Goal: Complete application form

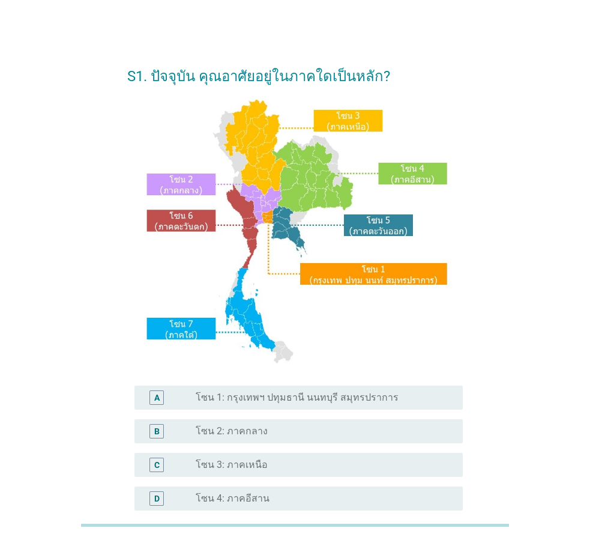
scroll to position [120, 0]
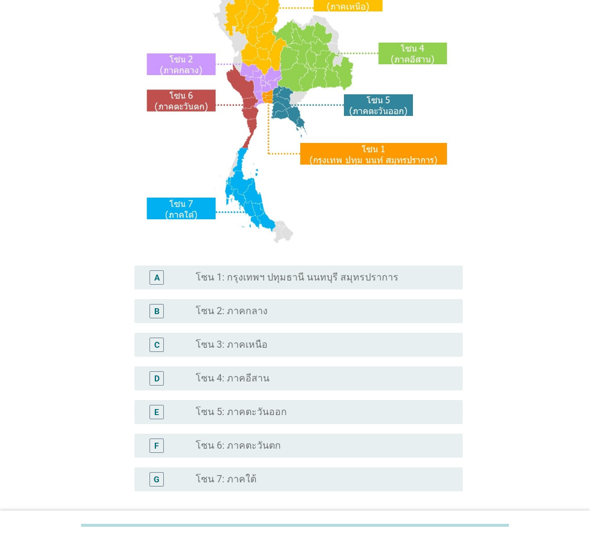
click at [309, 280] on label "โซน 1: กรุงเทพฯ ปทุมธานี นนทบุรี สมุทรปราการ" at bounding box center [297, 277] width 203 height 12
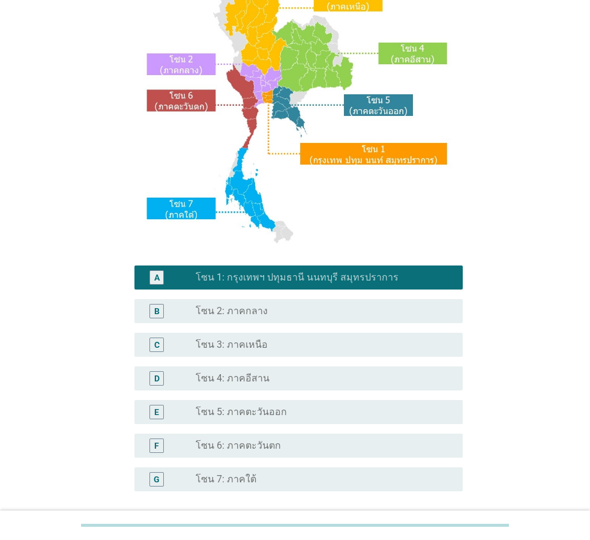
scroll to position [226, 0]
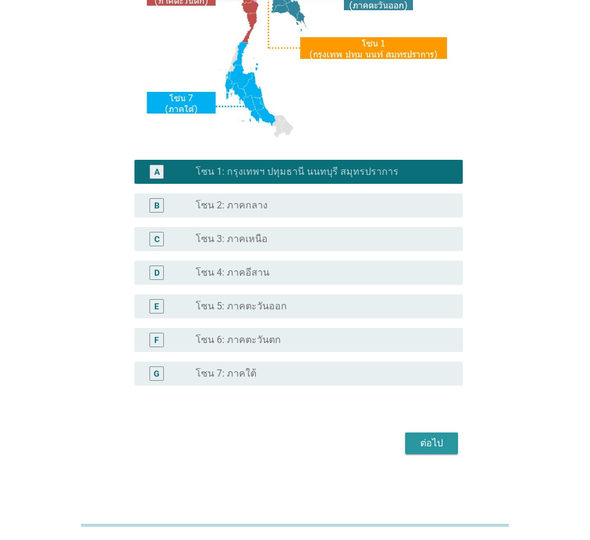
click at [442, 440] on div "ต่อไป" at bounding box center [432, 443] width 34 height 14
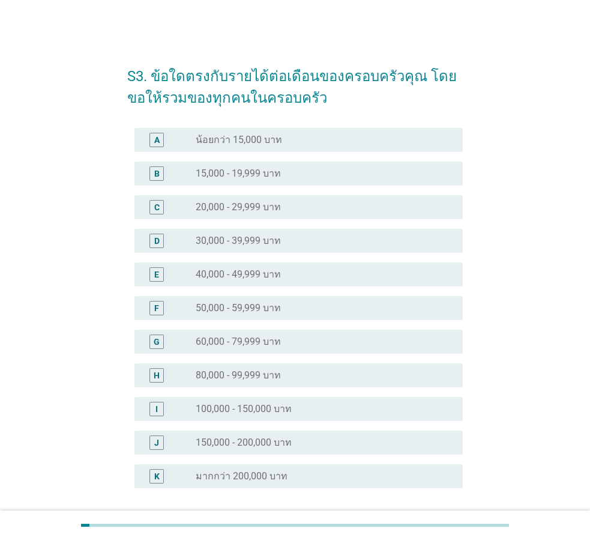
scroll to position [103, 0]
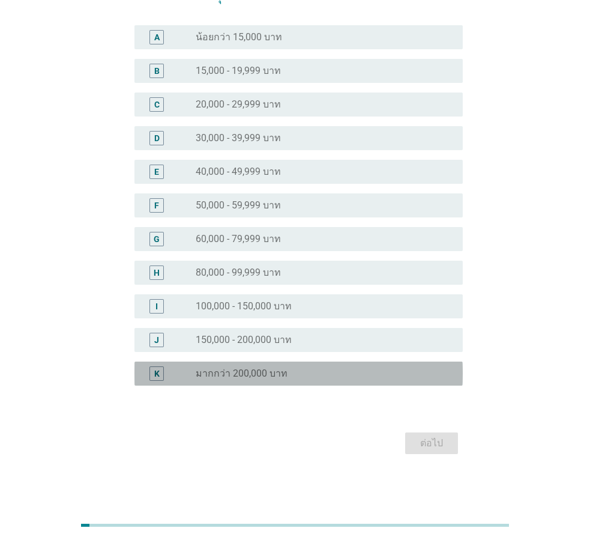
click at [276, 373] on label "มากกว่า 200,000 บาท" at bounding box center [242, 373] width 92 height 12
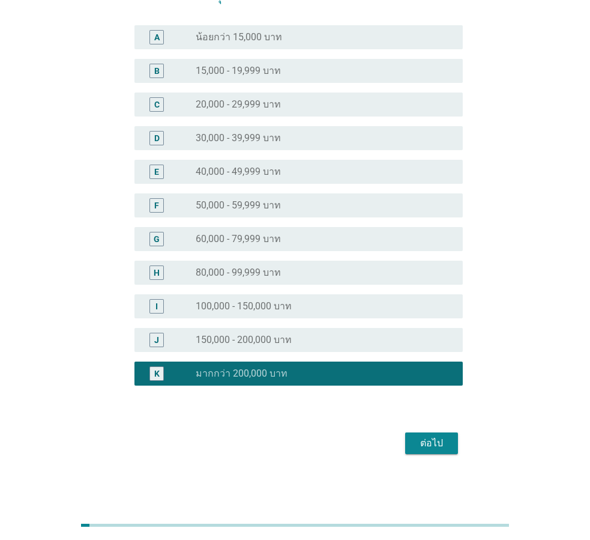
click at [437, 444] on div "ต่อไป" at bounding box center [432, 443] width 34 height 14
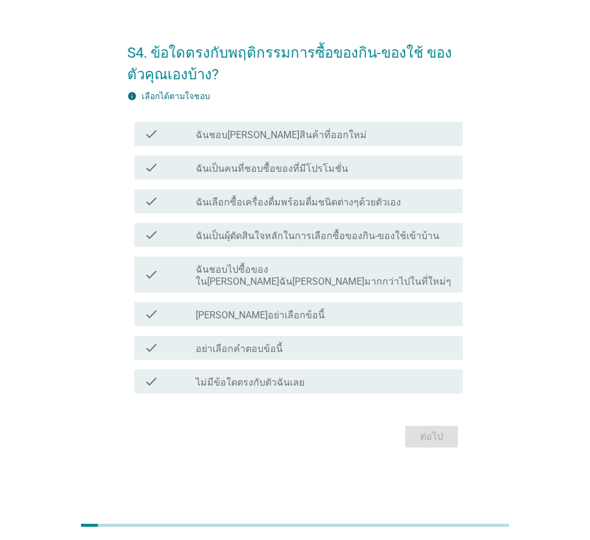
scroll to position [0, 0]
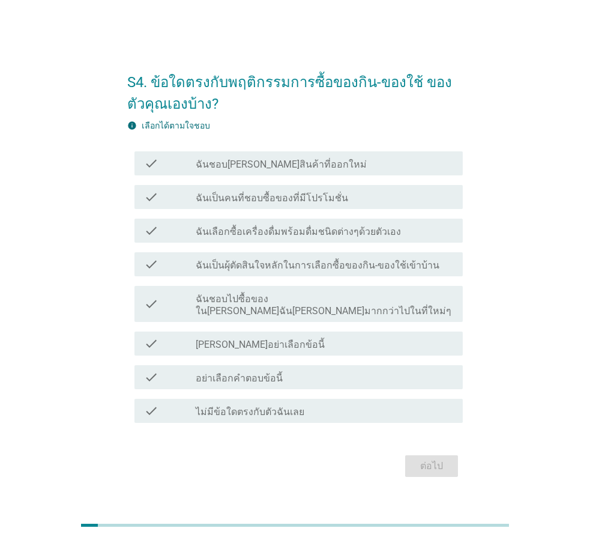
click at [342, 168] on div "check_box_outline_blank ฉันชอบ[PERSON_NAME]สินค้าที่ออกใหม่" at bounding box center [325, 163] width 258 height 14
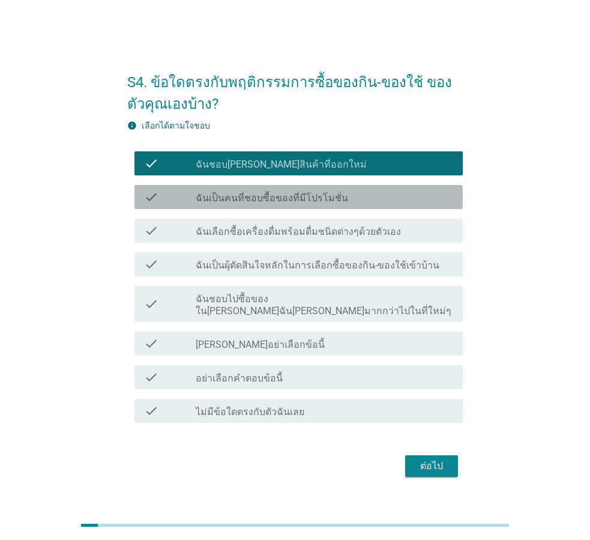
click at [345, 202] on div "check_box_outline_blank ฉันเป็นคนที่ชอบซื้อของที่มีโปรโมชั่น" at bounding box center [325, 197] width 258 height 14
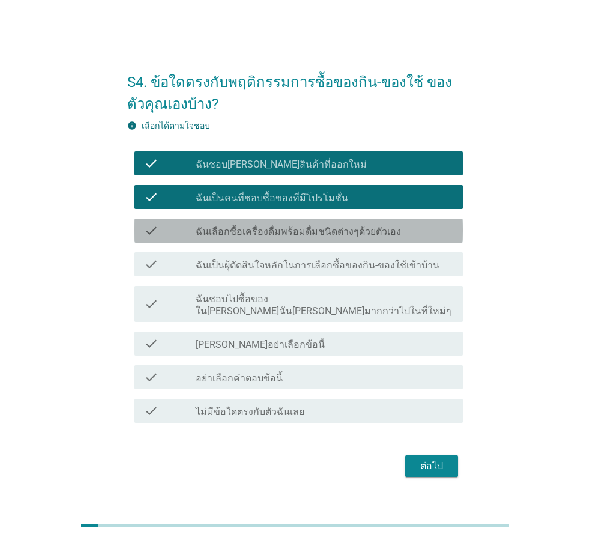
click at [353, 238] on label "ฉันเลือกซื้อเครื่องดื่มพร้อมดื่มชนิดต่างๆด้วยตัวเอง" at bounding box center [298, 232] width 205 height 12
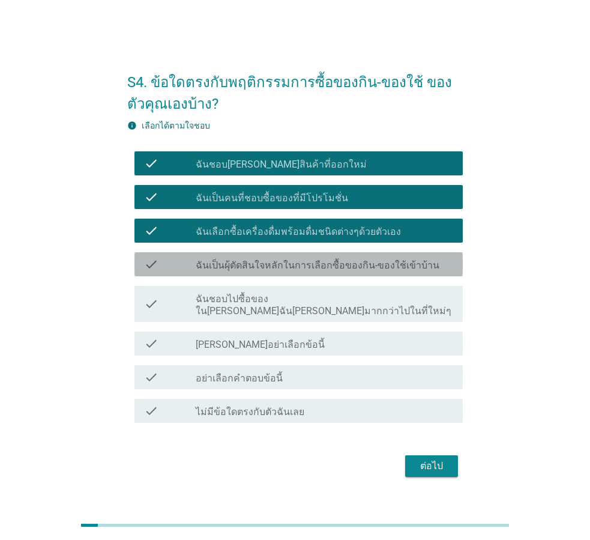
click at [366, 268] on label "ฉันเป็นผุ้ตัดสินใจหลักในการเลือกซื้อของกิน-ของใช้เข้าบ้าน" at bounding box center [318, 265] width 244 height 12
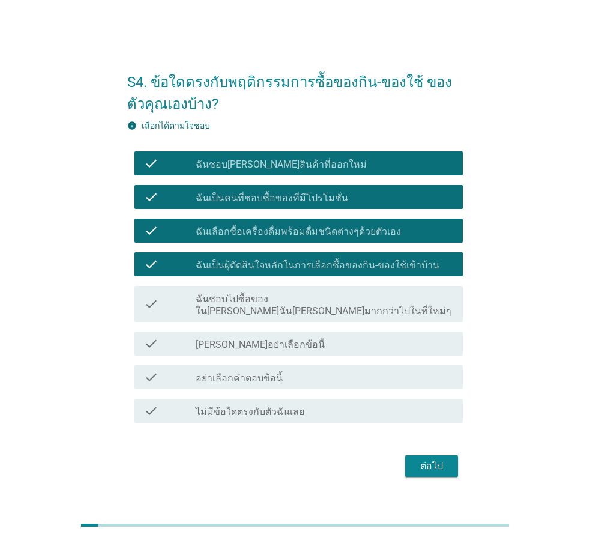
click at [424, 459] on div "ต่อไป" at bounding box center [432, 466] width 34 height 14
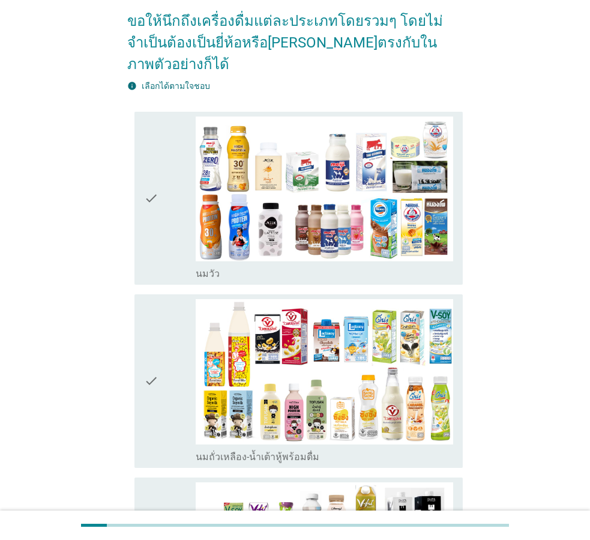
scroll to position [180, 0]
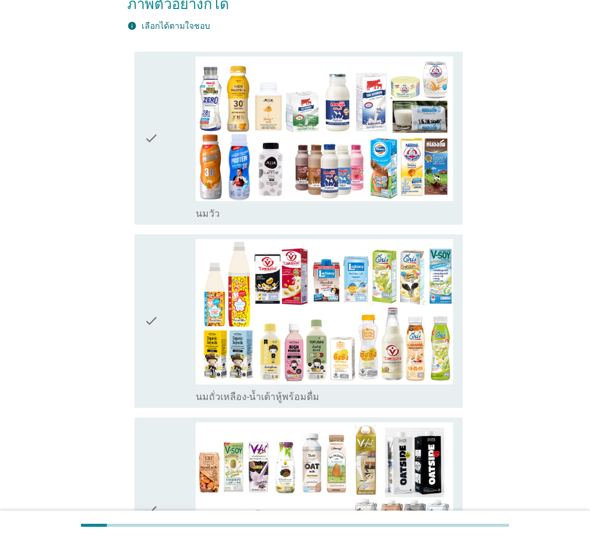
click at [154, 148] on icon "check" at bounding box center [151, 138] width 14 height 164
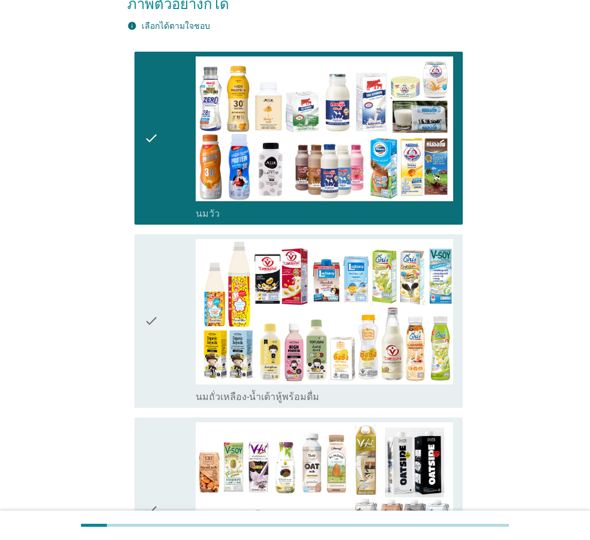
click at [160, 284] on div "check" at bounding box center [170, 321] width 52 height 164
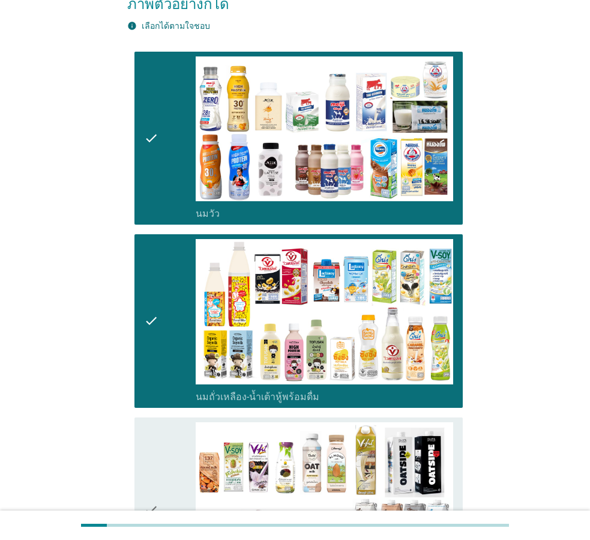
scroll to position [420, 0]
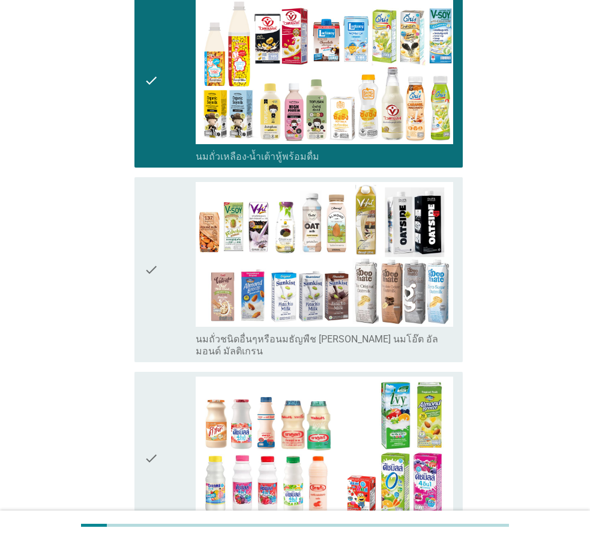
click at [160, 281] on div "check" at bounding box center [170, 270] width 52 height 176
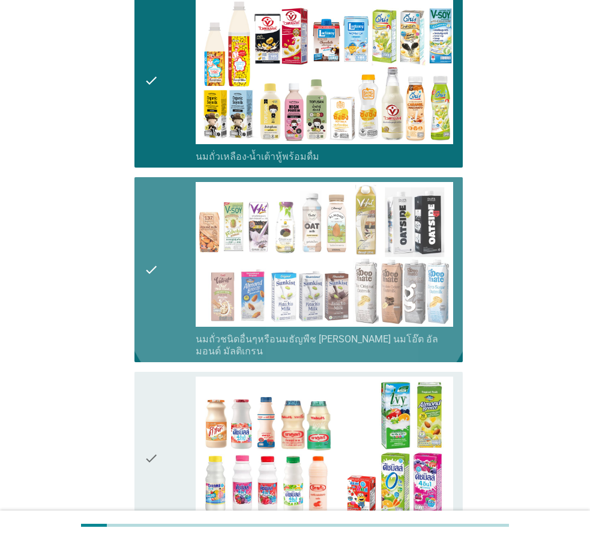
click at [161, 260] on div "check" at bounding box center [170, 270] width 52 height 176
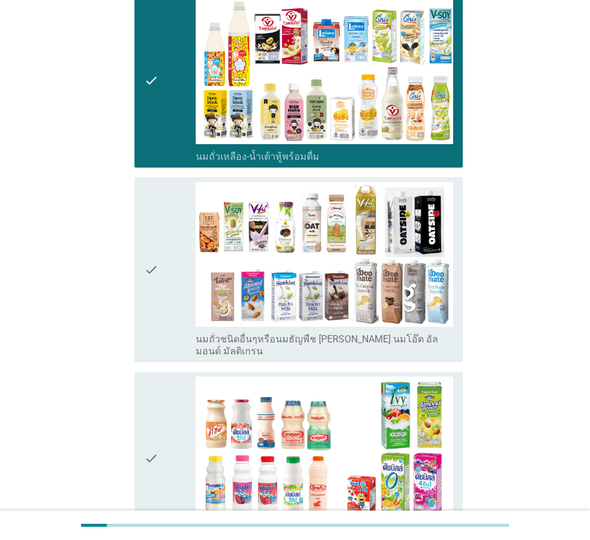
scroll to position [540, 0]
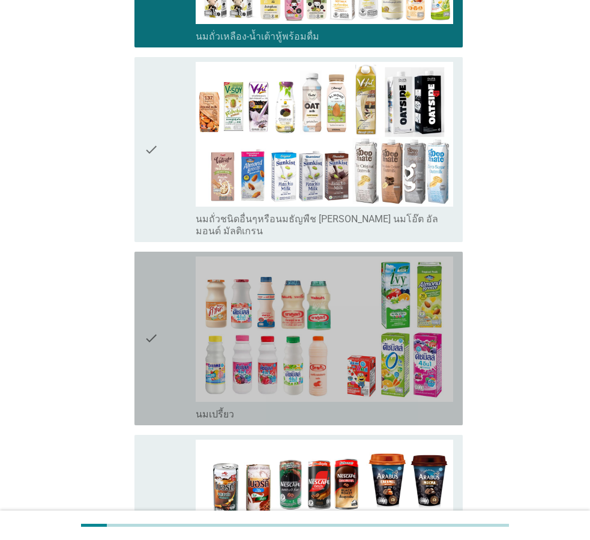
click at [180, 301] on div "check" at bounding box center [170, 338] width 52 height 164
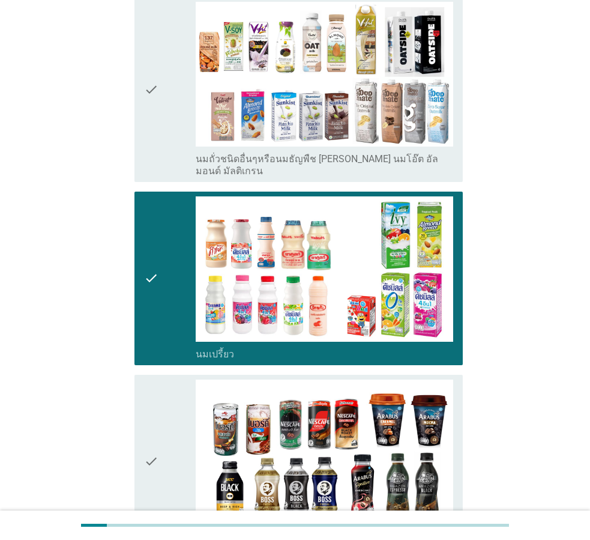
scroll to position [780, 0]
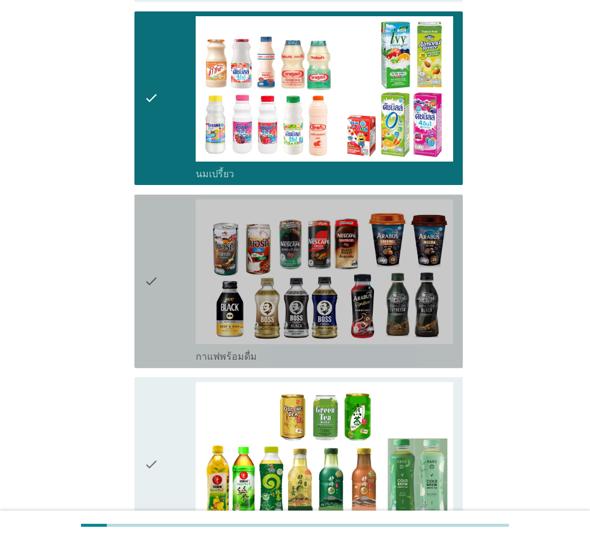
click at [172, 261] on div "check" at bounding box center [170, 281] width 52 height 164
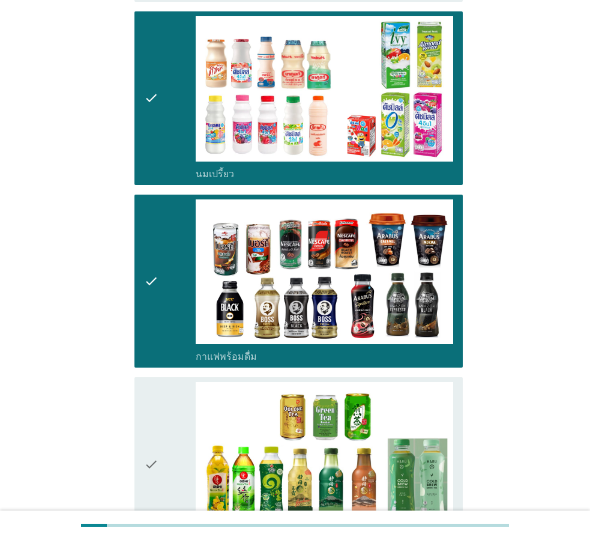
scroll to position [1021, 0]
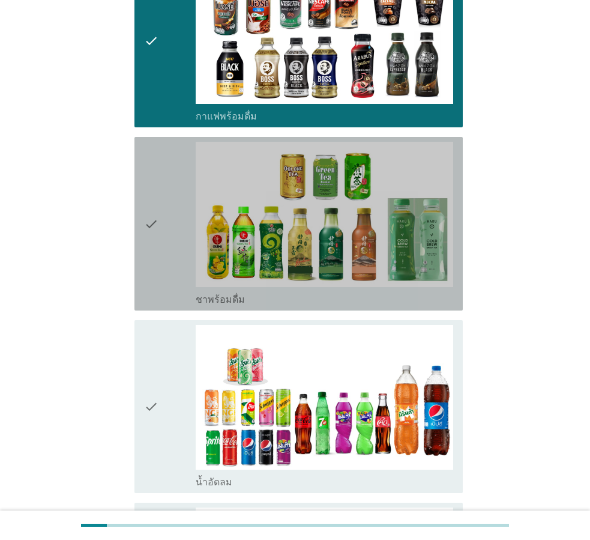
click at [163, 231] on div "check" at bounding box center [170, 224] width 52 height 164
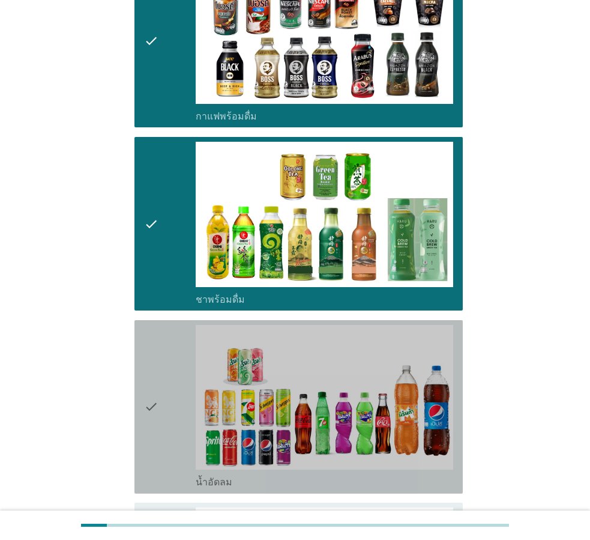
click at [160, 345] on div "check" at bounding box center [170, 407] width 52 height 164
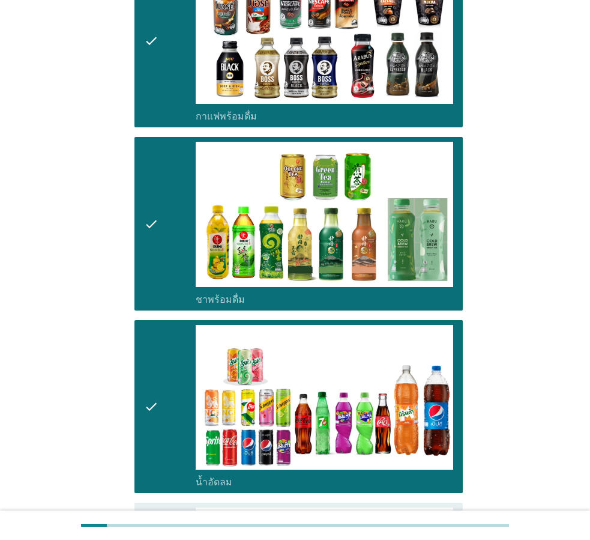
scroll to position [1321, 0]
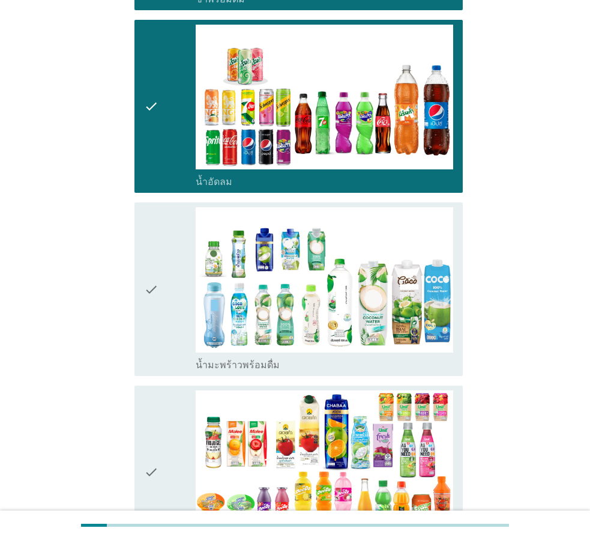
click at [156, 272] on icon "check" at bounding box center [151, 289] width 14 height 164
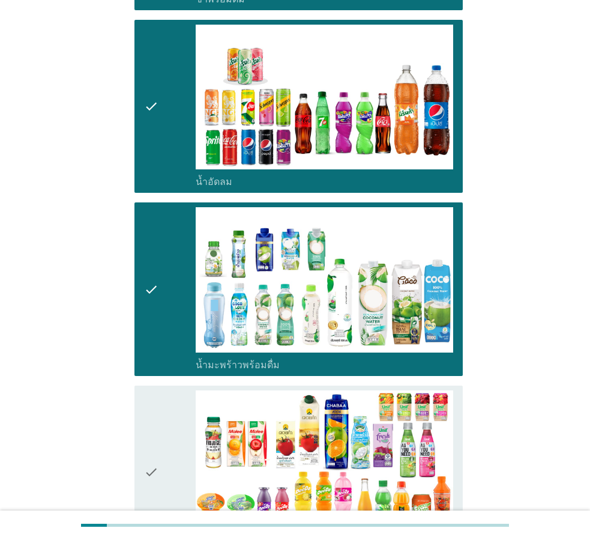
scroll to position [1501, 0]
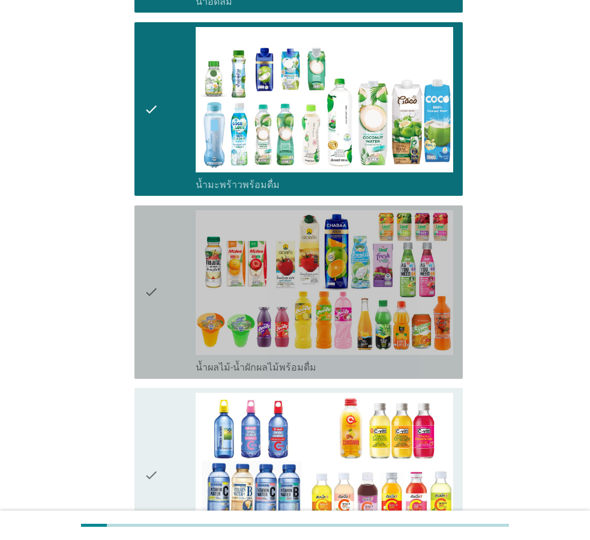
click at [155, 287] on icon "check" at bounding box center [151, 292] width 14 height 164
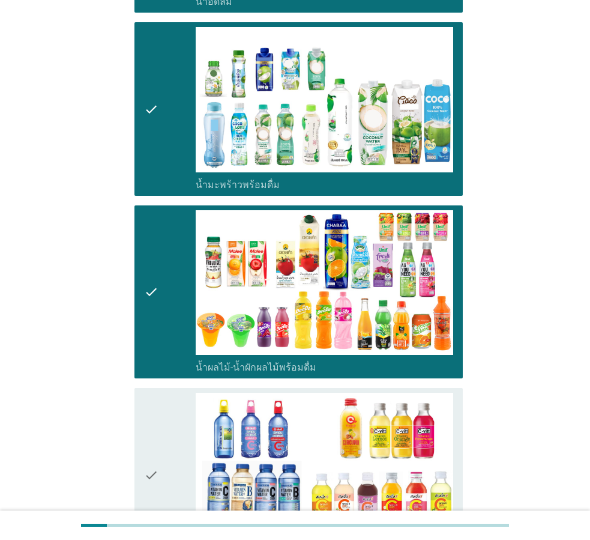
click at [162, 410] on div "check" at bounding box center [170, 475] width 52 height 164
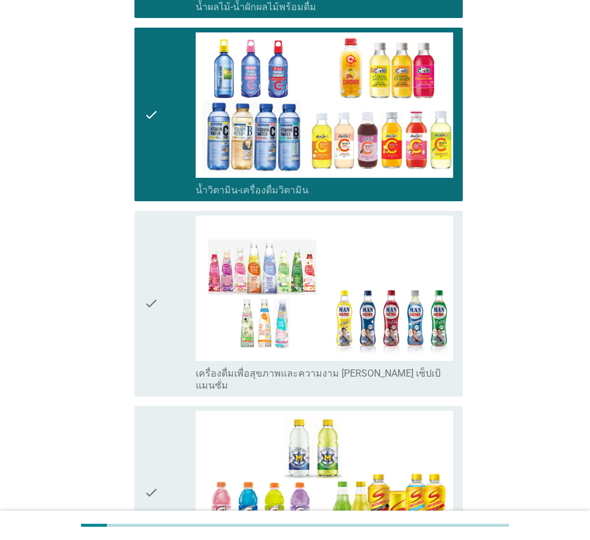
scroll to position [2041, 0]
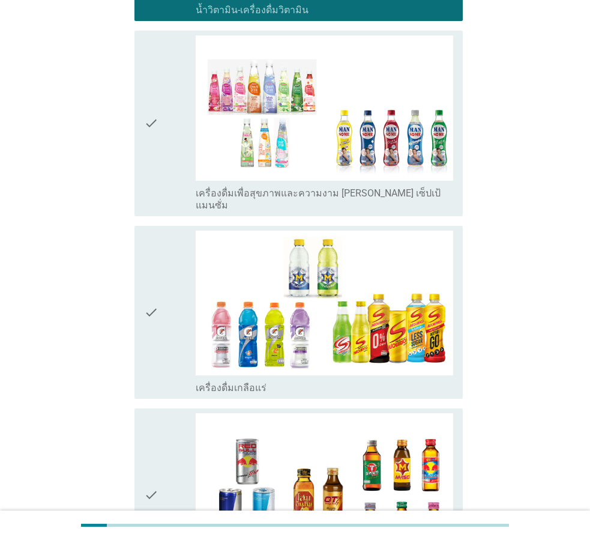
click at [164, 273] on div "check" at bounding box center [170, 313] width 52 height 164
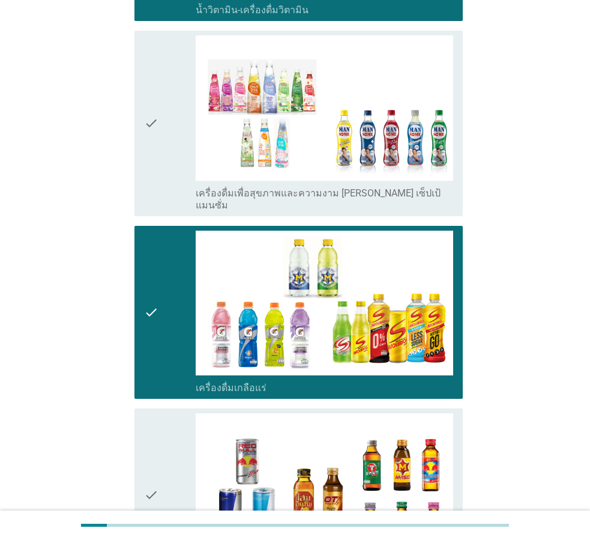
scroll to position [2281, 0]
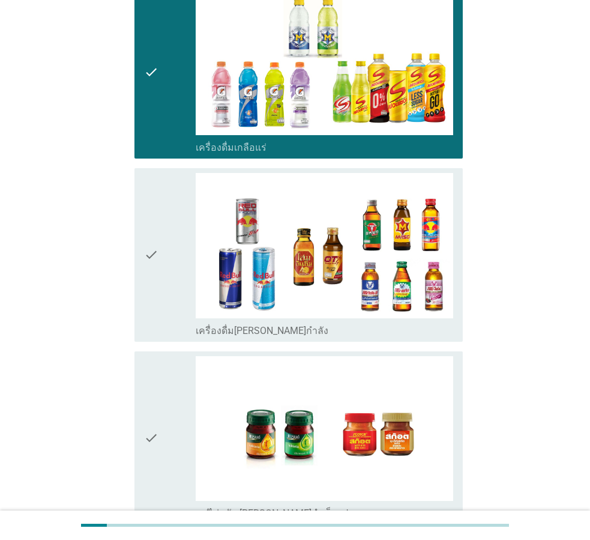
click at [163, 356] on div "check" at bounding box center [170, 438] width 52 height 164
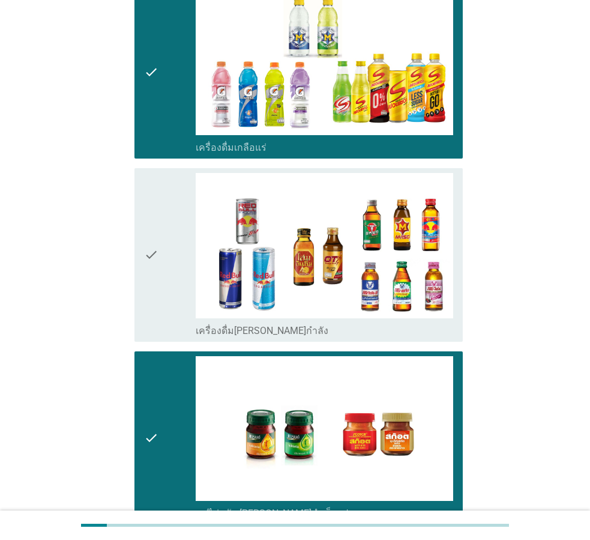
scroll to position [2394, 0]
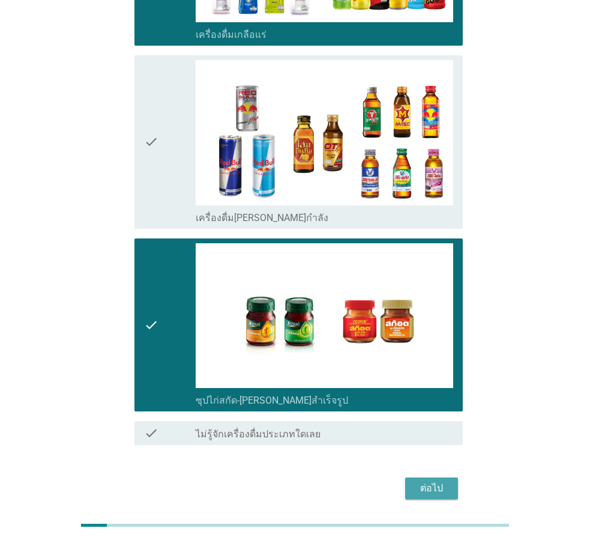
click at [426, 481] on div "ต่อไป" at bounding box center [432, 488] width 34 height 14
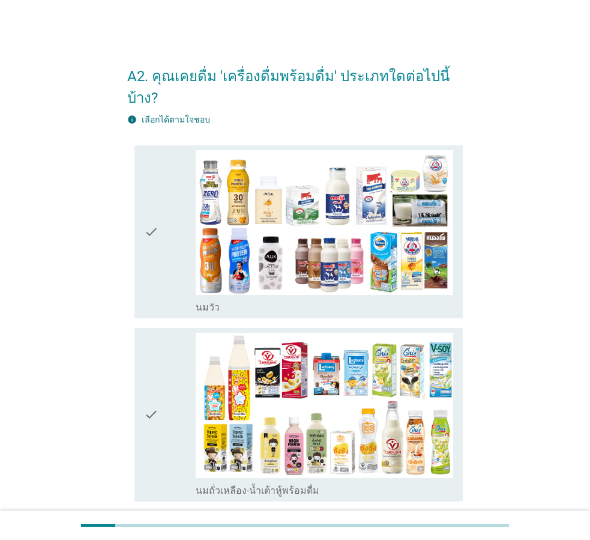
click at [180, 238] on div "check" at bounding box center [170, 232] width 52 height 164
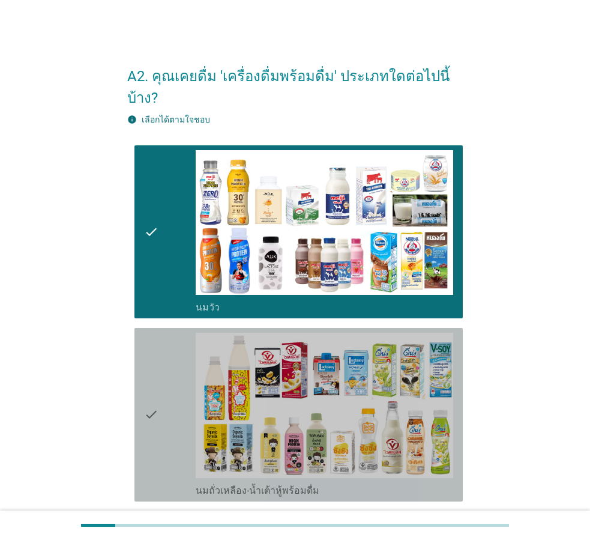
click at [169, 378] on div "check" at bounding box center [170, 415] width 52 height 164
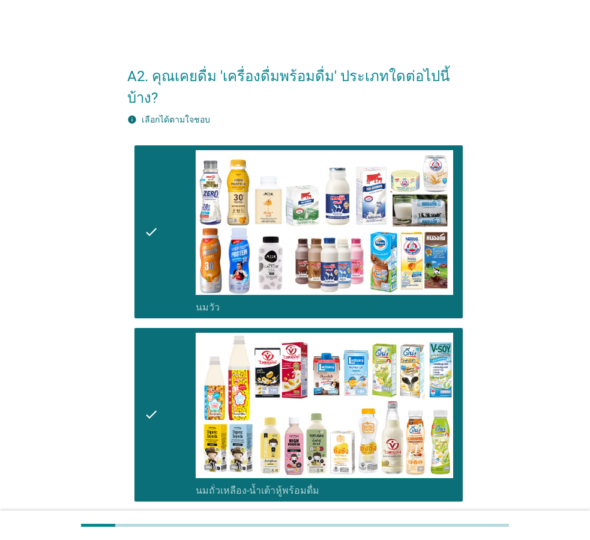
scroll to position [300, 0]
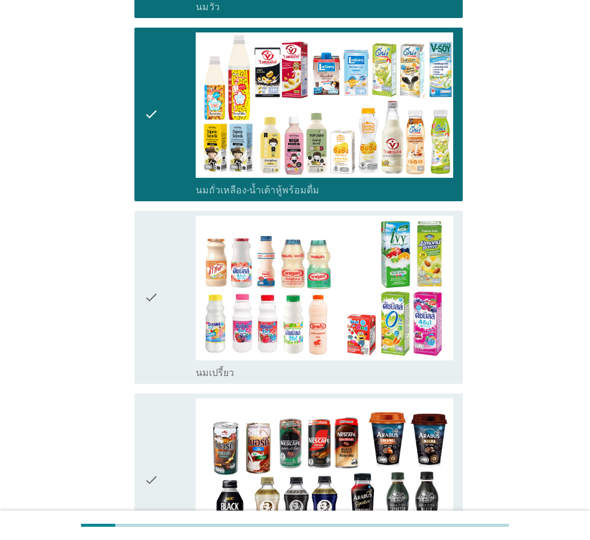
click at [152, 326] on icon "check" at bounding box center [151, 298] width 14 height 164
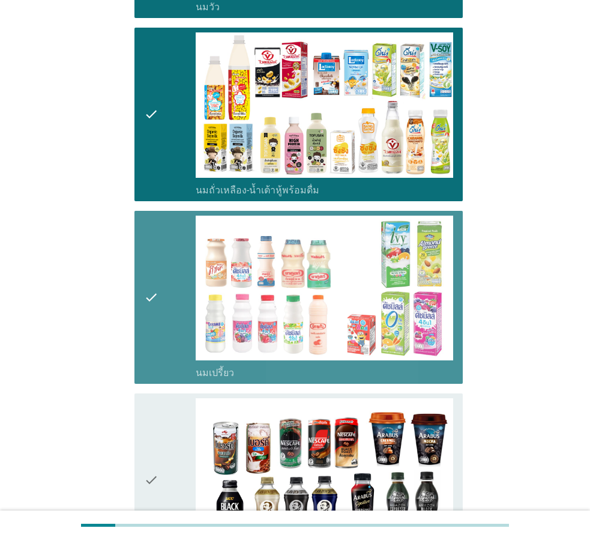
click at [144, 423] on icon "check" at bounding box center [151, 480] width 14 height 164
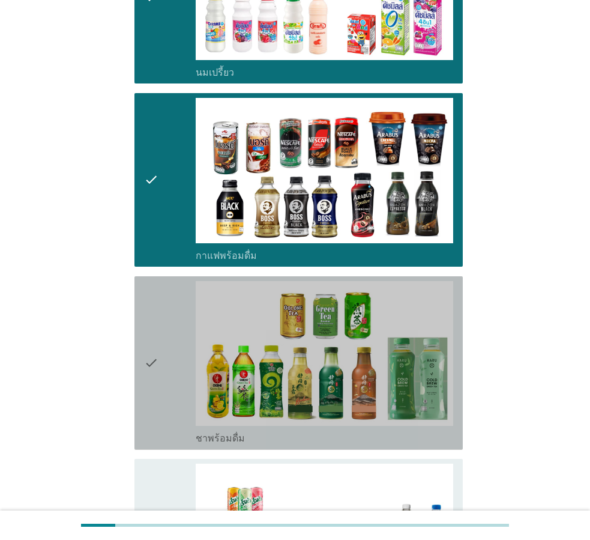
click at [148, 395] on icon "check" at bounding box center [151, 363] width 14 height 164
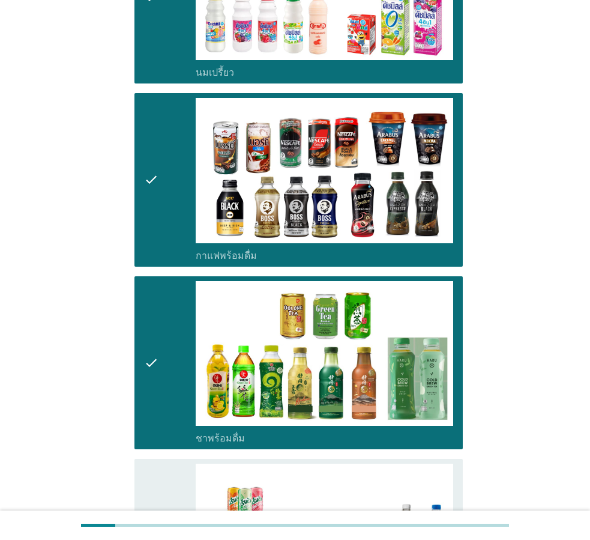
scroll to position [901, 0]
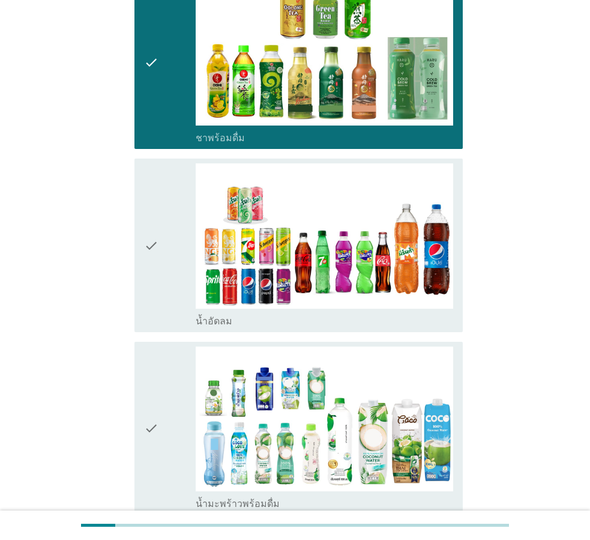
click at [149, 271] on icon "check" at bounding box center [151, 245] width 14 height 164
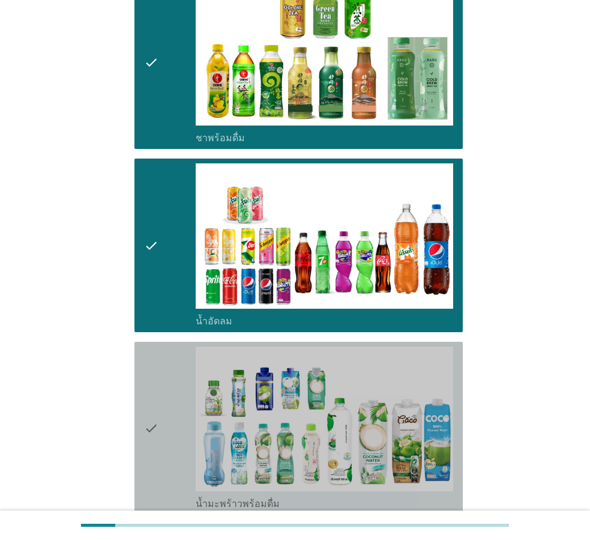
click at [155, 368] on icon "check" at bounding box center [151, 428] width 14 height 164
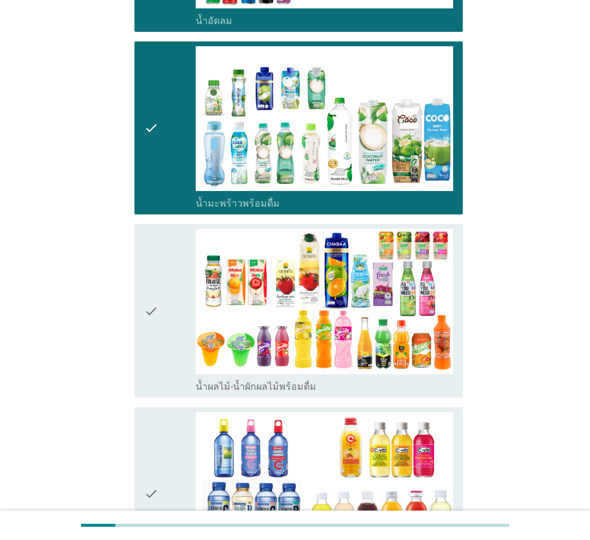
scroll to position [1441, 0]
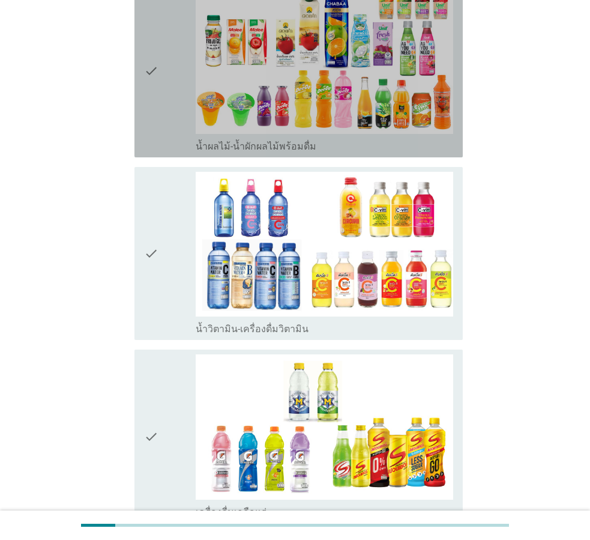
click at [168, 97] on div "check" at bounding box center [170, 71] width 52 height 164
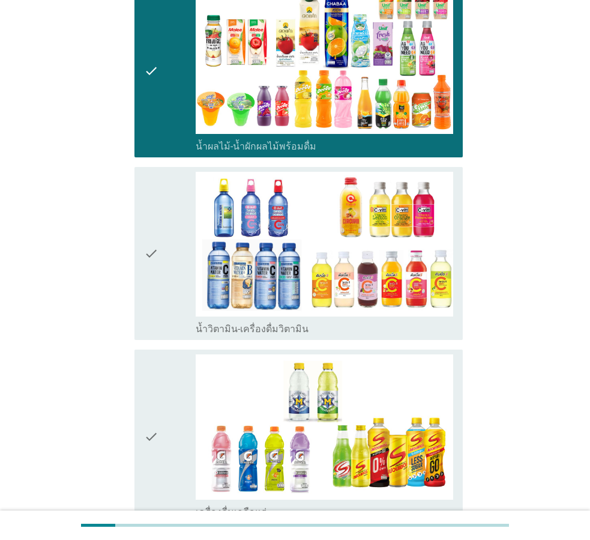
click at [168, 196] on div "check" at bounding box center [170, 254] width 52 height 164
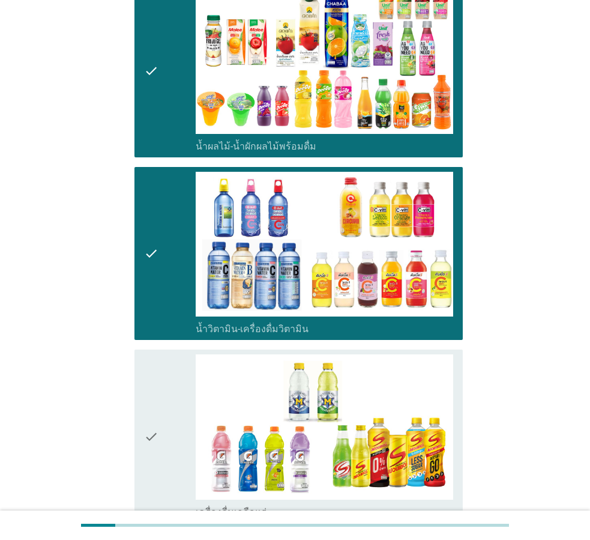
click at [170, 354] on div "check" at bounding box center [170, 436] width 52 height 164
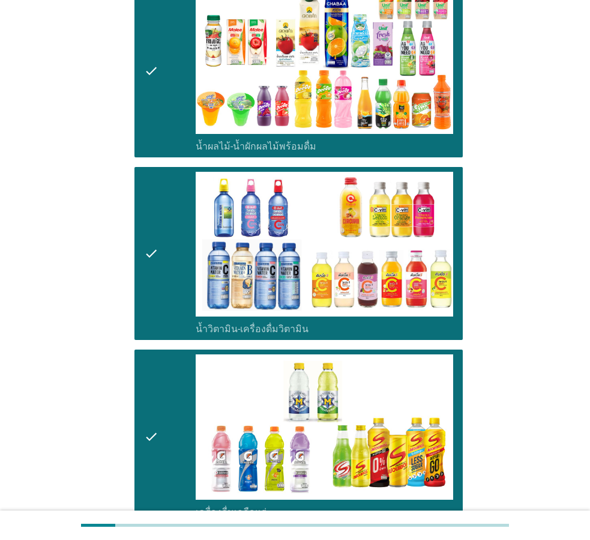
scroll to position [1681, 0]
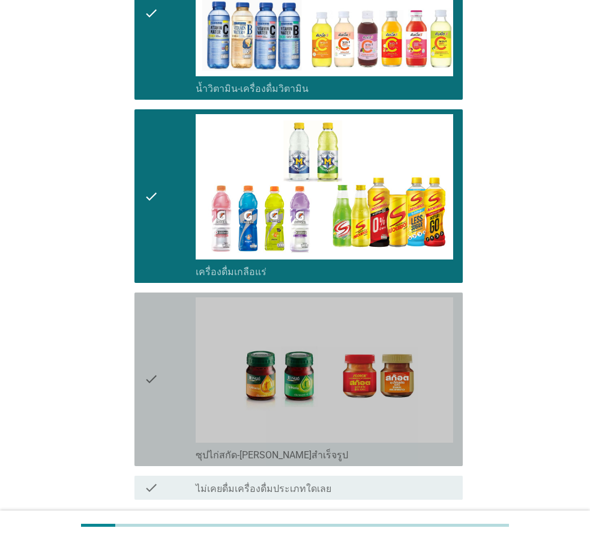
click at [169, 360] on div "check" at bounding box center [170, 379] width 52 height 164
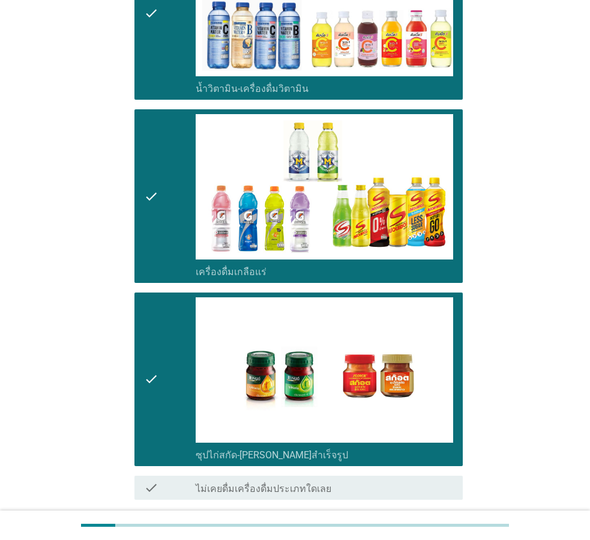
scroll to position [1759, 0]
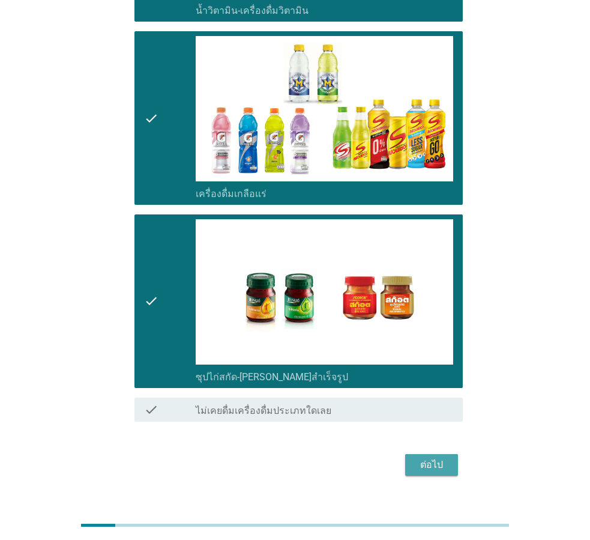
click at [457, 454] on button "ต่อไป" at bounding box center [431, 465] width 53 height 22
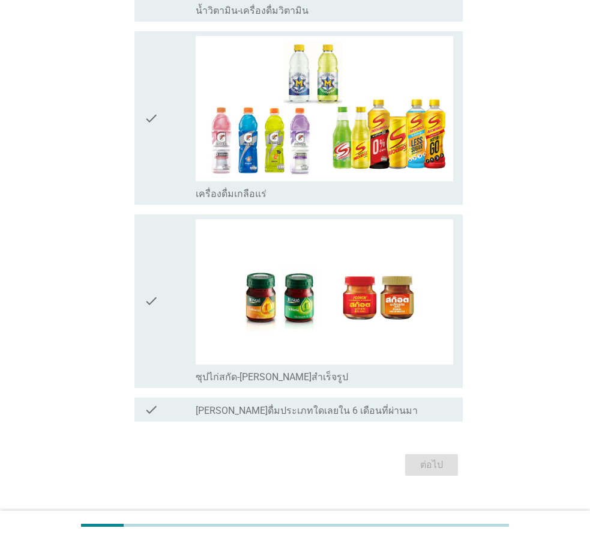
scroll to position [0, 0]
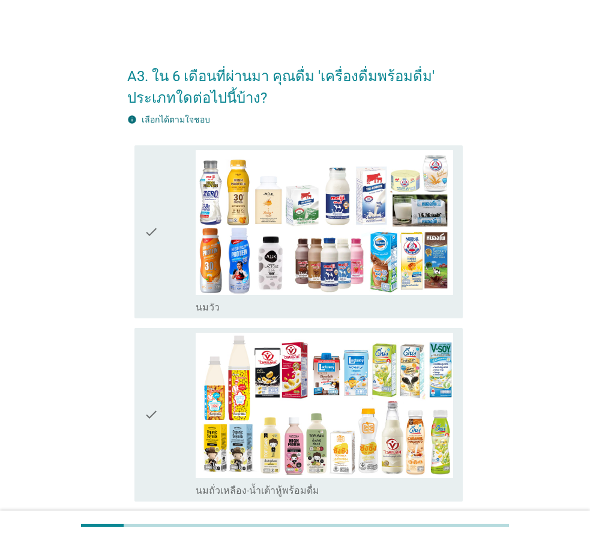
click at [159, 301] on div "check" at bounding box center [170, 232] width 52 height 164
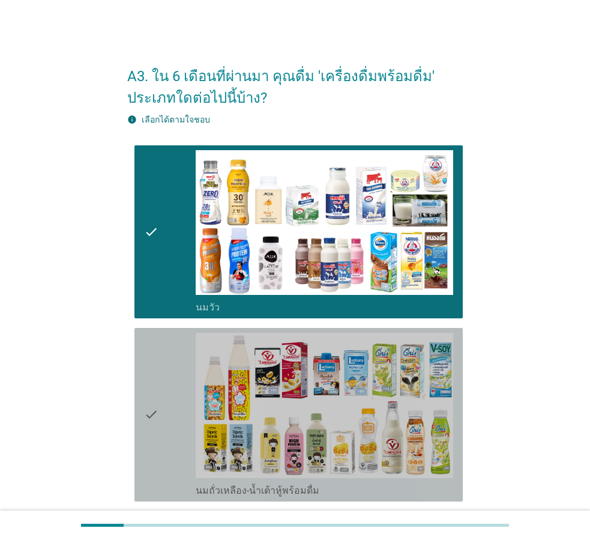
click at [152, 397] on icon "check" at bounding box center [151, 415] width 14 height 164
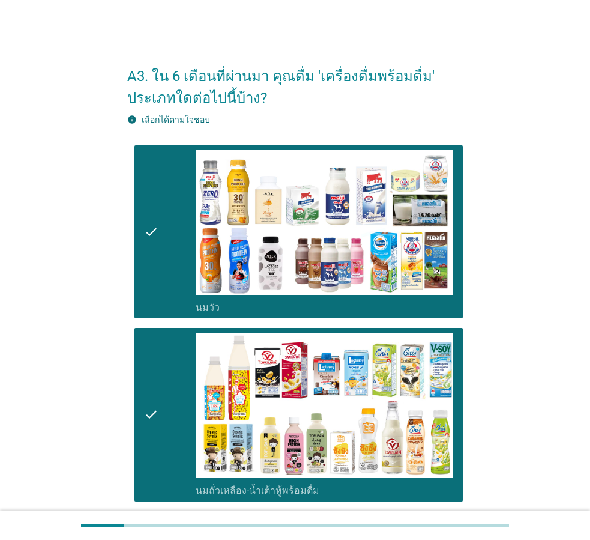
scroll to position [300, 0]
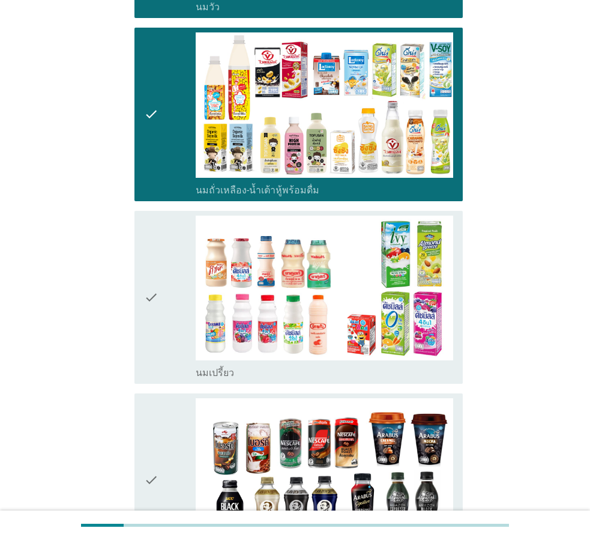
click at [159, 322] on div "check" at bounding box center [170, 298] width 52 height 164
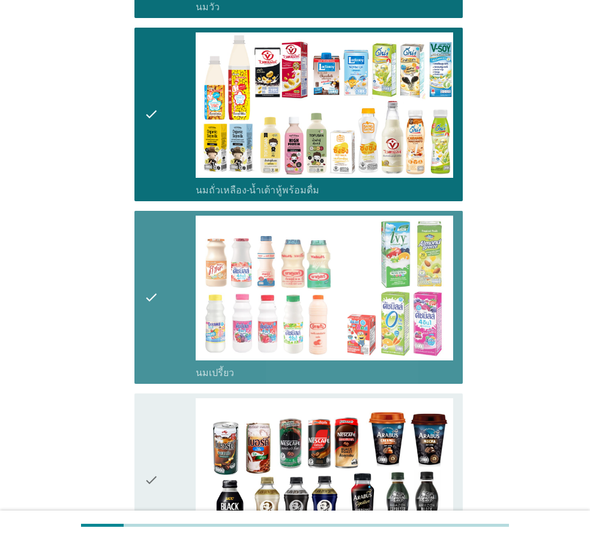
click at [167, 407] on div "check" at bounding box center [170, 480] width 52 height 164
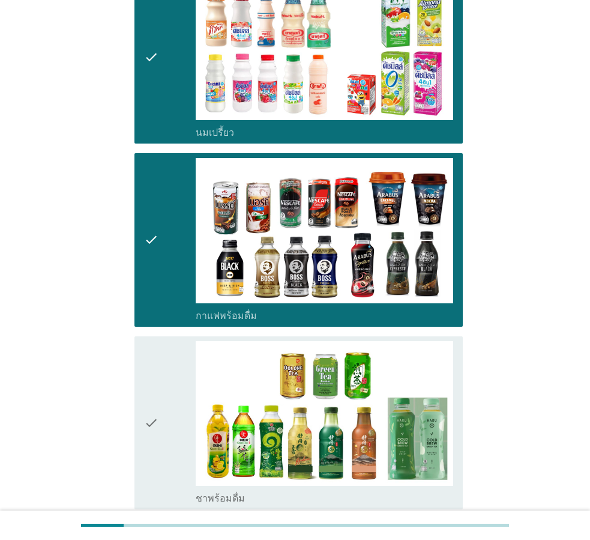
scroll to position [780, 0]
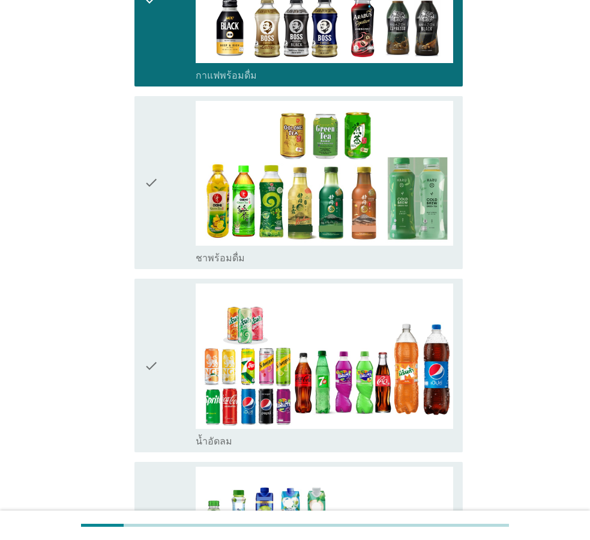
click at [176, 187] on div "check" at bounding box center [170, 183] width 52 height 164
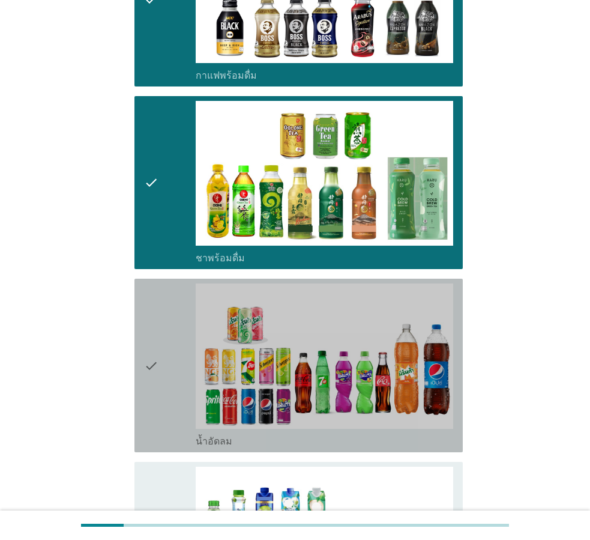
click at [159, 381] on div "check" at bounding box center [170, 365] width 52 height 164
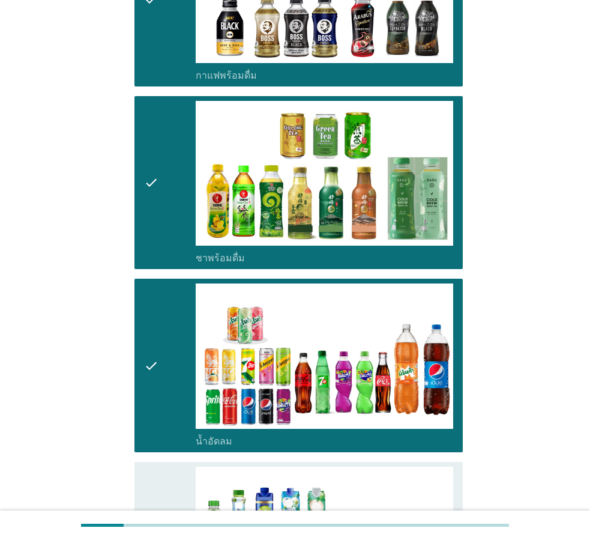
scroll to position [1081, 0]
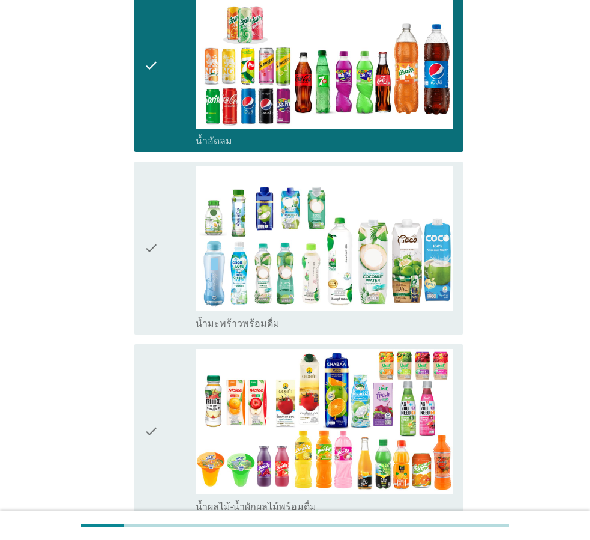
click at [169, 271] on div "check" at bounding box center [170, 248] width 52 height 164
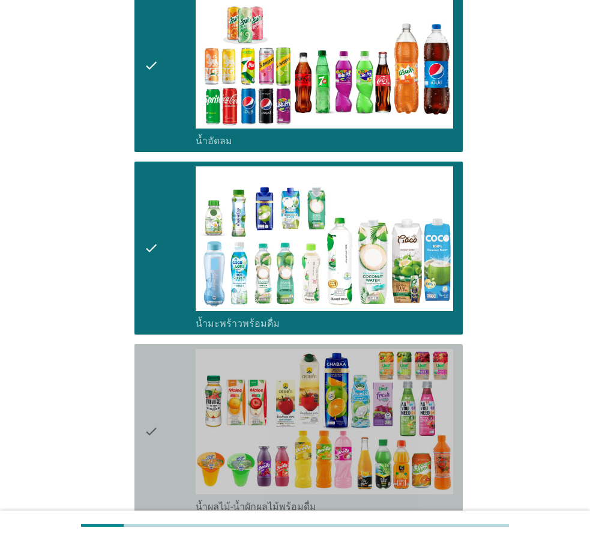
click at [168, 382] on div "check" at bounding box center [170, 431] width 52 height 164
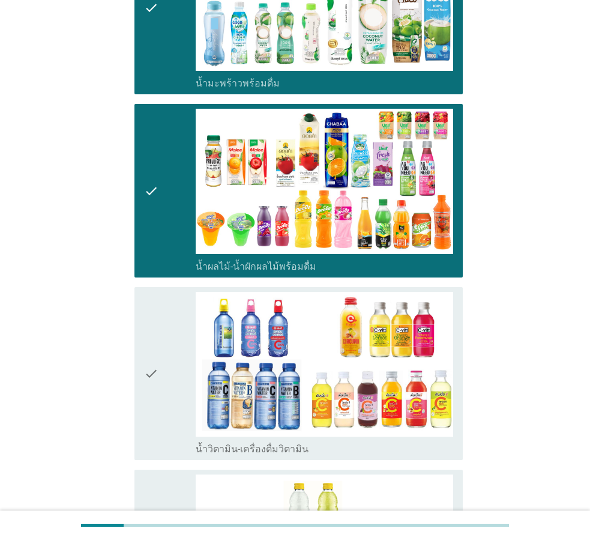
scroll to position [1561, 0]
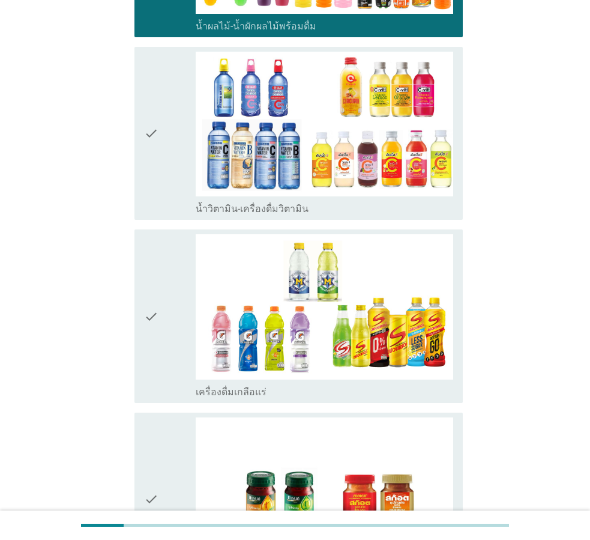
click at [170, 204] on div "check" at bounding box center [170, 134] width 52 height 164
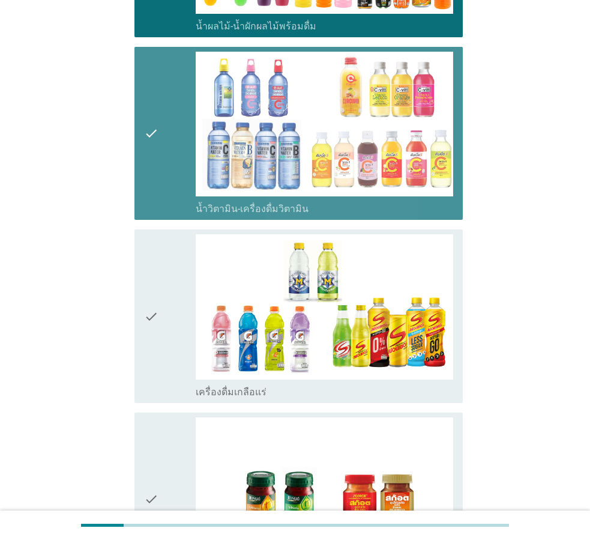
click at [168, 292] on div "check" at bounding box center [170, 316] width 52 height 164
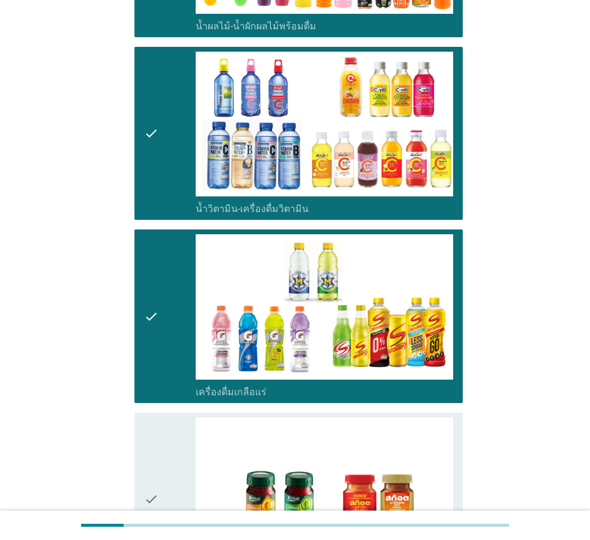
click at [162, 419] on div "check" at bounding box center [170, 499] width 52 height 164
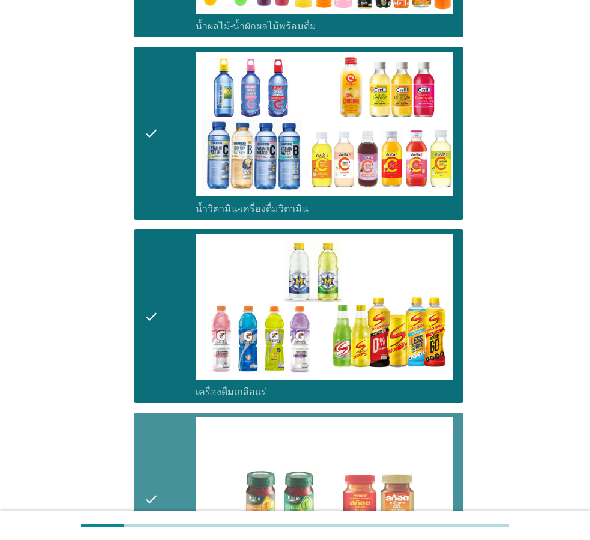
scroll to position [1781, 0]
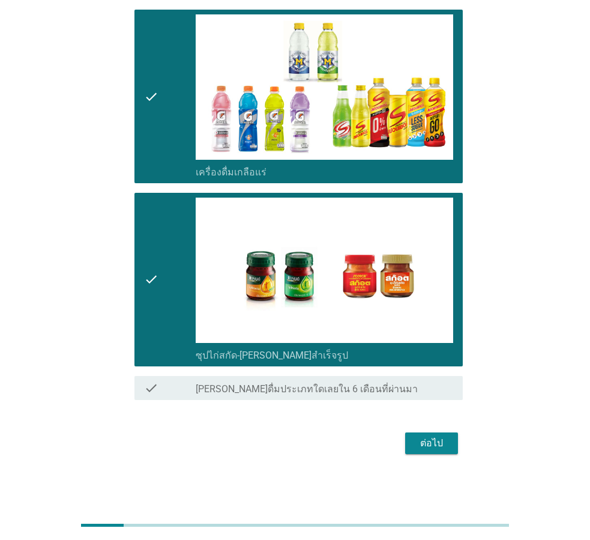
click at [432, 450] on div "ต่อไป" at bounding box center [432, 443] width 34 height 14
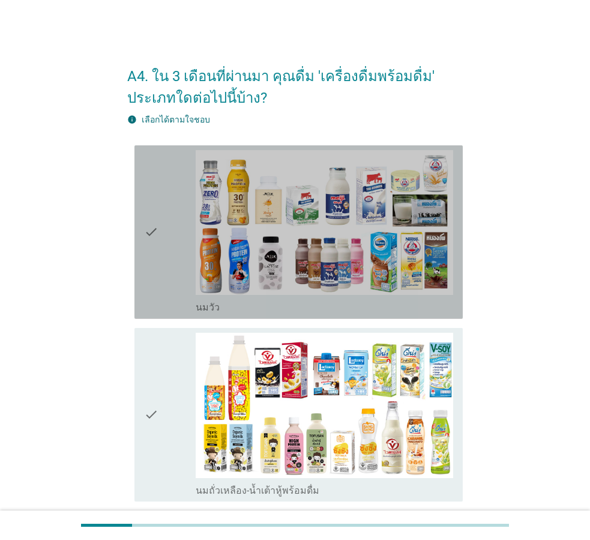
click at [176, 279] on div "check" at bounding box center [170, 232] width 52 height 164
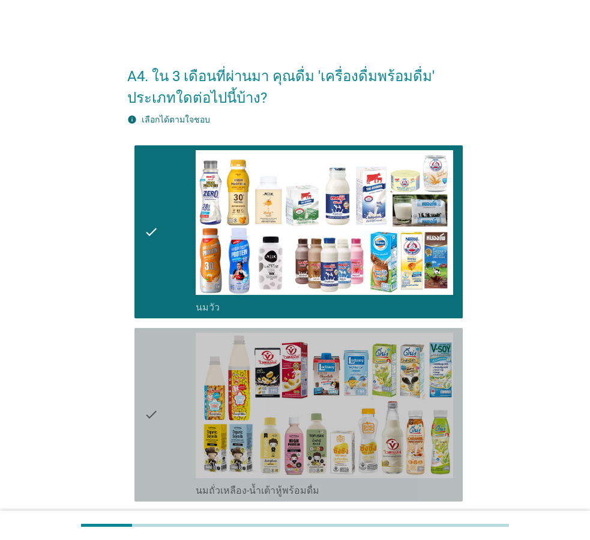
click at [187, 405] on div "check" at bounding box center [170, 415] width 52 height 164
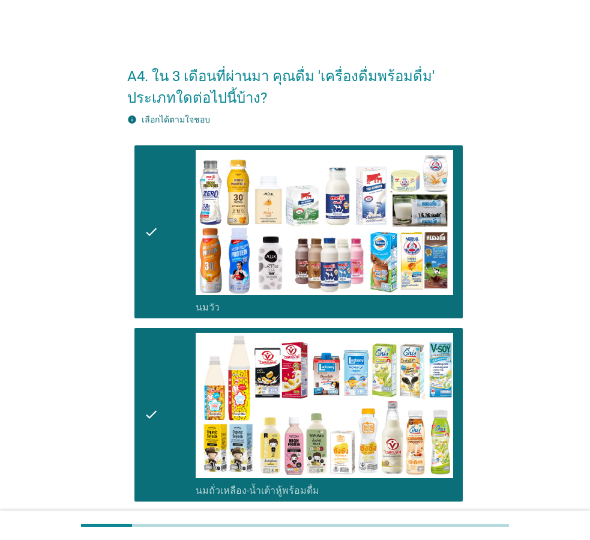
scroll to position [240, 0]
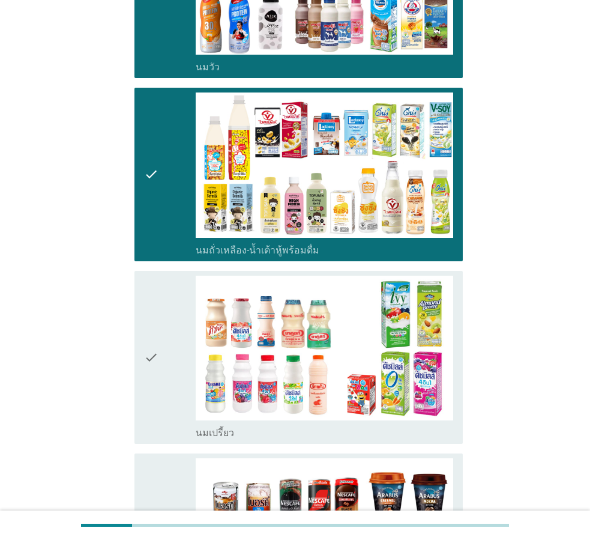
click at [187, 346] on div "check" at bounding box center [170, 358] width 52 height 164
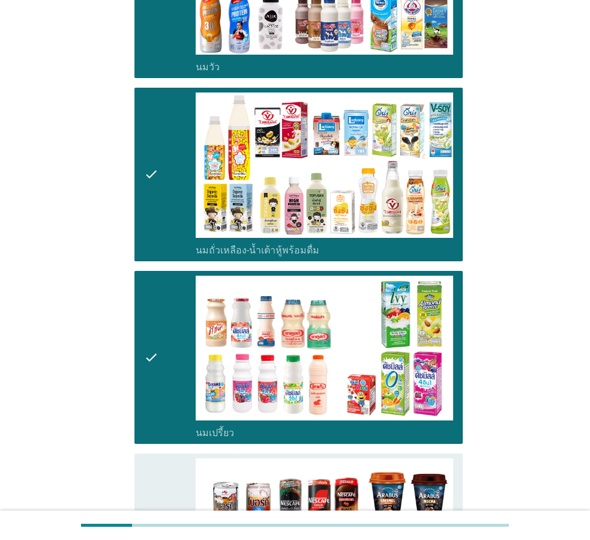
click at [177, 468] on div "check" at bounding box center [170, 540] width 52 height 164
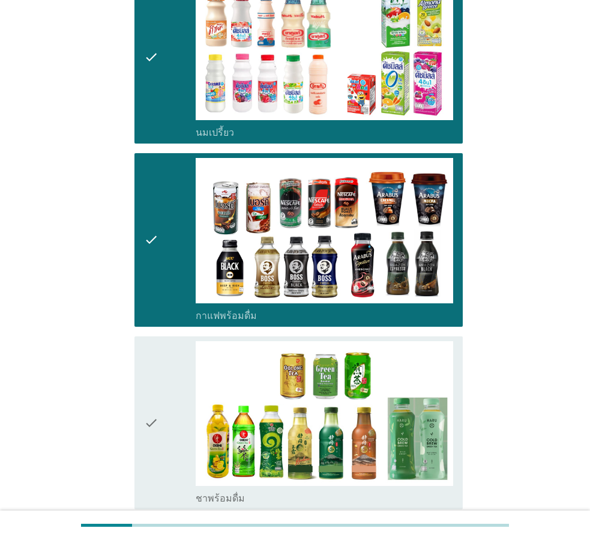
scroll to position [720, 0]
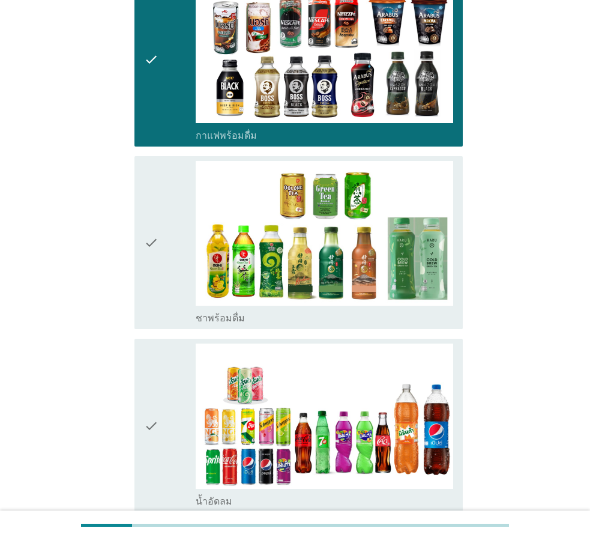
click at [168, 262] on div "check" at bounding box center [170, 243] width 52 height 164
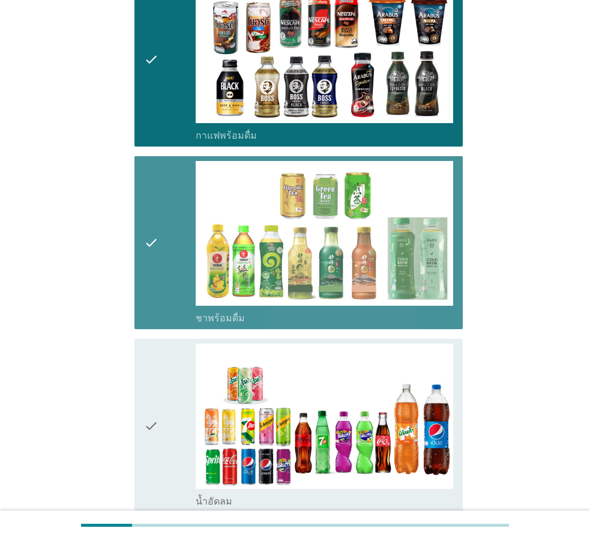
click at [179, 399] on div "check" at bounding box center [170, 425] width 52 height 164
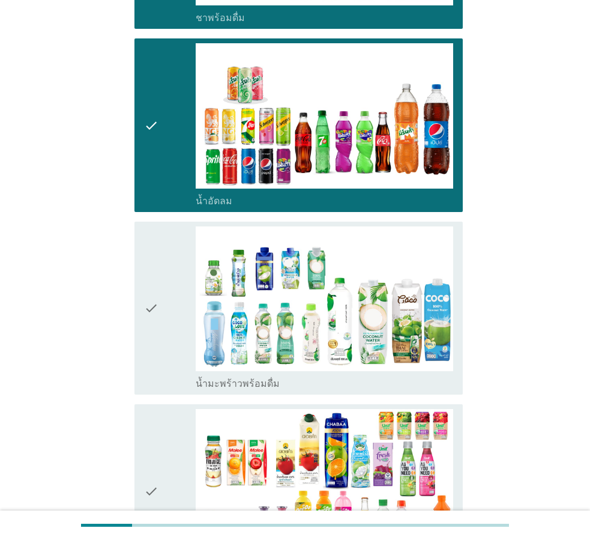
scroll to position [1201, 0]
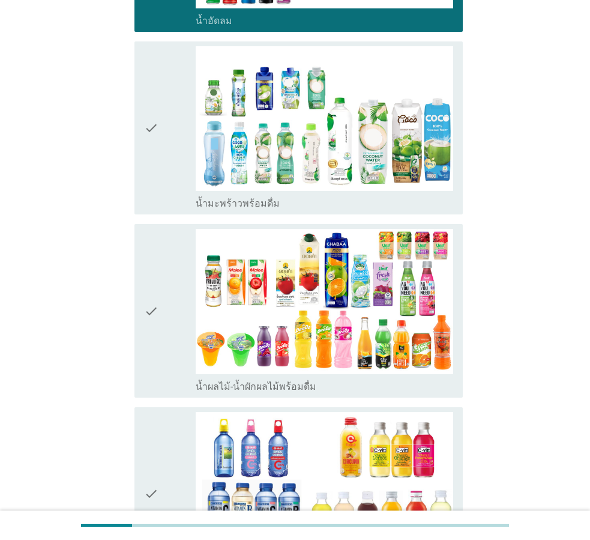
click at [159, 209] on div "check" at bounding box center [170, 128] width 52 height 164
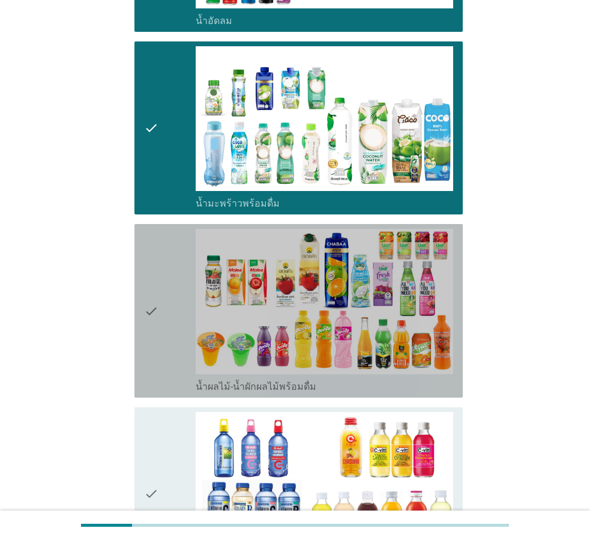
click at [153, 300] on icon "check" at bounding box center [151, 311] width 14 height 164
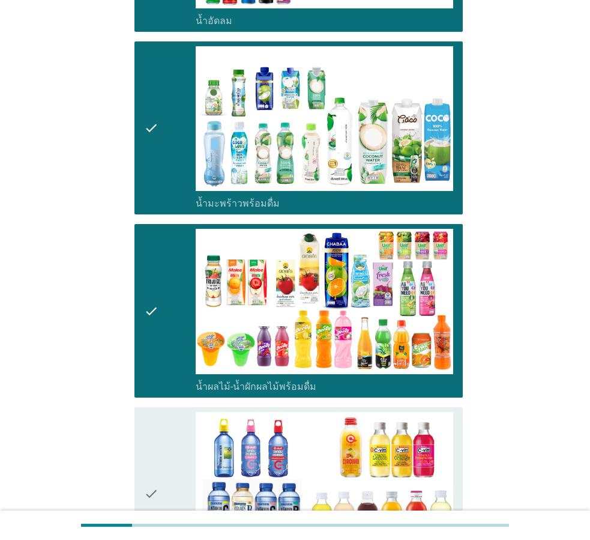
click at [175, 435] on div "check" at bounding box center [170, 494] width 52 height 164
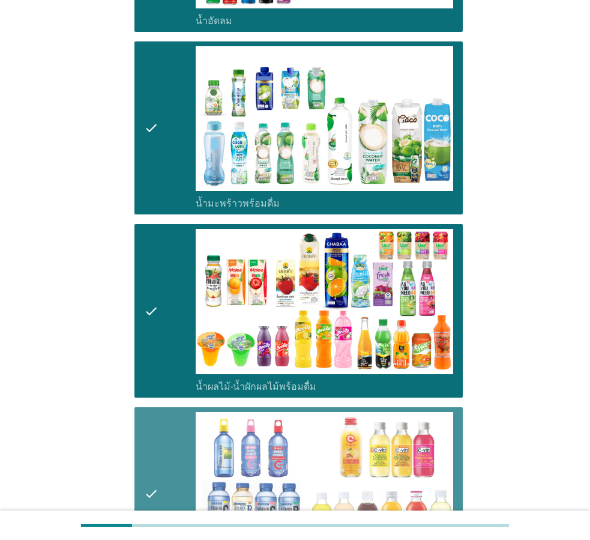
scroll to position [1501, 0]
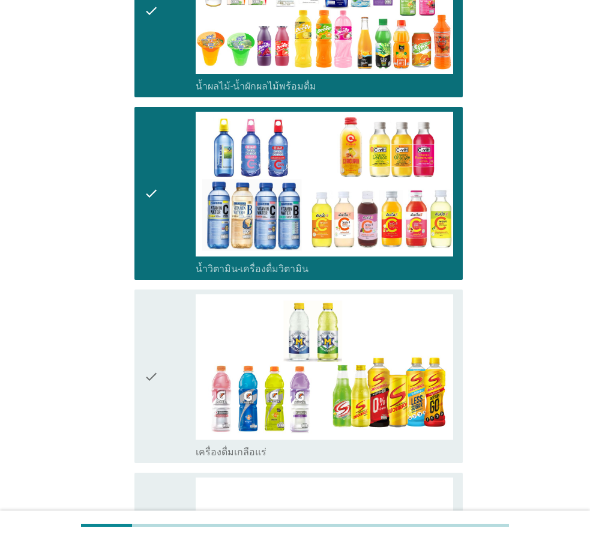
click at [175, 396] on div "check" at bounding box center [170, 376] width 52 height 164
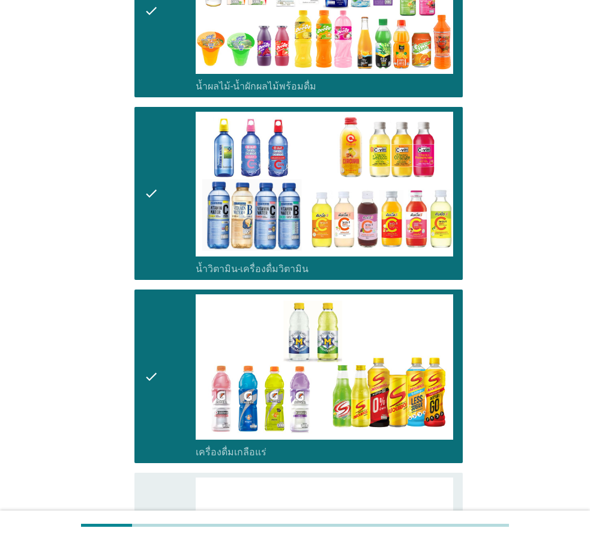
scroll to position [1781, 0]
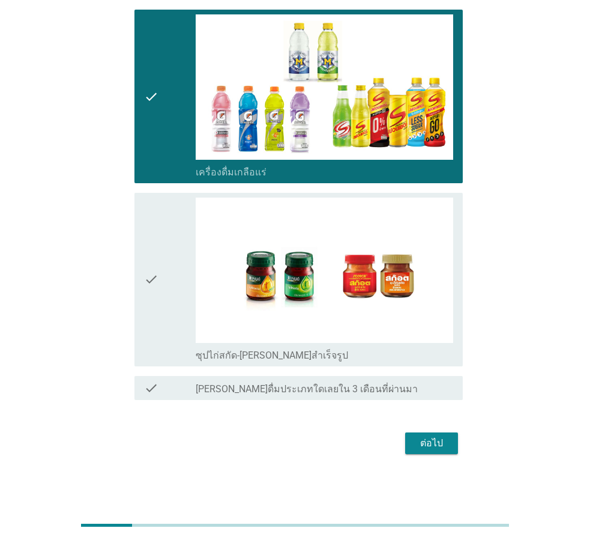
click at [169, 306] on div "check" at bounding box center [170, 280] width 52 height 164
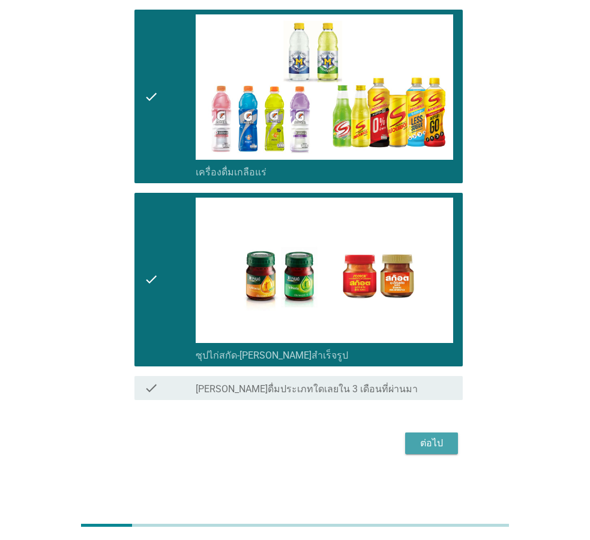
click at [437, 441] on div "ต่อไป" at bounding box center [432, 443] width 34 height 14
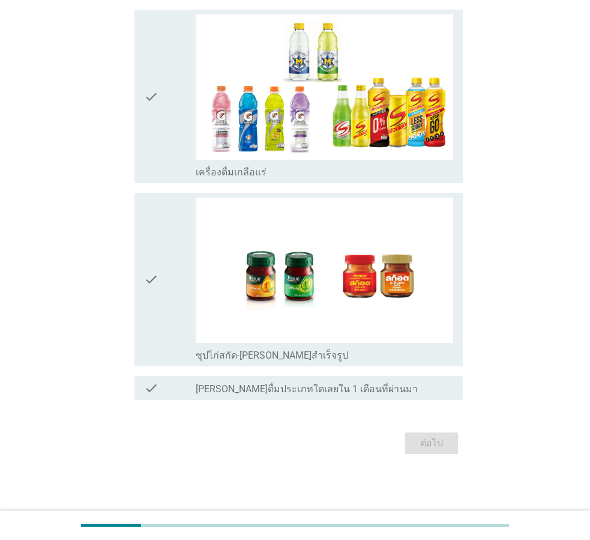
scroll to position [0, 0]
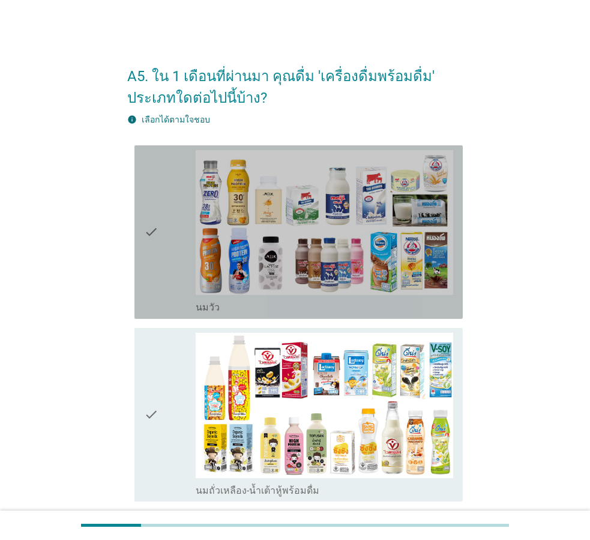
click at [166, 292] on div "check" at bounding box center [170, 232] width 52 height 164
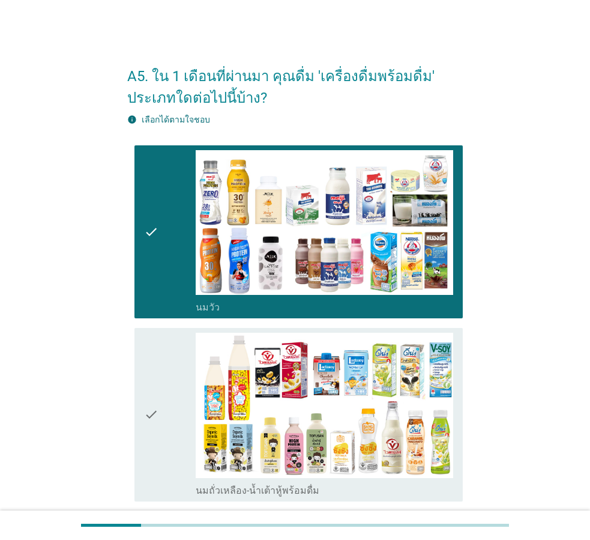
click at [170, 414] on div "check" at bounding box center [170, 415] width 52 height 164
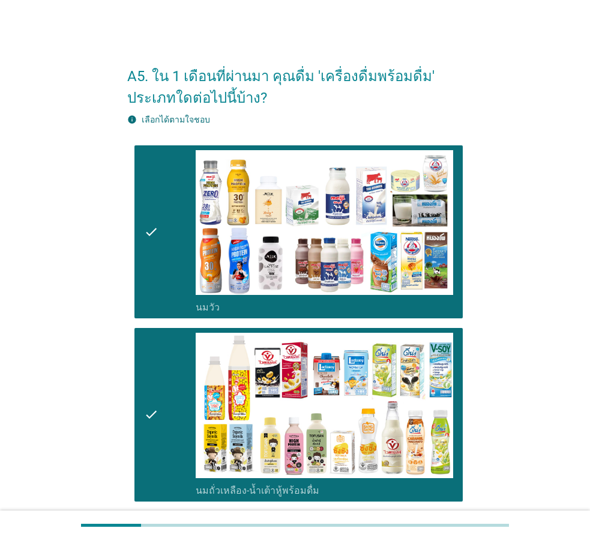
scroll to position [300, 0]
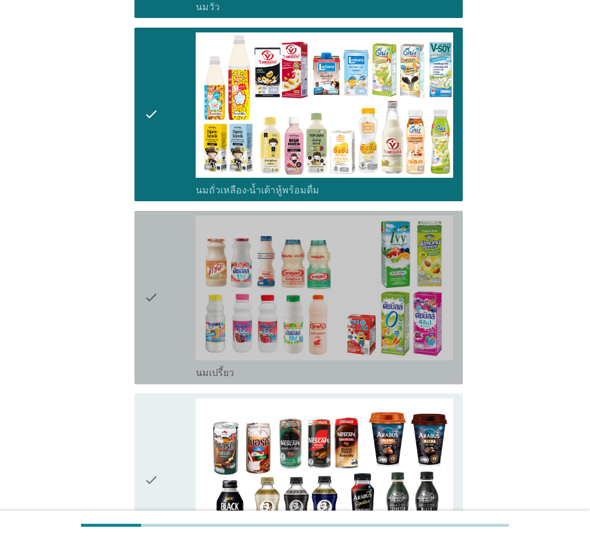
click at [156, 363] on icon "check" at bounding box center [151, 298] width 14 height 164
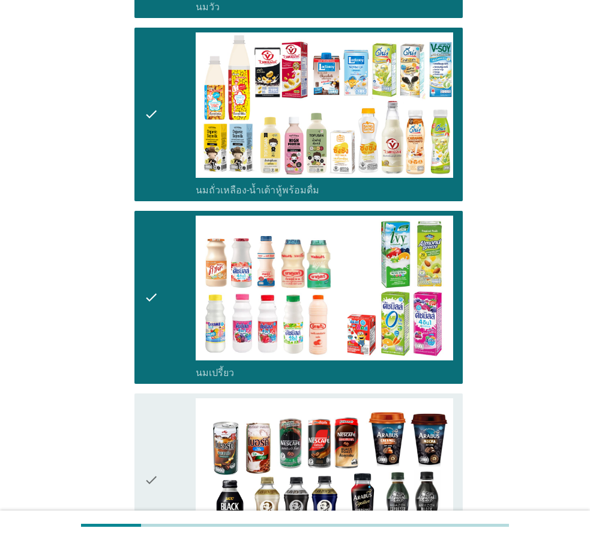
click at [169, 435] on div "check" at bounding box center [170, 480] width 52 height 164
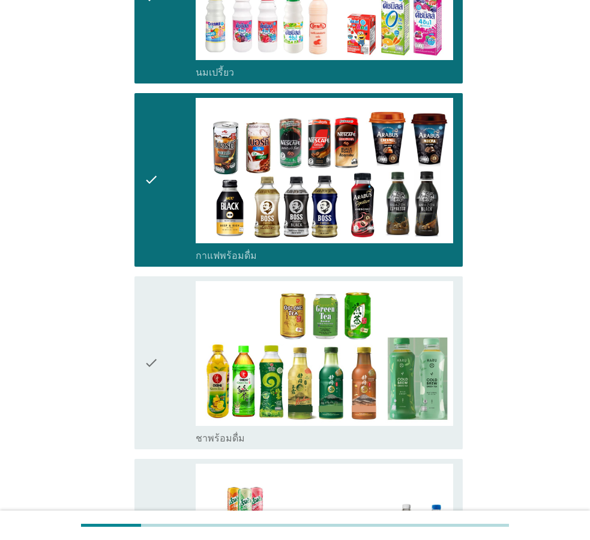
click at [164, 372] on div "check" at bounding box center [170, 363] width 52 height 164
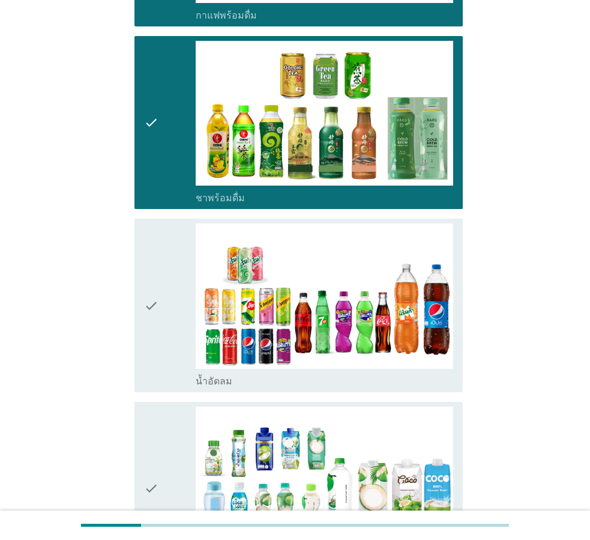
scroll to position [901, 0]
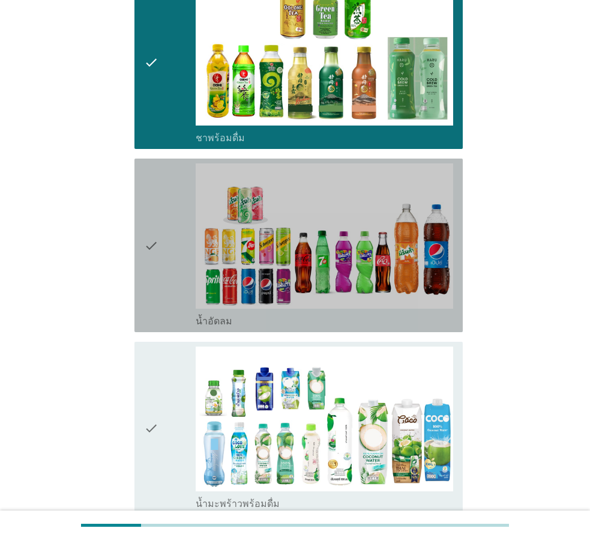
click at [166, 285] on div "check" at bounding box center [170, 245] width 52 height 164
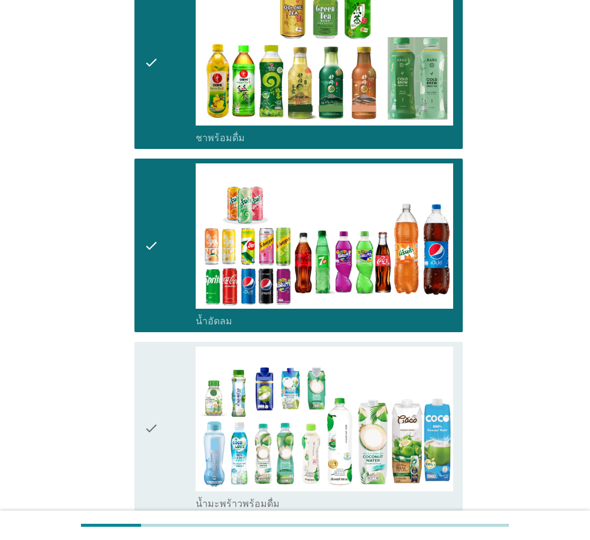
click at [174, 394] on div "check" at bounding box center [170, 428] width 52 height 164
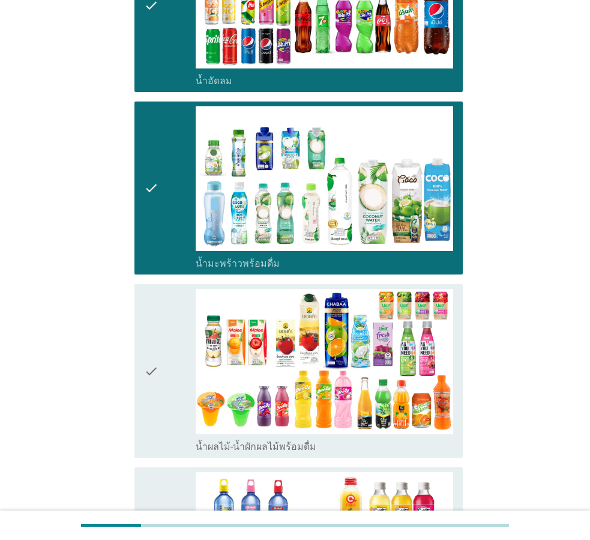
scroll to position [1261, 0]
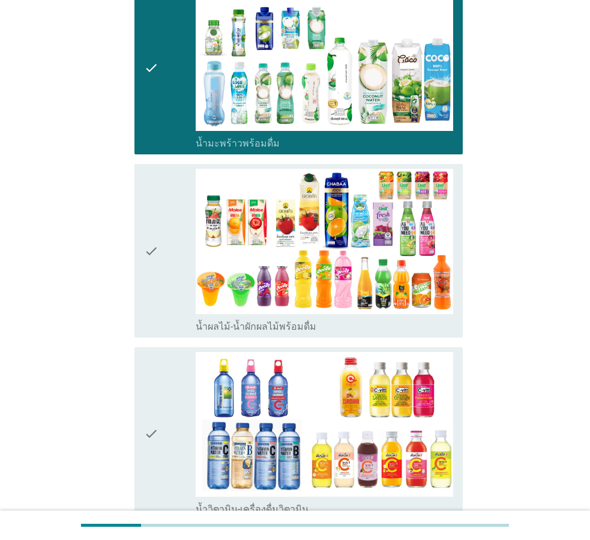
click at [164, 261] on div "check" at bounding box center [170, 251] width 52 height 164
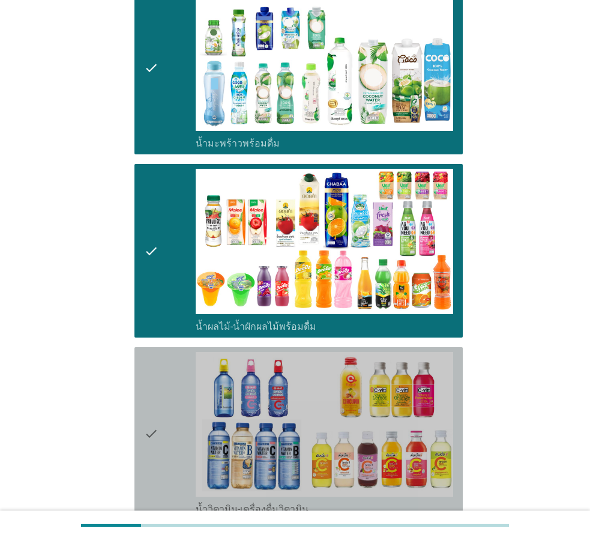
click at [155, 362] on icon "check" at bounding box center [151, 434] width 14 height 164
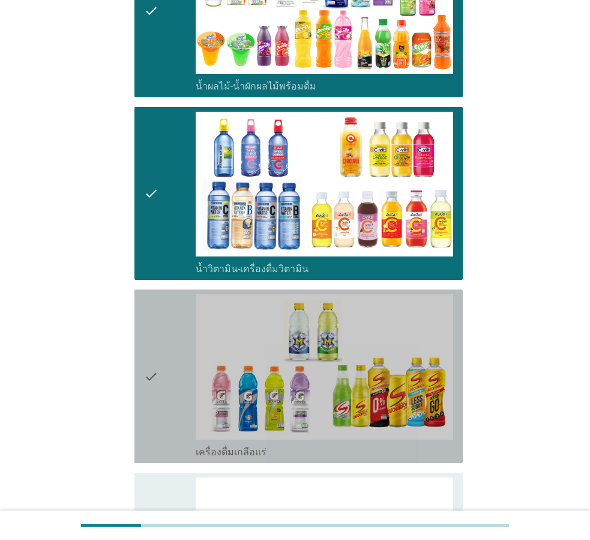
click at [154, 390] on icon "check" at bounding box center [151, 376] width 14 height 164
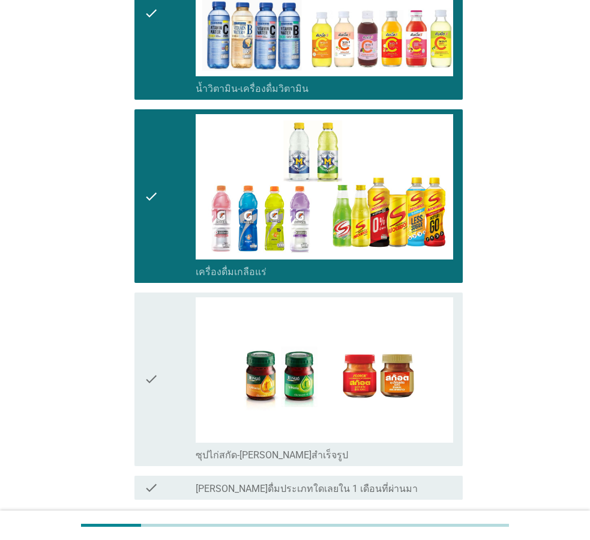
scroll to position [1741, 0]
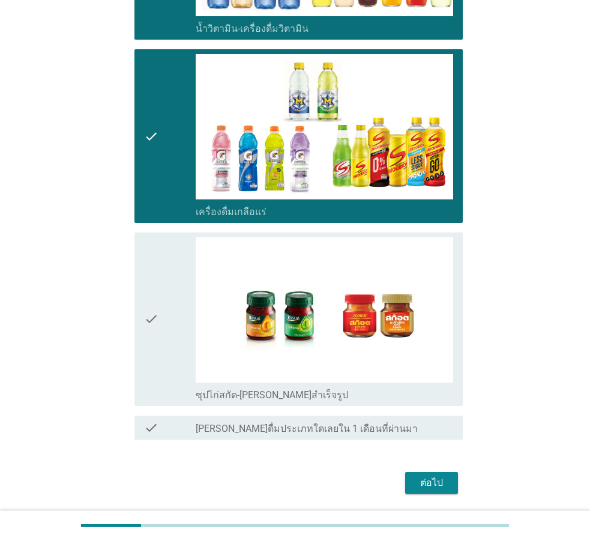
click at [160, 324] on div "check" at bounding box center [170, 319] width 52 height 164
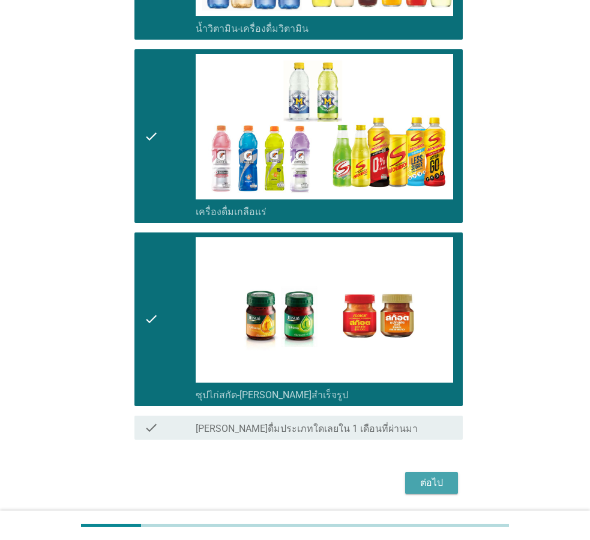
click at [429, 486] on div "ต่อไป" at bounding box center [432, 483] width 34 height 14
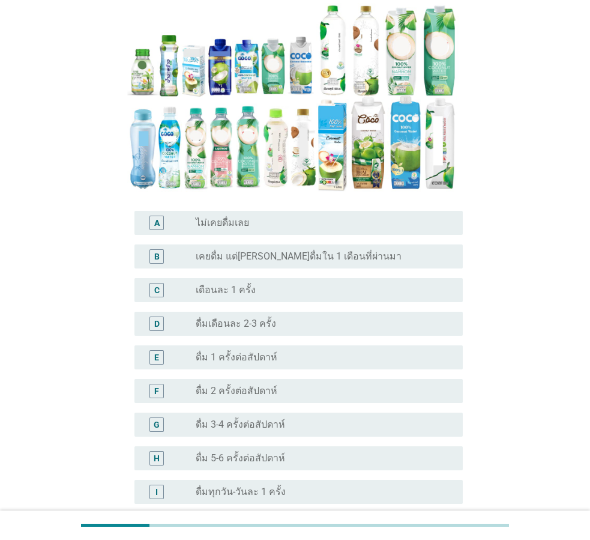
scroll to position [333, 0]
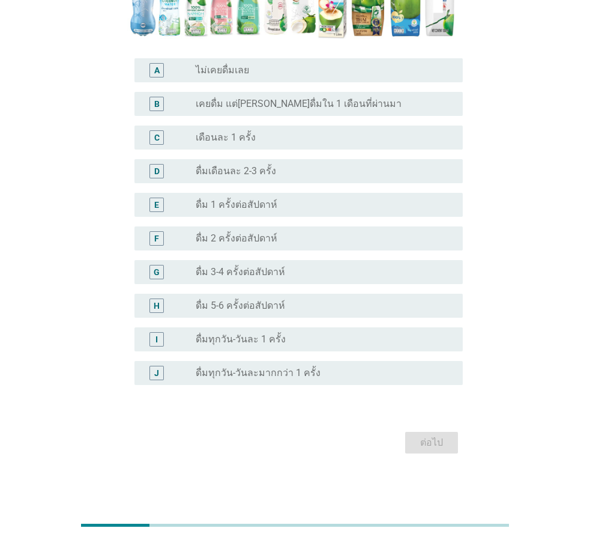
click at [246, 376] on label "ดื่มทุกวัน-วันละมากกว่า 1 ครั้ง" at bounding box center [258, 373] width 125 height 12
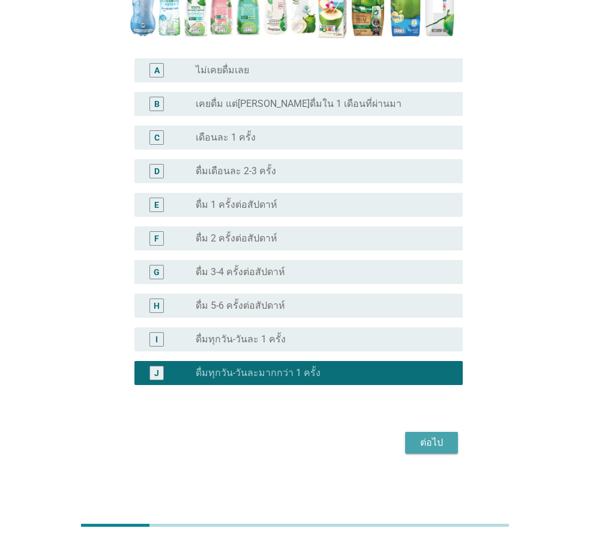
click at [438, 440] on div "ต่อไป" at bounding box center [432, 442] width 34 height 14
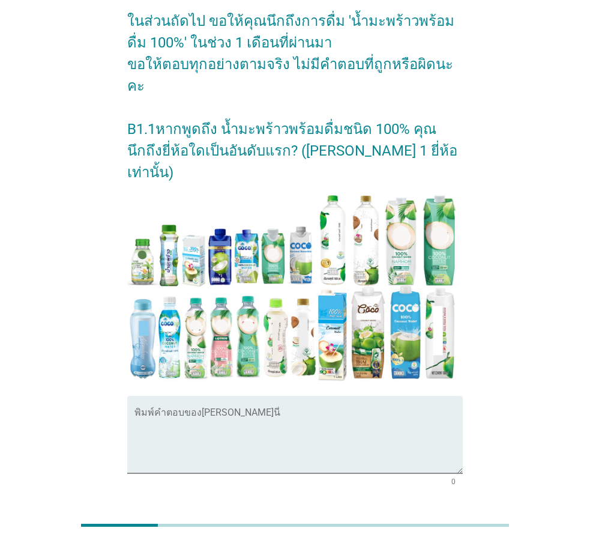
scroll to position [141, 0]
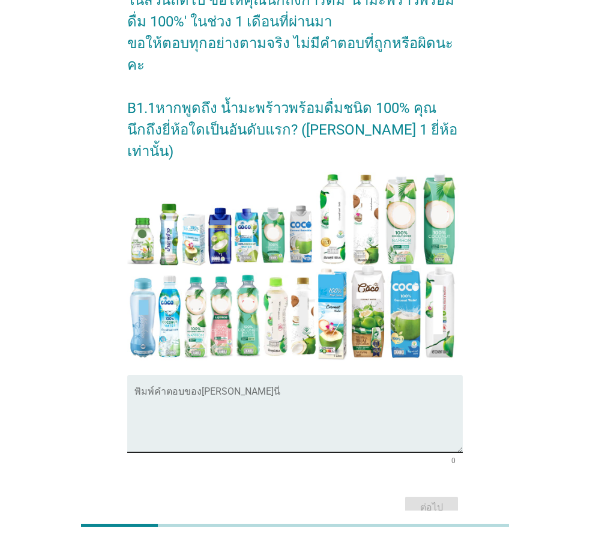
click at [284, 389] on textarea "พิมพ์คำตอบของคุณ ที่นี่" at bounding box center [298, 420] width 328 height 63
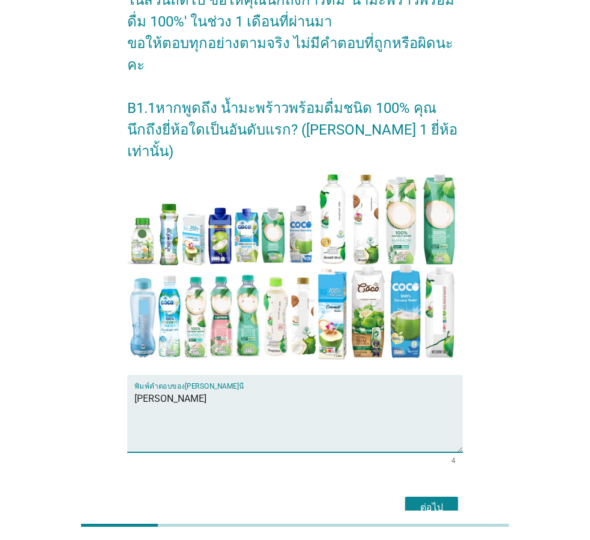
type textarea "[PERSON_NAME]"
click at [422, 500] on div "ต่อไป" at bounding box center [432, 507] width 34 height 14
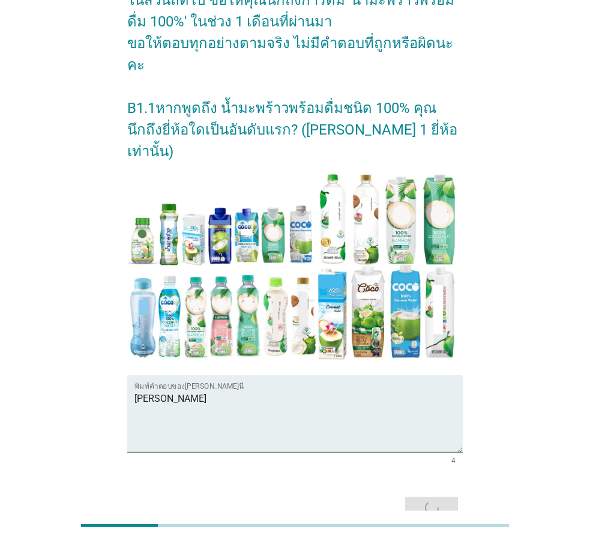
scroll to position [0, 0]
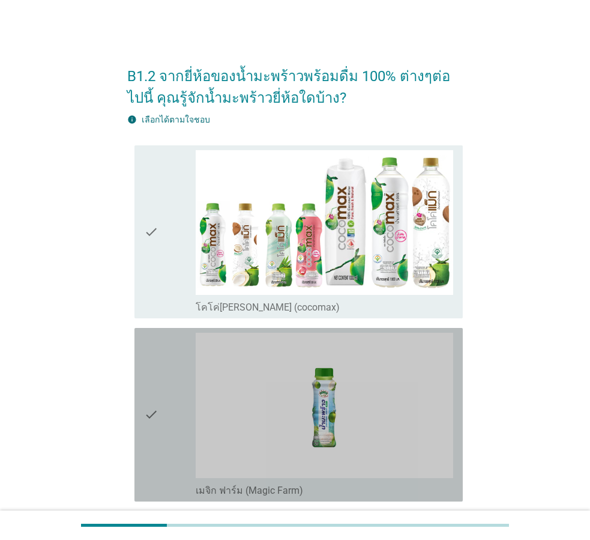
click at [163, 384] on div "check" at bounding box center [170, 415] width 52 height 164
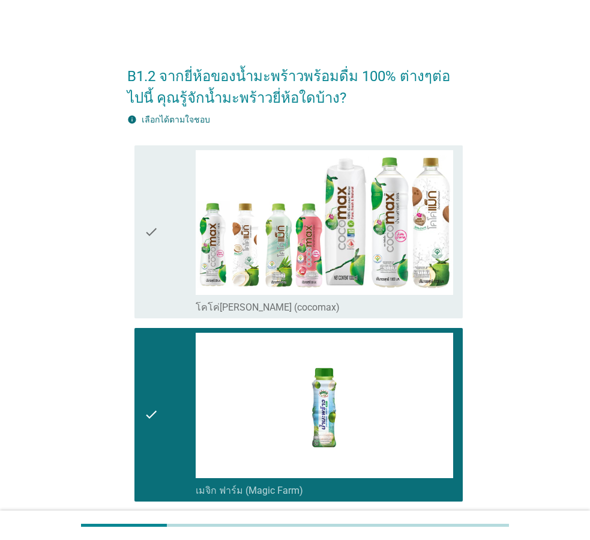
click at [130, 274] on div "check check_box_outline_blank โคโค่[PERSON_NAME] (cocomax)" at bounding box center [295, 231] width 336 height 183
click at [137, 274] on div "check check_box_outline_blank โคโค่[PERSON_NAME] (cocomax)" at bounding box center [298, 232] width 328 height 174
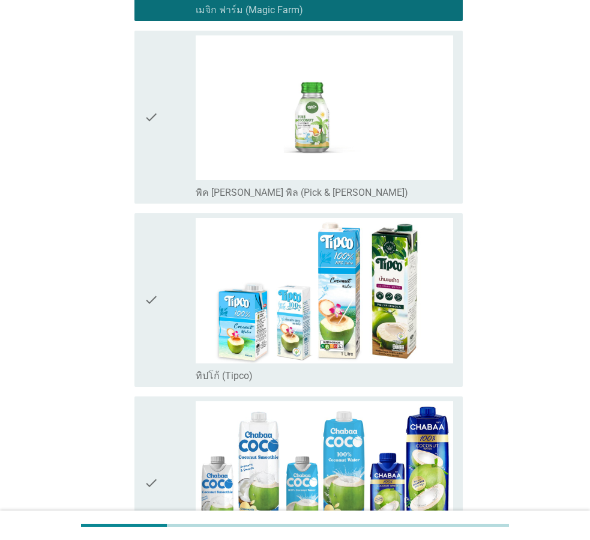
scroll to position [600, 0]
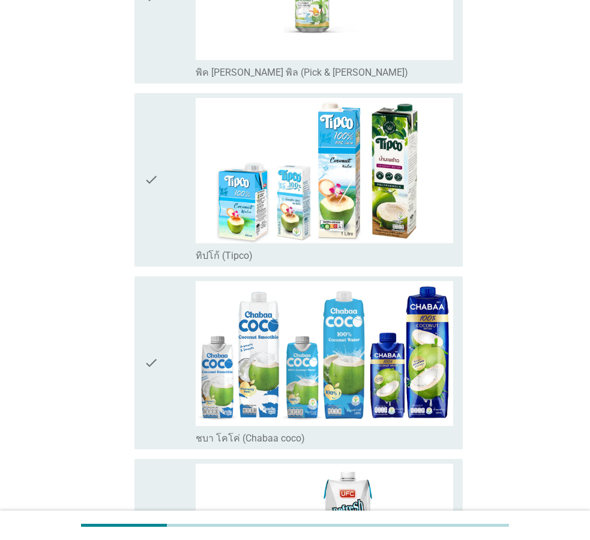
click at [158, 211] on icon "check" at bounding box center [151, 180] width 14 height 164
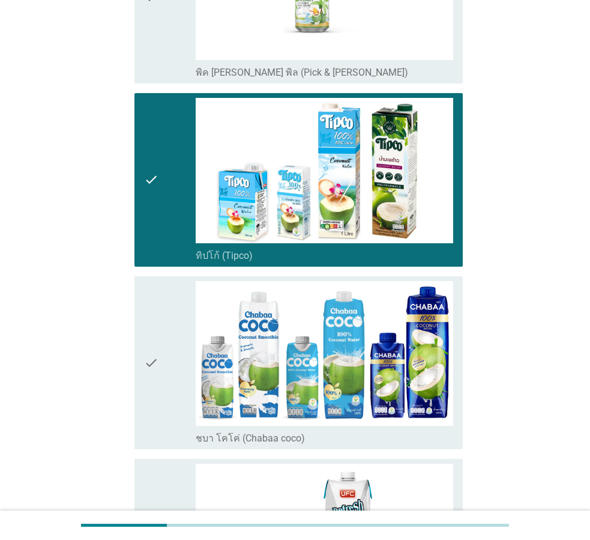
drag, startPoint x: 154, startPoint y: 299, endPoint x: 153, endPoint y: 310, distance: 11.4
click at [153, 299] on icon "check" at bounding box center [151, 363] width 14 height 164
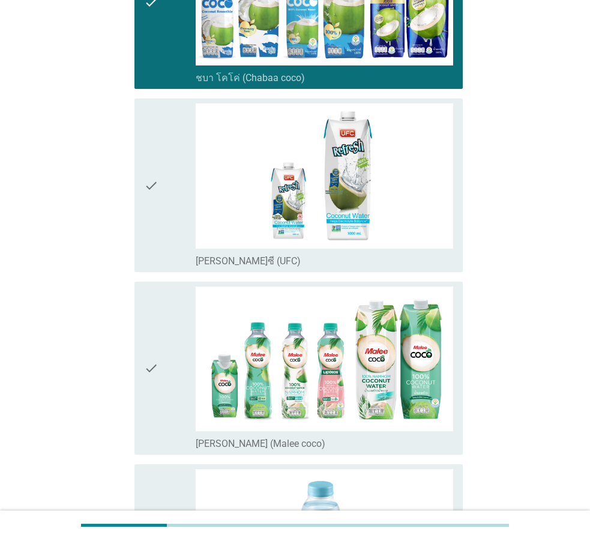
scroll to position [1081, 0]
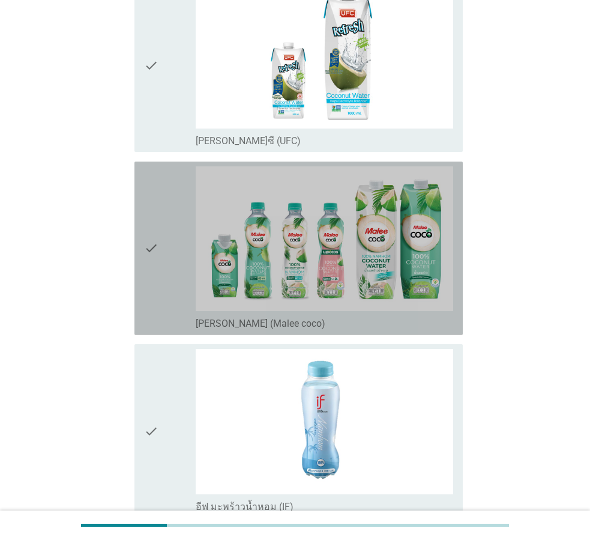
click at [163, 274] on div "check" at bounding box center [170, 248] width 52 height 164
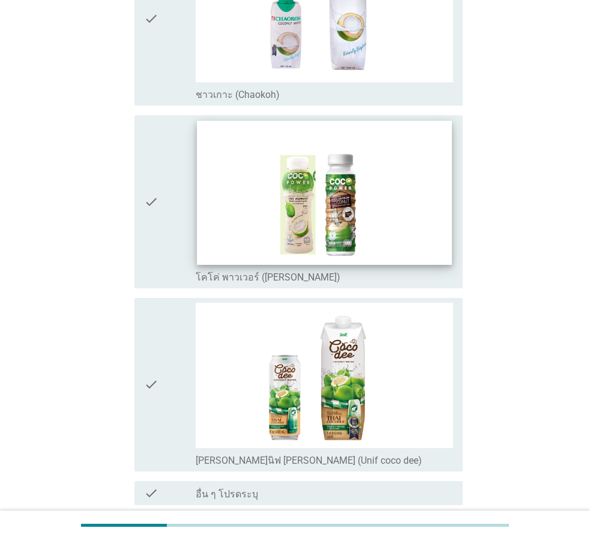
scroll to position [2146, 0]
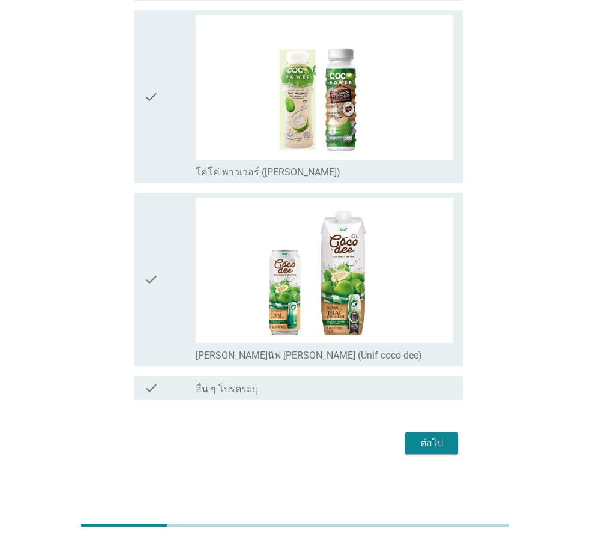
click at [172, 292] on div "check" at bounding box center [170, 280] width 52 height 164
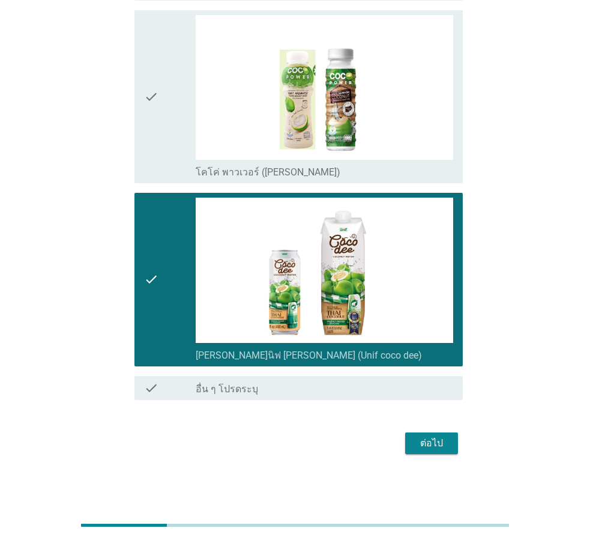
click at [414, 439] on button "ต่อไป" at bounding box center [431, 443] width 53 height 22
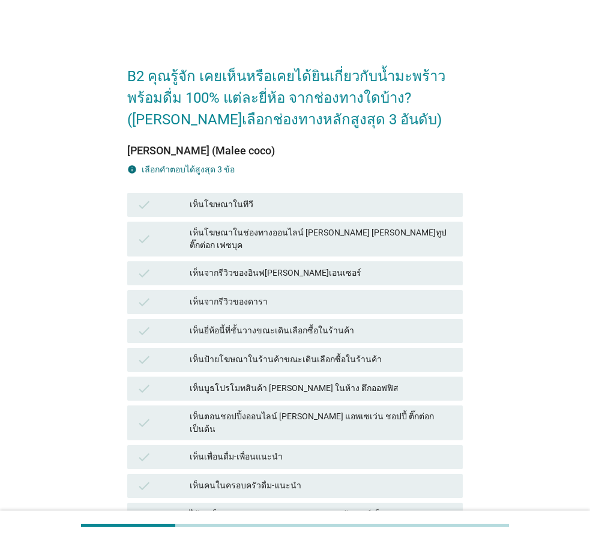
scroll to position [180, 0]
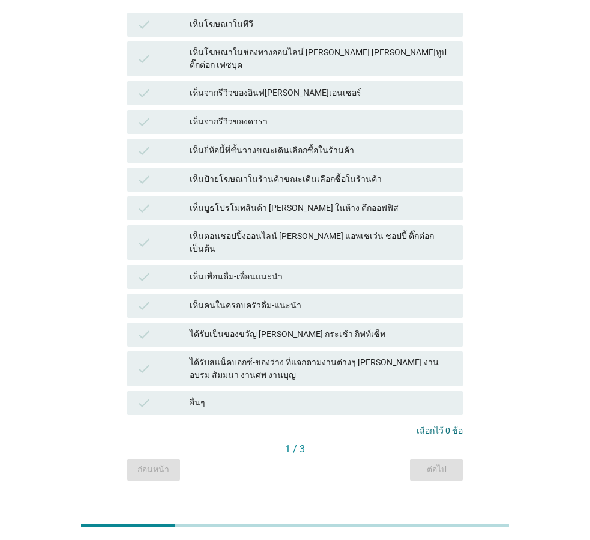
click at [321, 201] on div "เห็นบูธโปรโมทสินค้า [PERSON_NAME] ในห้าง ตึกออฟฟิส" at bounding box center [322, 208] width 264 height 14
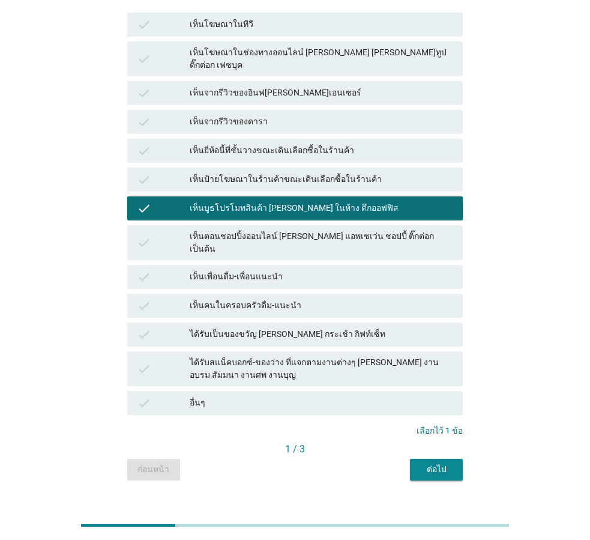
click at [322, 175] on div "เห็นป้ายโฆษณาในร้านค้าขณะเดินเลือกซื้อในร้านค้า" at bounding box center [322, 179] width 264 height 14
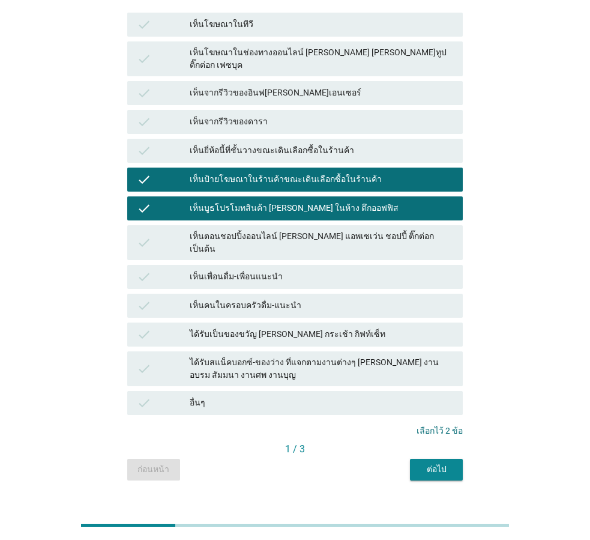
click at [319, 143] on div "เห็นยี่ห้อนี้ที่ชั้นวางขณะเดินเลือกซื้อในร้านค้า" at bounding box center [322, 150] width 264 height 14
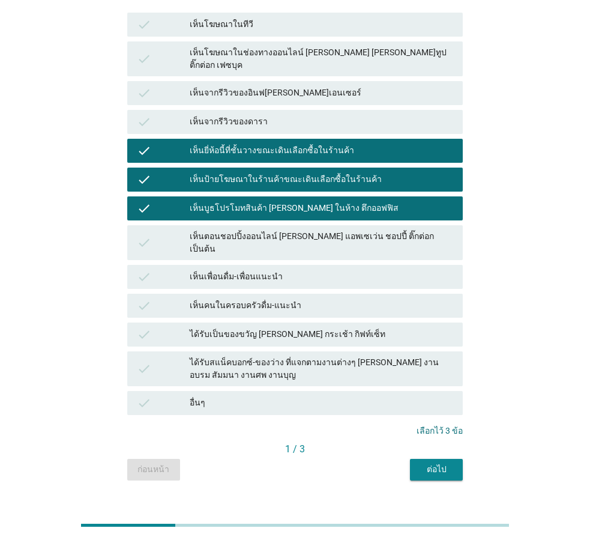
click at [428, 463] on div "ต่อไป" at bounding box center [437, 469] width 34 height 13
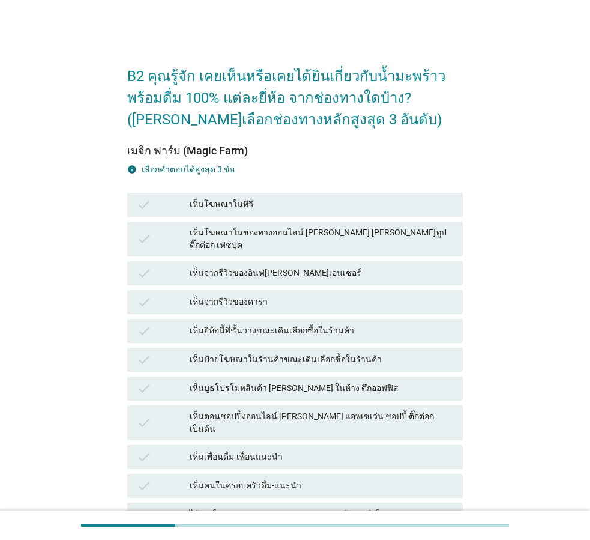
click at [313, 376] on div "check เห็นบูธโปรโมทสินค้า [PERSON_NAME] ในห้าง ตึกออฟฟิส" at bounding box center [295, 388] width 336 height 24
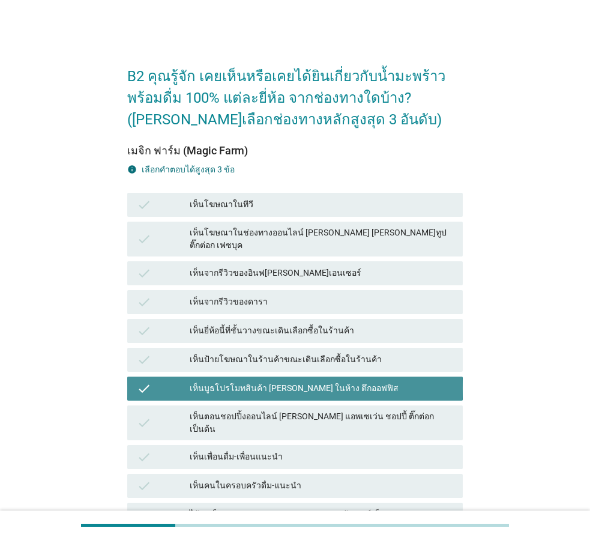
click at [317, 327] on div "เห็นยี่ห้อนี้ที่ชั้นวางขณะเดินเลือกซื้อในร้านค้า" at bounding box center [322, 331] width 264 height 14
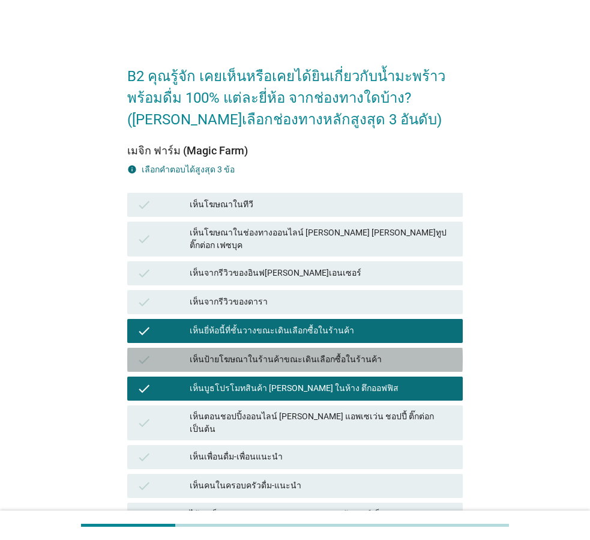
click at [325, 356] on div "check เห็นป้ายโฆษณาในร้านค้าขณะเดินเลือกซื้อในร้านค้า" at bounding box center [295, 360] width 336 height 24
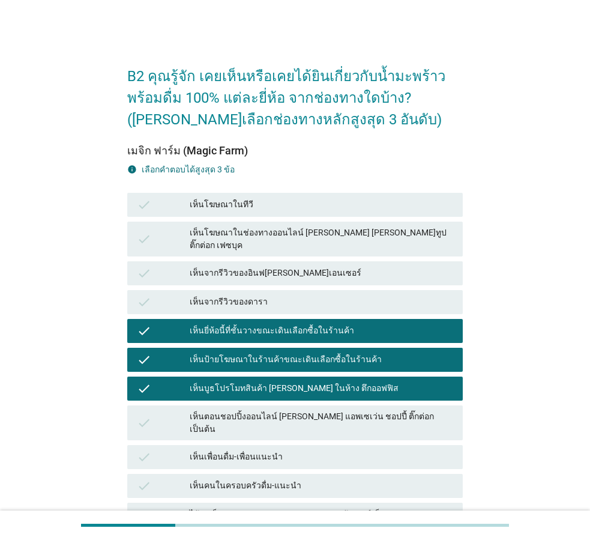
scroll to position [181, 0]
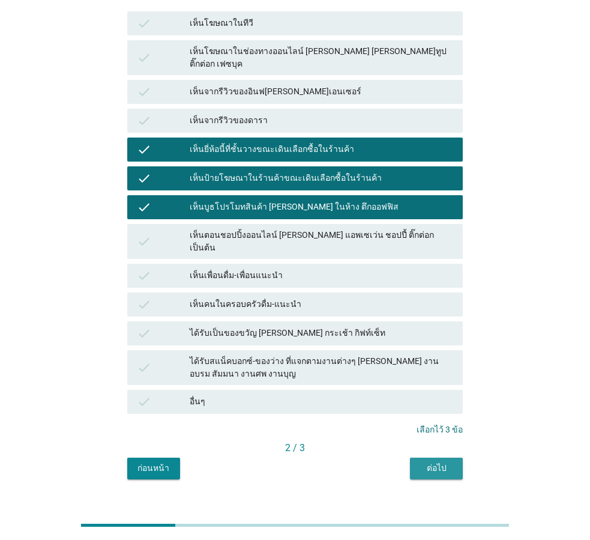
click at [425, 462] on div "ต่อไป" at bounding box center [437, 468] width 34 height 13
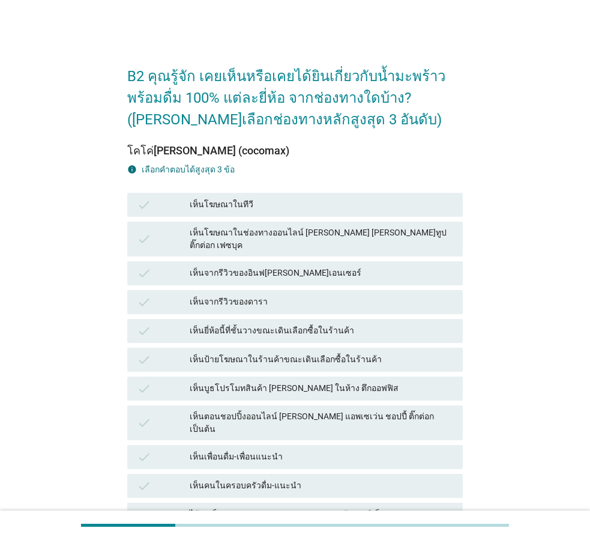
click at [367, 410] on div "เห็นตอนชอปปิ้งออนไลน์ [PERSON_NAME] แอพเซเว่น ชอปปี้ ติ๊กต่อก เป็นต้น" at bounding box center [322, 422] width 264 height 25
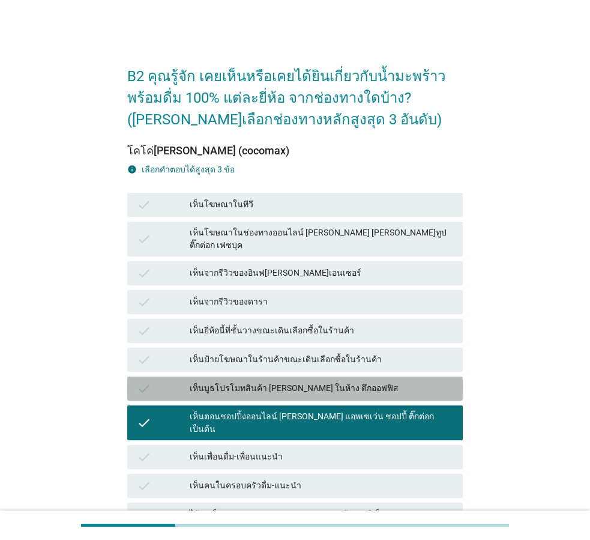
click at [357, 376] on div "check เห็นบูธโปรโมทสินค้า [PERSON_NAME] ในห้าง ตึกออฟฟิส" at bounding box center [295, 388] width 336 height 24
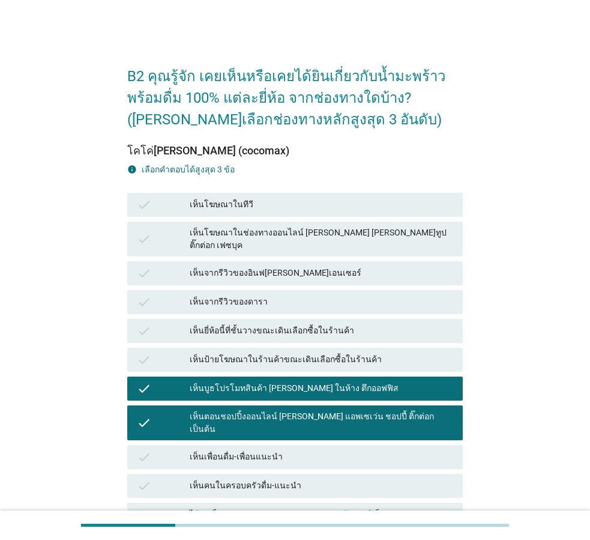
click at [357, 352] on div "เห็นป้ายโฆษณาในร้านค้าขณะเดินเลือกซื้อในร้านค้า" at bounding box center [322, 359] width 264 height 14
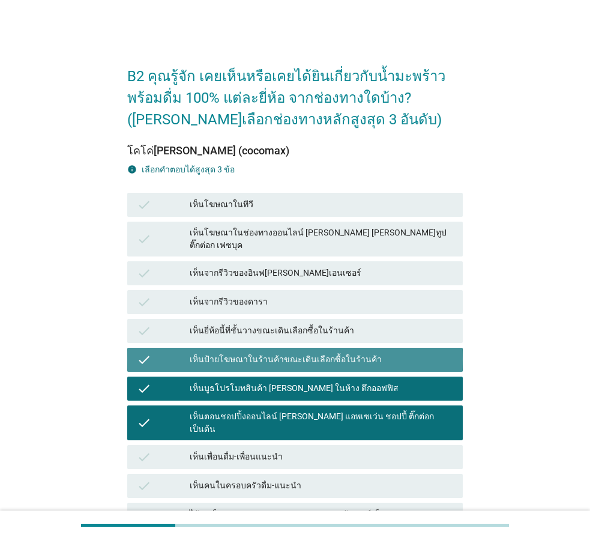
scroll to position [181, 0]
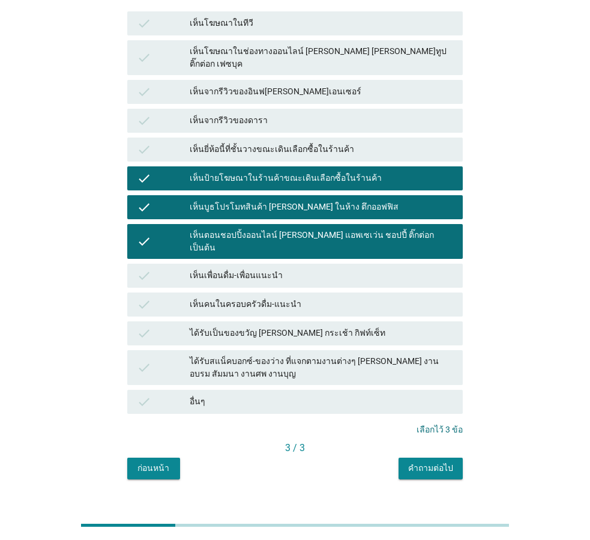
click at [448, 462] on div "คำถามต่อไป" at bounding box center [430, 468] width 45 height 13
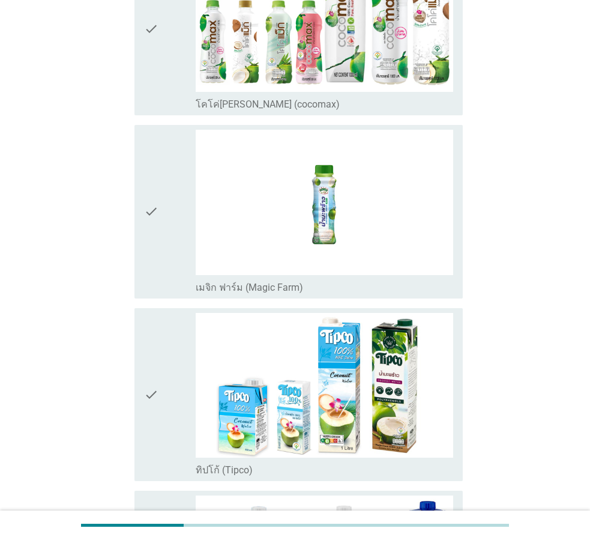
scroll to position [0, 0]
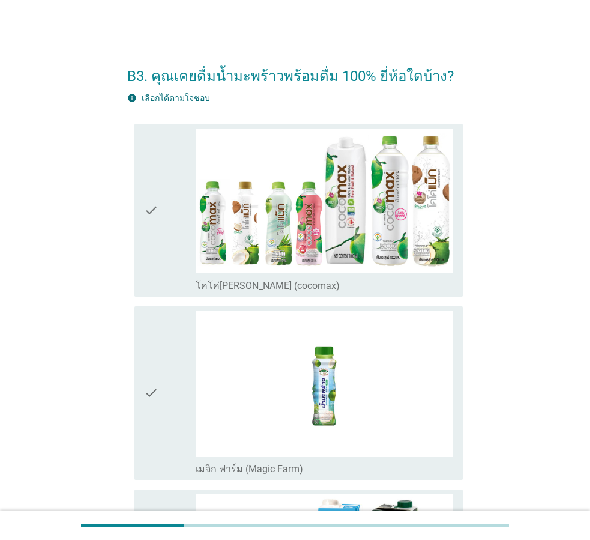
click at [156, 262] on icon "check" at bounding box center [151, 210] width 14 height 164
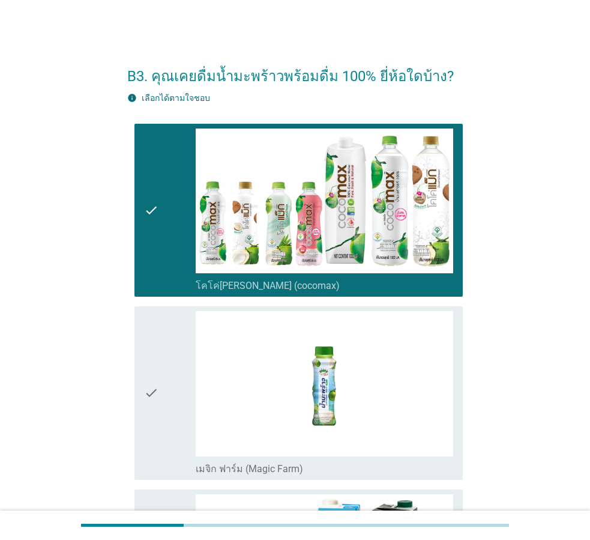
click at [157, 353] on icon "check" at bounding box center [151, 393] width 14 height 164
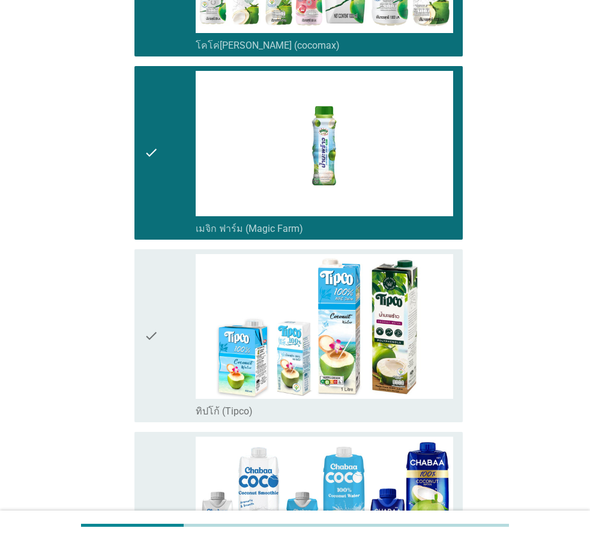
click at [154, 347] on icon "check" at bounding box center [151, 336] width 14 height 164
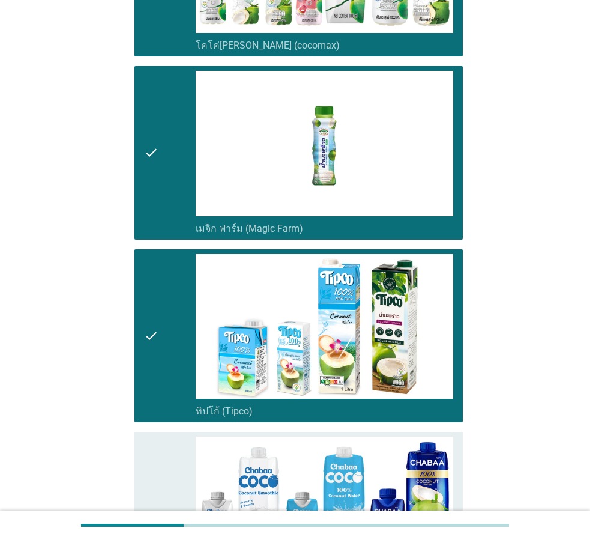
scroll to position [480, 0]
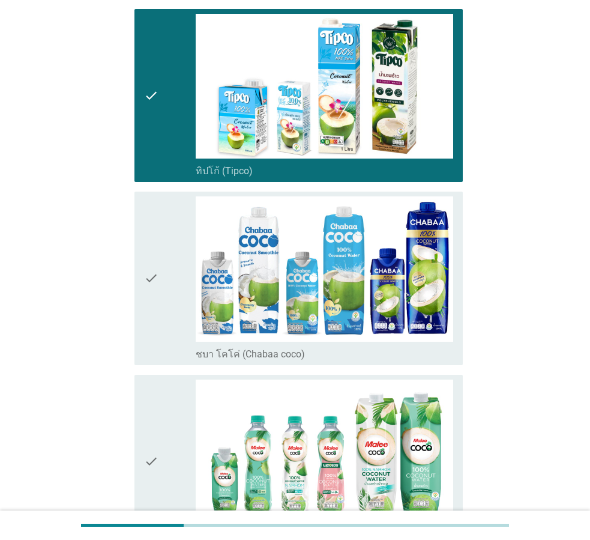
click at [154, 347] on icon "check" at bounding box center [151, 278] width 14 height 164
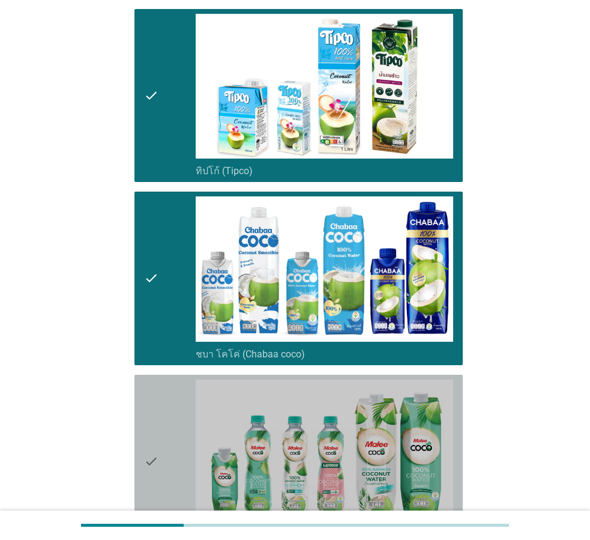
click at [166, 402] on div "check" at bounding box center [170, 461] width 52 height 164
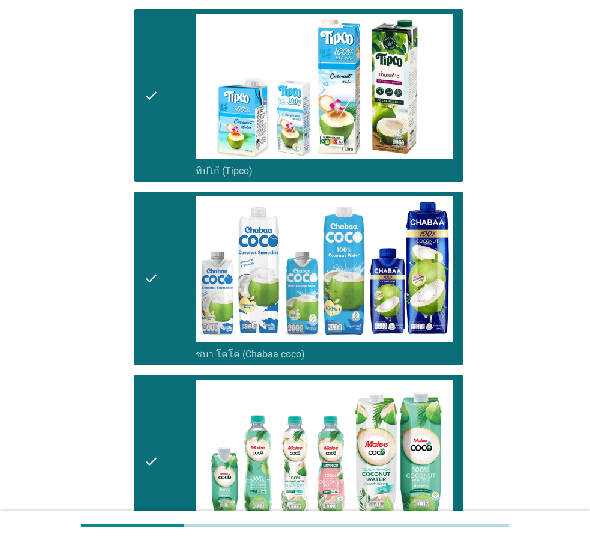
scroll to position [780, 0]
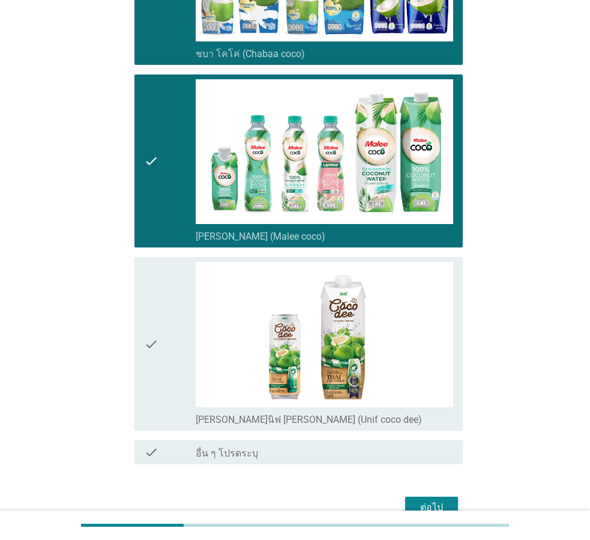
click at [166, 394] on div "check" at bounding box center [170, 344] width 52 height 164
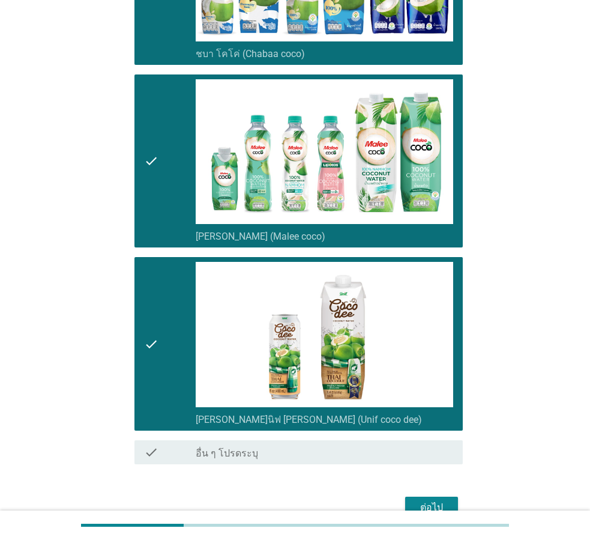
click at [417, 504] on div "ต่อไป" at bounding box center [432, 507] width 34 height 14
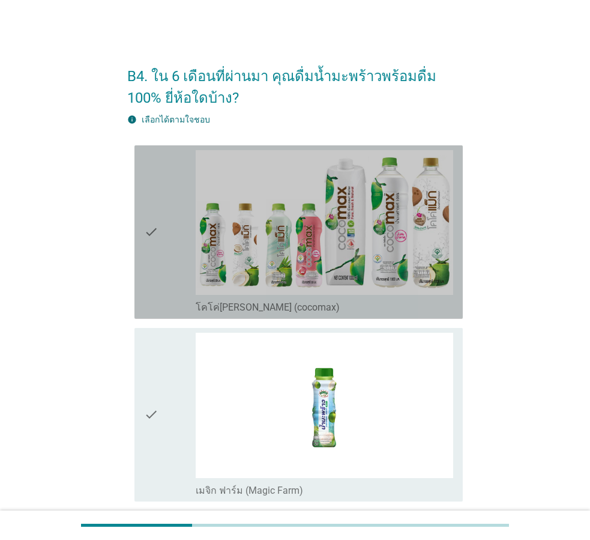
click at [152, 279] on icon "check" at bounding box center [151, 232] width 14 height 164
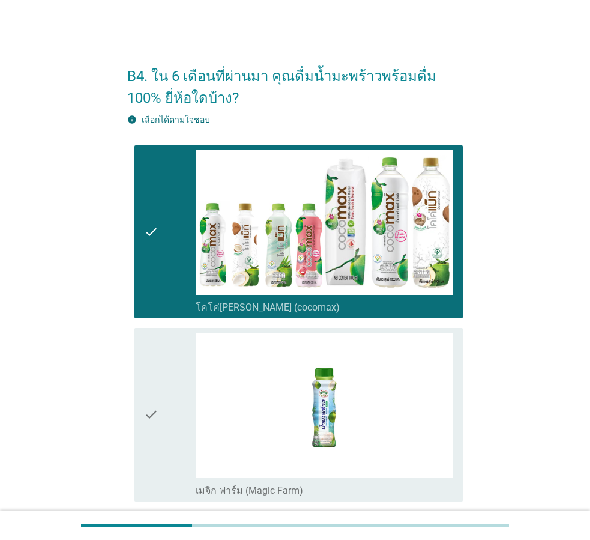
click at [157, 366] on icon "check" at bounding box center [151, 415] width 14 height 164
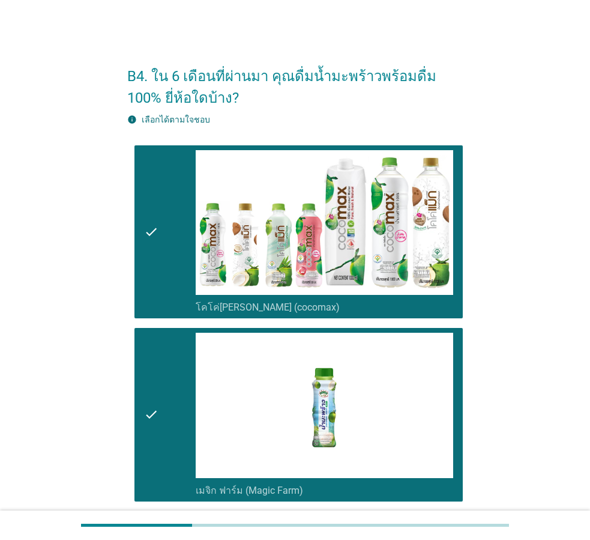
scroll to position [300, 0]
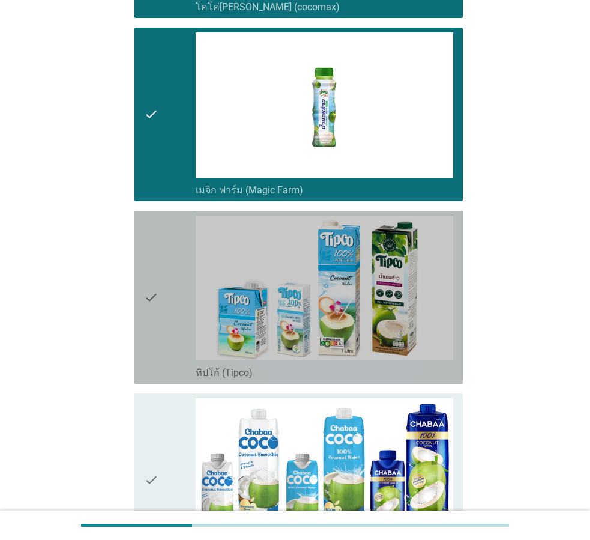
click at [153, 324] on icon "check" at bounding box center [151, 298] width 14 height 164
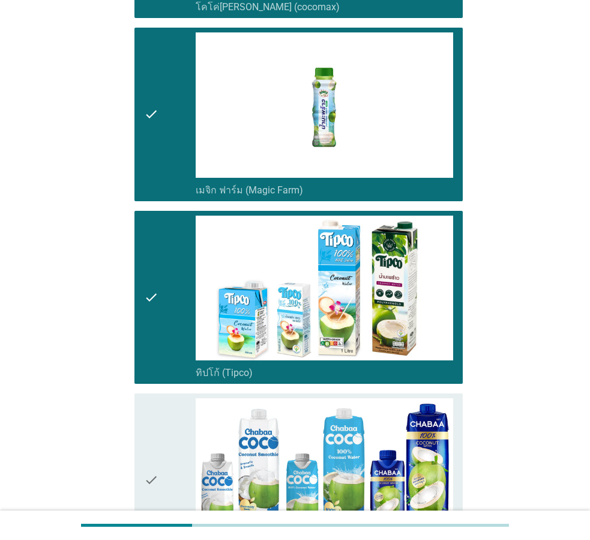
click at [165, 388] on div "check check_box_outline_blank ชบา โคโค่ (Chabaa coco)" at bounding box center [295, 479] width 336 height 183
click at [178, 422] on div "check" at bounding box center [170, 480] width 52 height 164
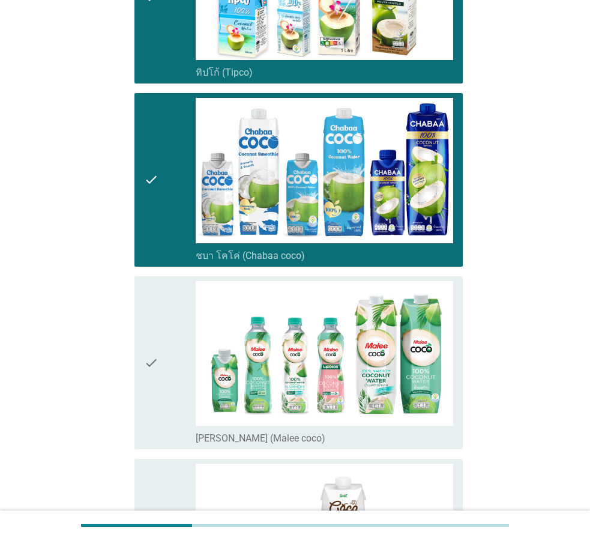
click at [167, 363] on div "check" at bounding box center [170, 363] width 52 height 164
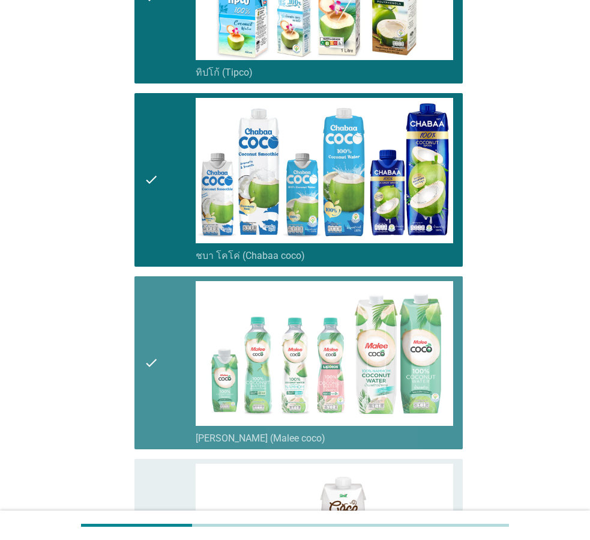
scroll to position [866, 0]
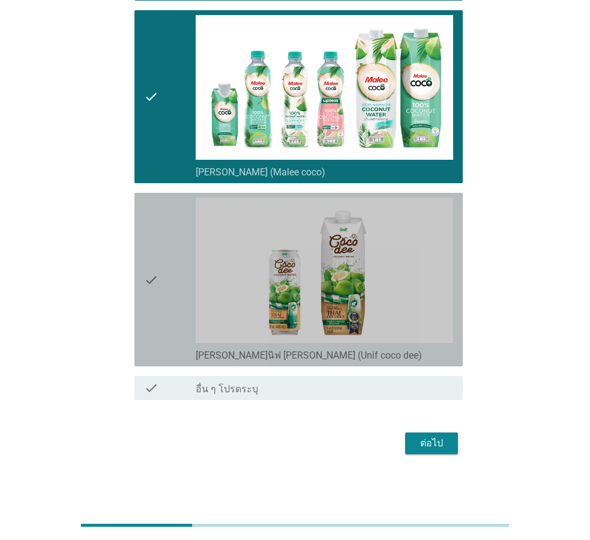
click at [161, 324] on div "check" at bounding box center [170, 280] width 52 height 164
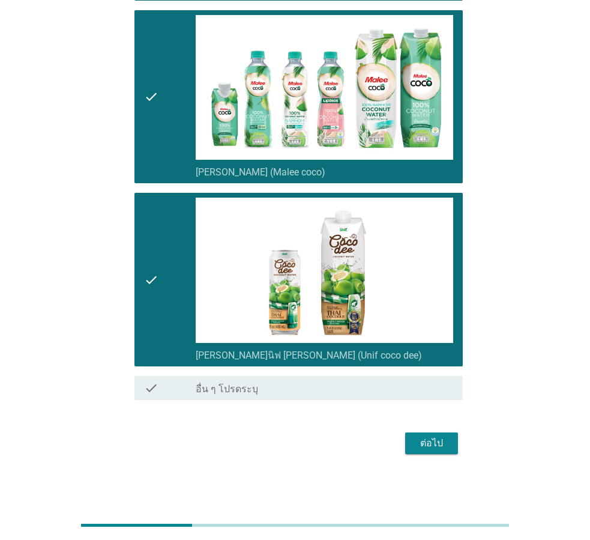
click at [412, 446] on button "ต่อไป" at bounding box center [431, 443] width 53 height 22
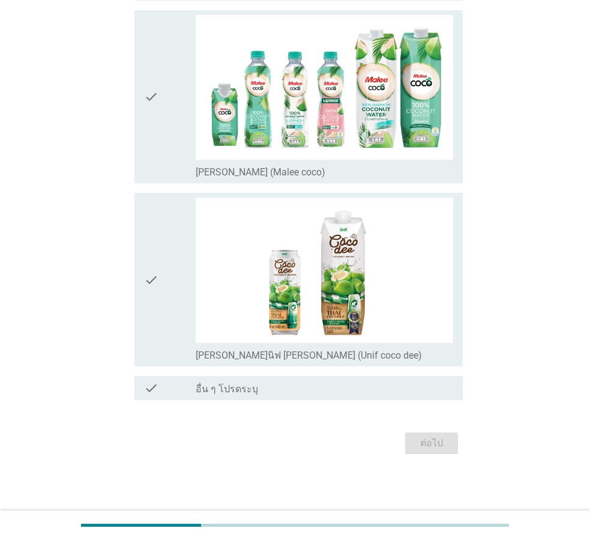
scroll to position [0, 0]
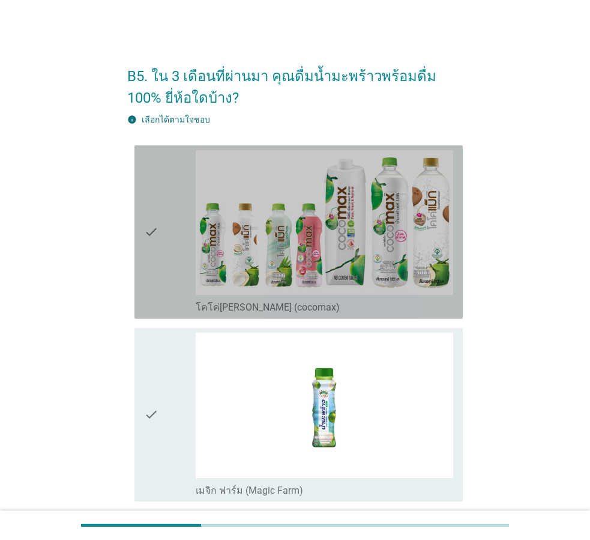
click at [161, 253] on div "check" at bounding box center [170, 232] width 52 height 164
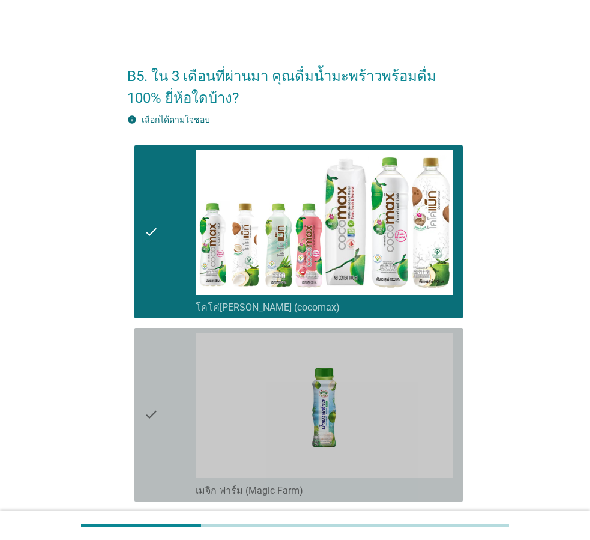
click at [143, 388] on div "check check_box_outline_blank เมจิก ฟาร์ม (Magic Farm)" at bounding box center [298, 415] width 328 height 174
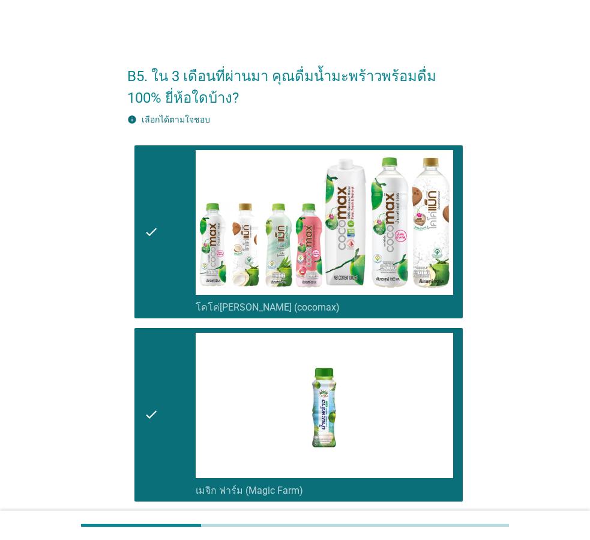
scroll to position [300, 0]
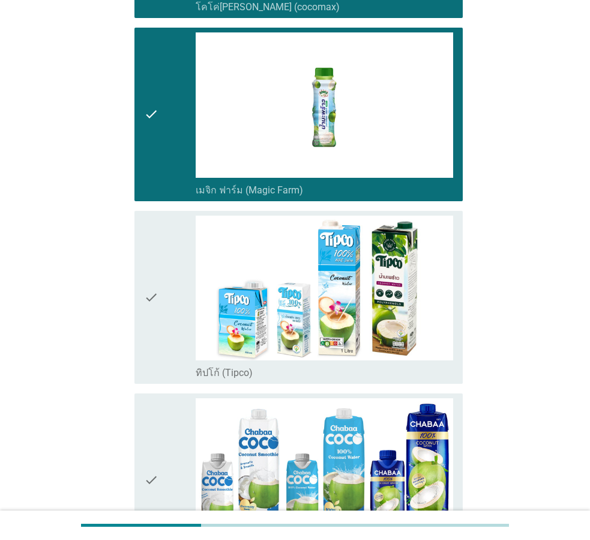
click at [168, 337] on div "check" at bounding box center [170, 298] width 52 height 164
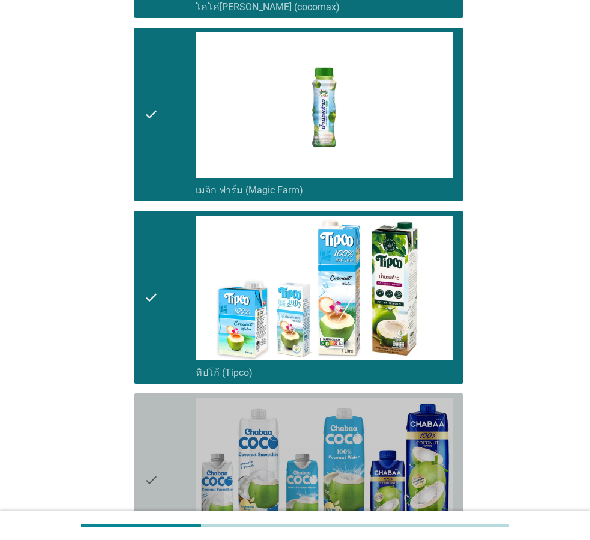
click at [175, 430] on div "check" at bounding box center [170, 480] width 52 height 164
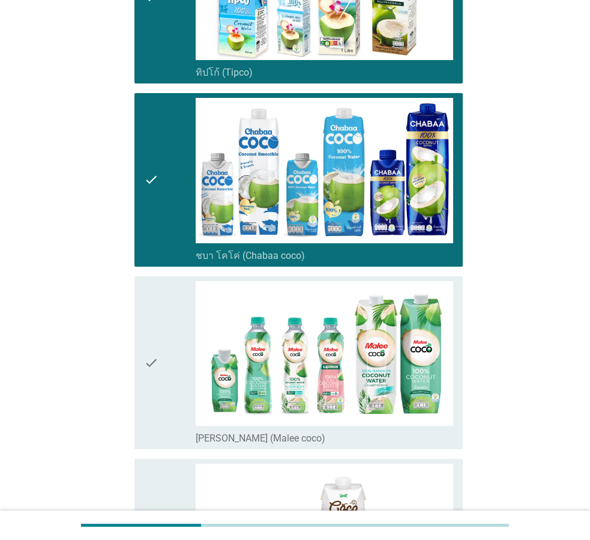
click at [183, 383] on div "check" at bounding box center [170, 363] width 52 height 164
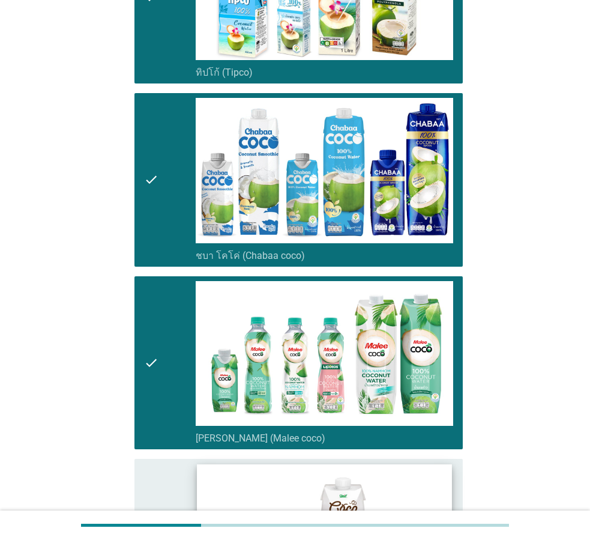
scroll to position [841, 0]
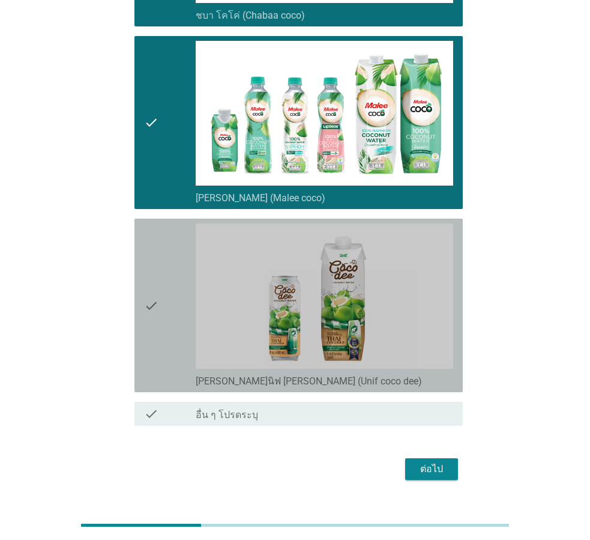
click at [168, 333] on div "check" at bounding box center [170, 305] width 52 height 164
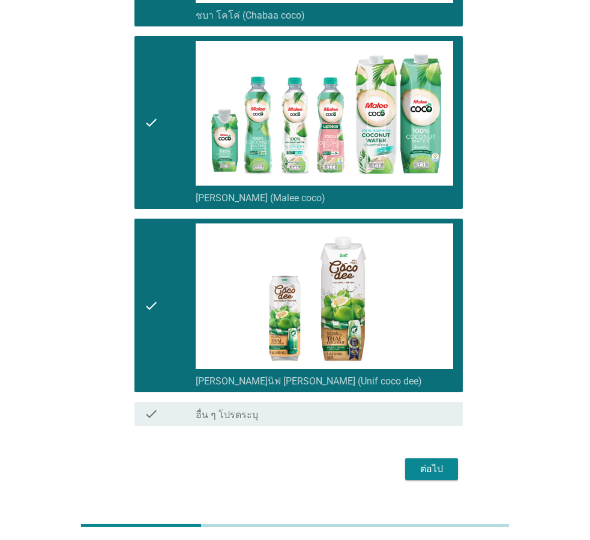
click at [433, 466] on div "ต่อไป" at bounding box center [432, 469] width 34 height 14
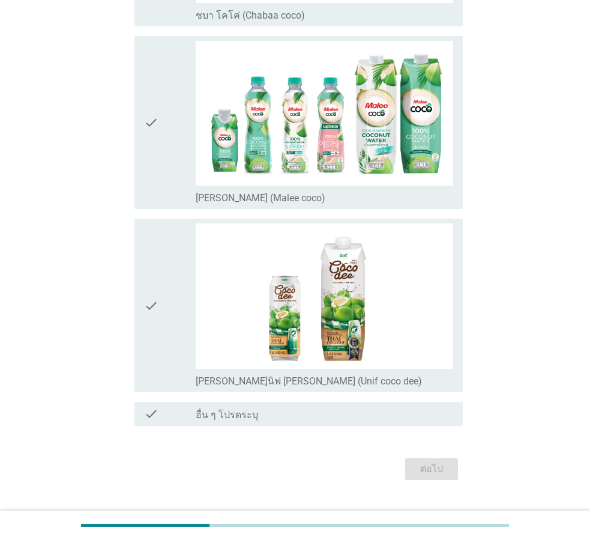
scroll to position [0, 0]
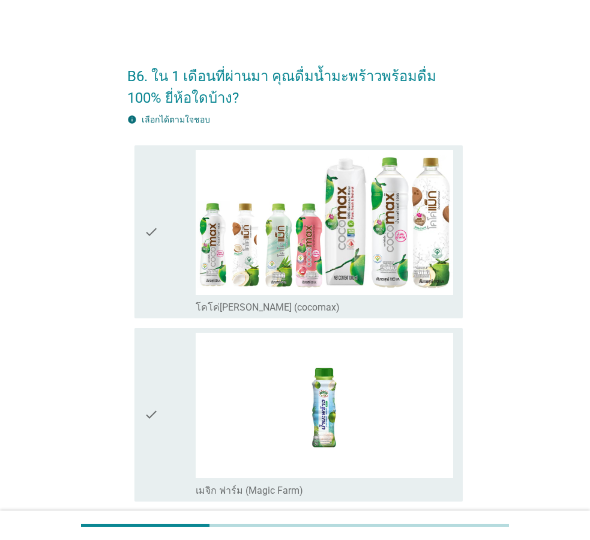
click at [174, 369] on div "check" at bounding box center [170, 415] width 52 height 164
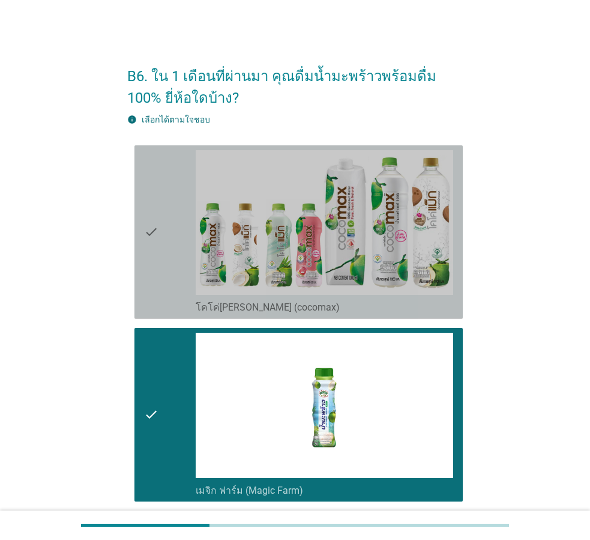
click at [159, 289] on div "check" at bounding box center [170, 232] width 52 height 164
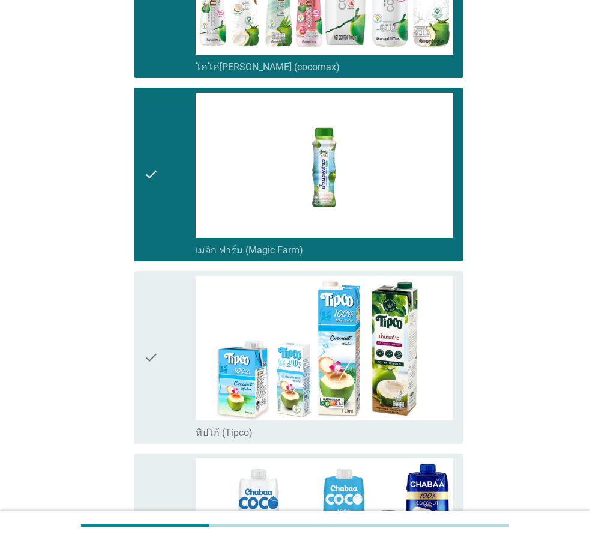
click at [166, 318] on div "check" at bounding box center [170, 358] width 52 height 164
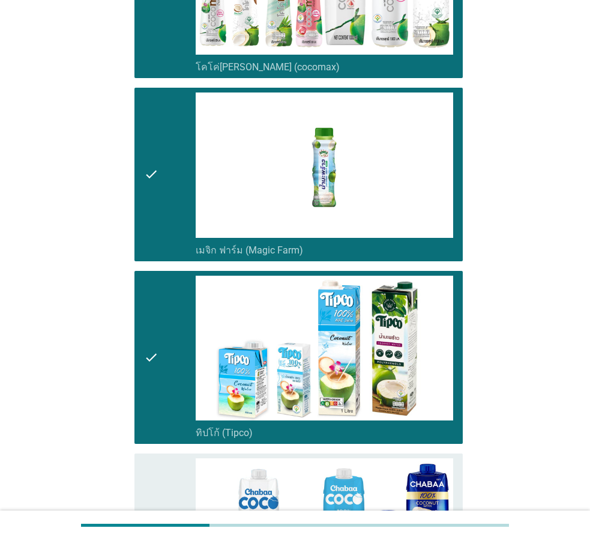
scroll to position [480, 0]
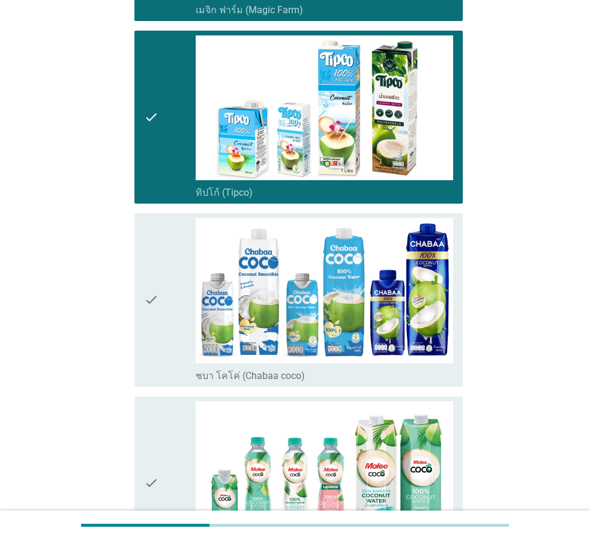
click at [157, 330] on icon "check" at bounding box center [151, 300] width 14 height 164
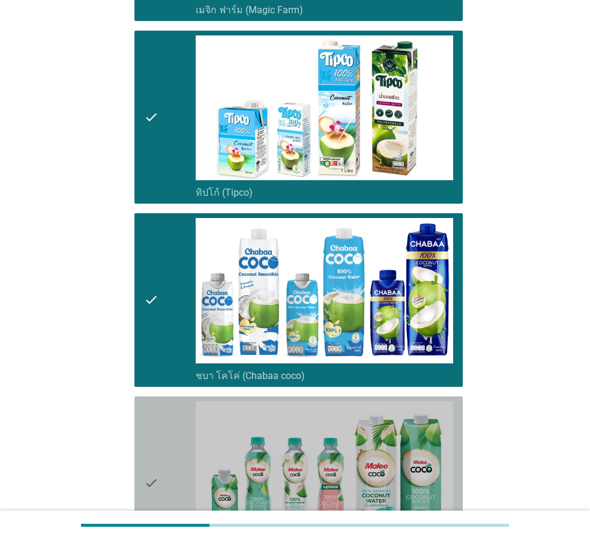
click at [155, 412] on icon "check" at bounding box center [151, 483] width 14 height 164
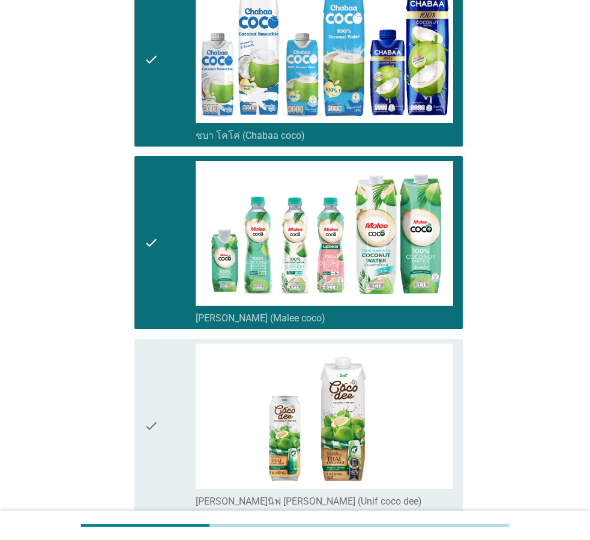
scroll to position [866, 0]
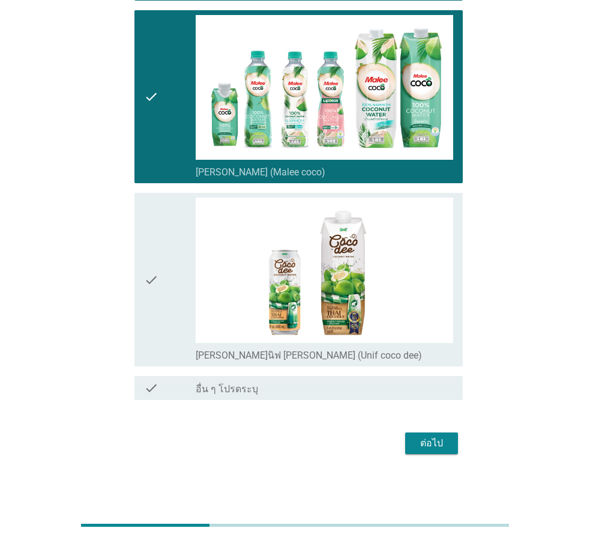
click at [155, 313] on icon "check" at bounding box center [151, 280] width 14 height 164
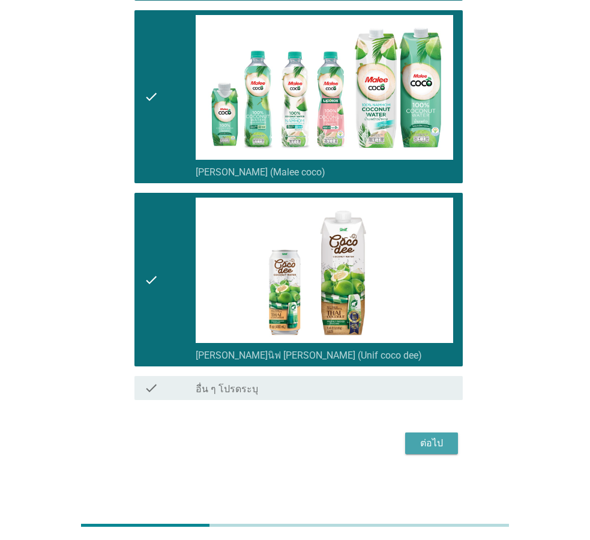
click at [416, 440] on div "ต่อไป" at bounding box center [432, 443] width 34 height 14
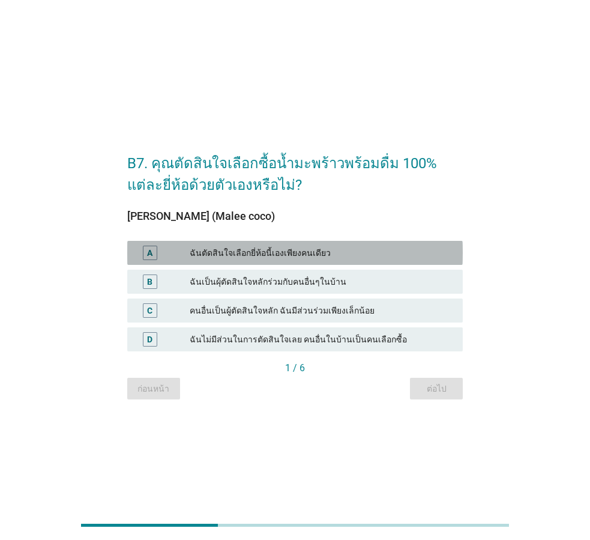
click at [345, 252] on div "ฉันตัดสินใจเลือกยี่ห้อนี้เองเพียงคนเดียว" at bounding box center [322, 253] width 264 height 14
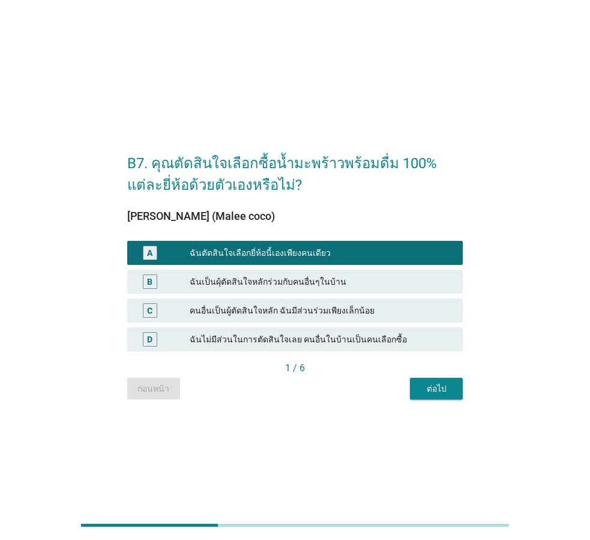
click at [438, 399] on button "ต่อไป" at bounding box center [436, 389] width 53 height 22
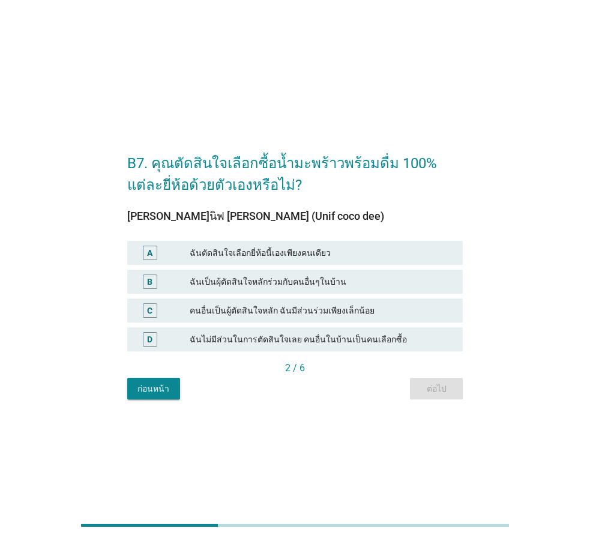
click at [348, 258] on div "ฉันตัดสินใจเลือกยี่ห้อนี้เองเพียงคนเดียว" at bounding box center [322, 253] width 264 height 14
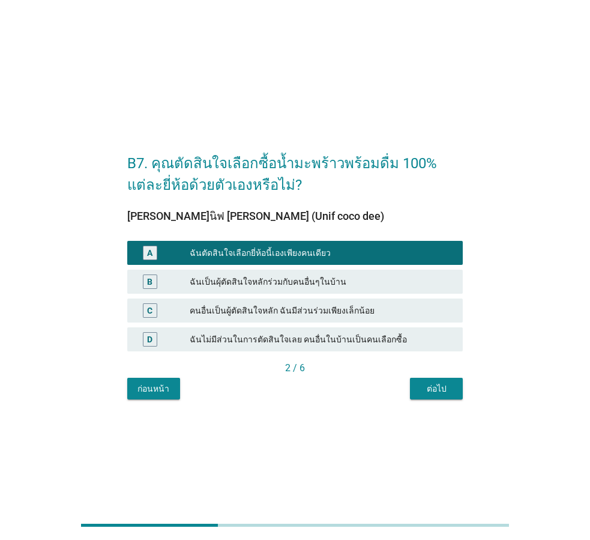
click at [425, 386] on div "ต่อไป" at bounding box center [437, 388] width 34 height 13
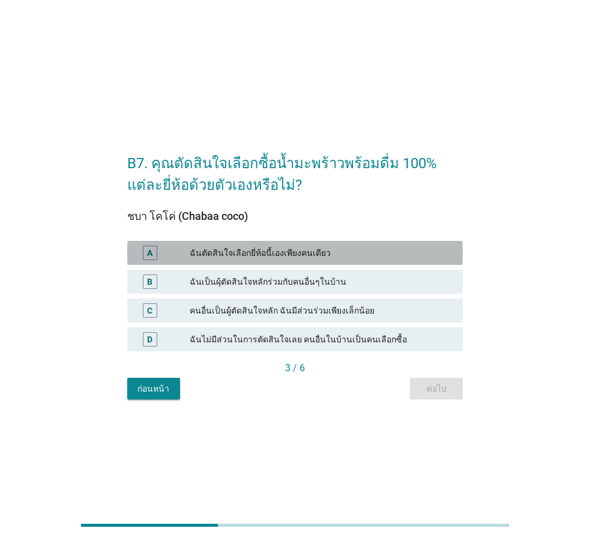
drag, startPoint x: 336, startPoint y: 252, endPoint x: 346, endPoint y: 279, distance: 29.4
click at [336, 252] on div "ฉันตัดสินใจเลือกยี่ห้อนี้เองเพียงคนเดียว" at bounding box center [322, 253] width 264 height 14
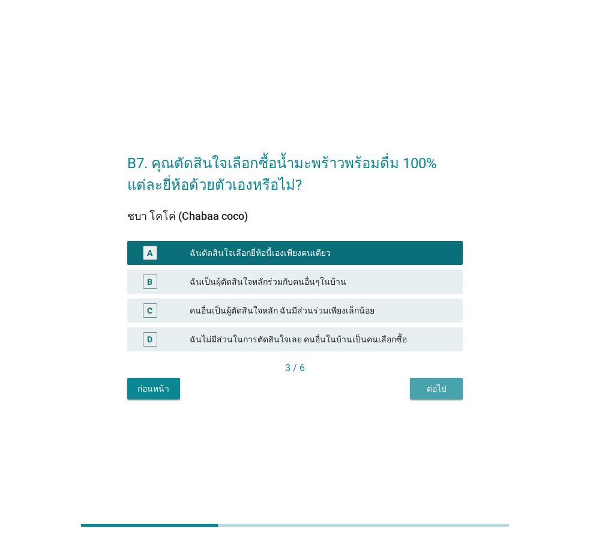
click at [430, 389] on div "ต่อไป" at bounding box center [437, 388] width 34 height 13
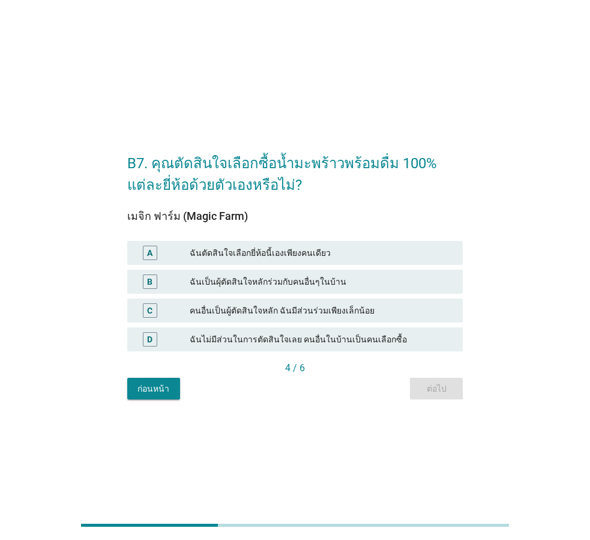
click at [347, 258] on div "ฉันตัดสินใจเลือกยี่ห้อนี้เองเพียงคนเดียว" at bounding box center [322, 253] width 264 height 14
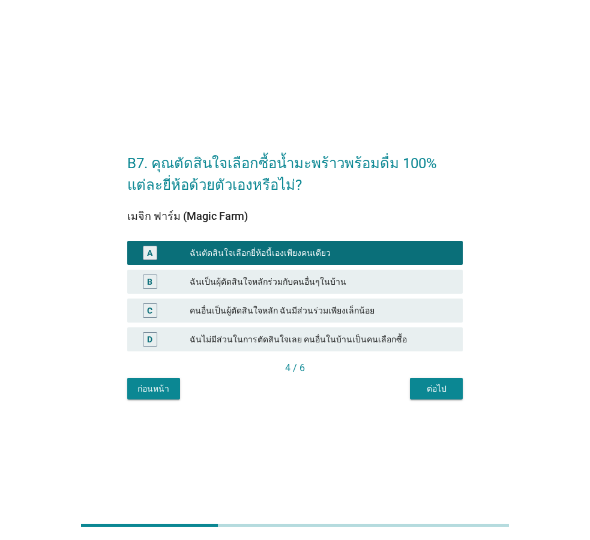
click at [432, 391] on div "ต่อไป" at bounding box center [437, 388] width 34 height 13
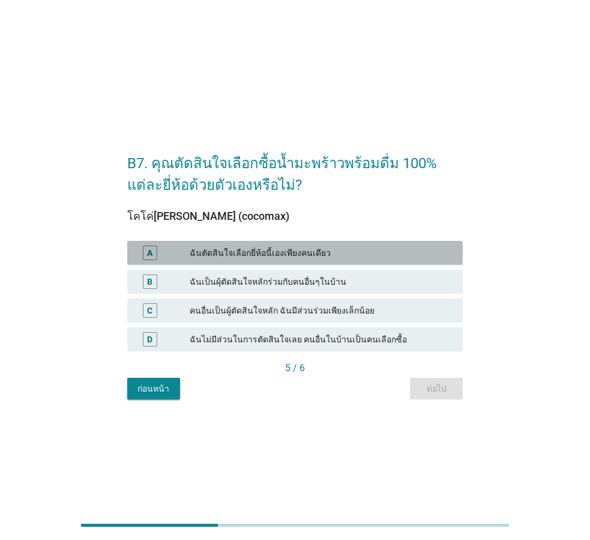
click at [348, 254] on div "ฉันตัดสินใจเลือกยี่ห้อนี้เองเพียงคนเดียว" at bounding box center [322, 253] width 264 height 14
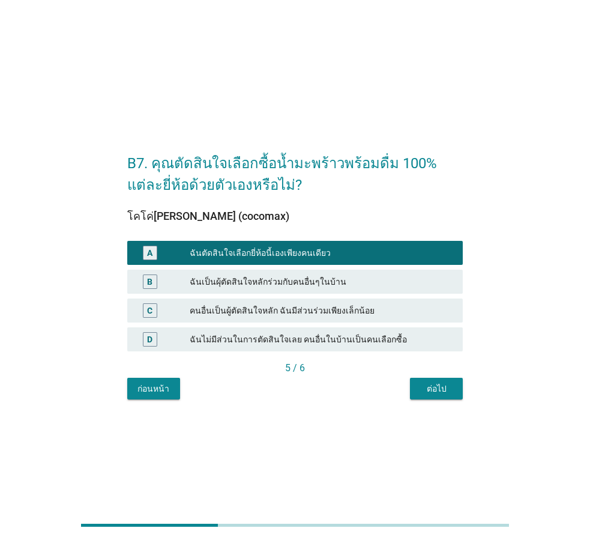
click at [428, 383] on div "ต่อไป" at bounding box center [437, 388] width 34 height 13
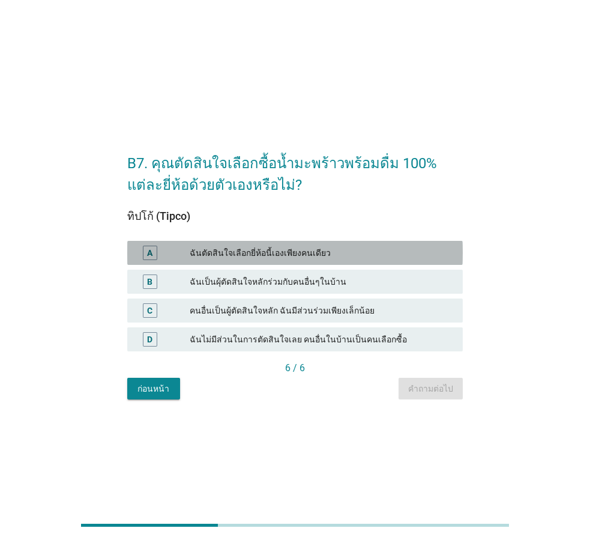
click at [323, 258] on div "ฉันตัดสินใจเลือกยี่ห้อนี้เองเพียงคนเดียว" at bounding box center [322, 253] width 264 height 14
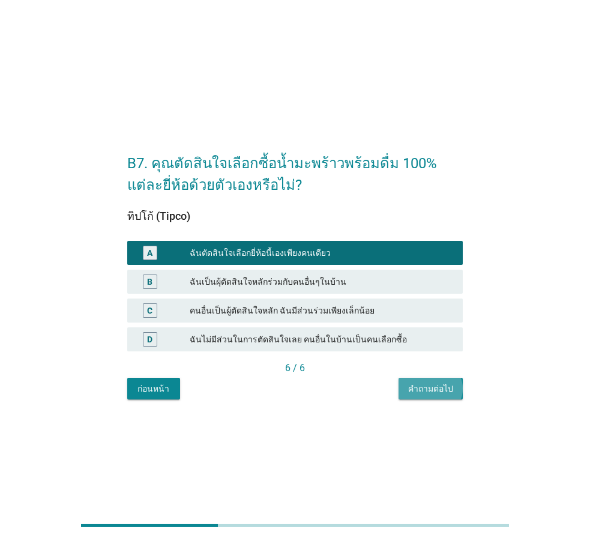
click at [416, 395] on button "คำถามต่อไป" at bounding box center [431, 389] width 64 height 22
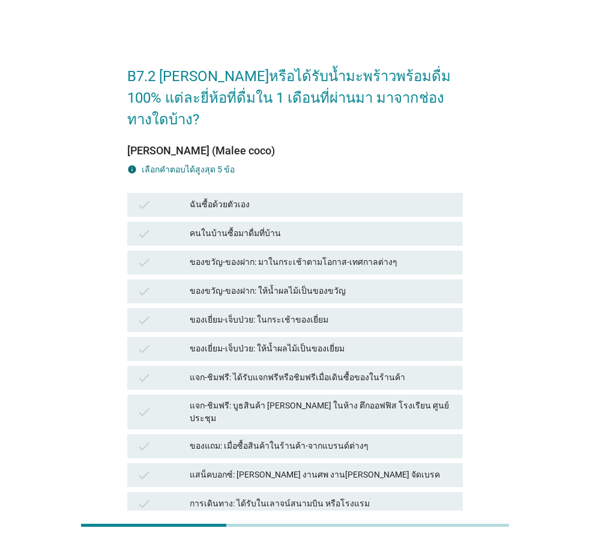
click at [274, 198] on div "ฉันซื้อด้วยตัวเอง" at bounding box center [322, 205] width 264 height 14
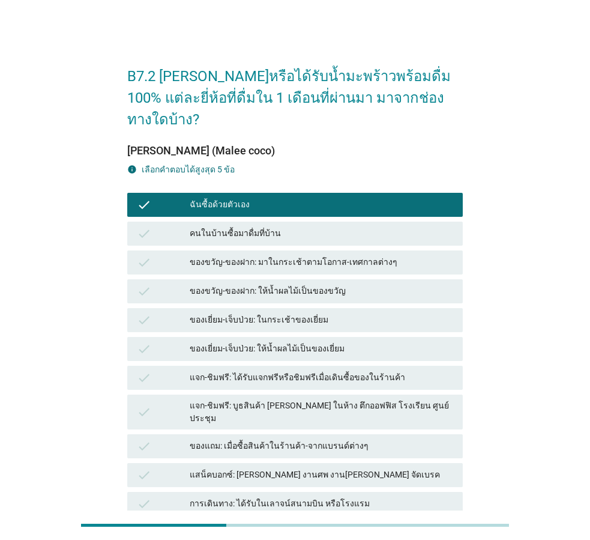
scroll to position [149, 0]
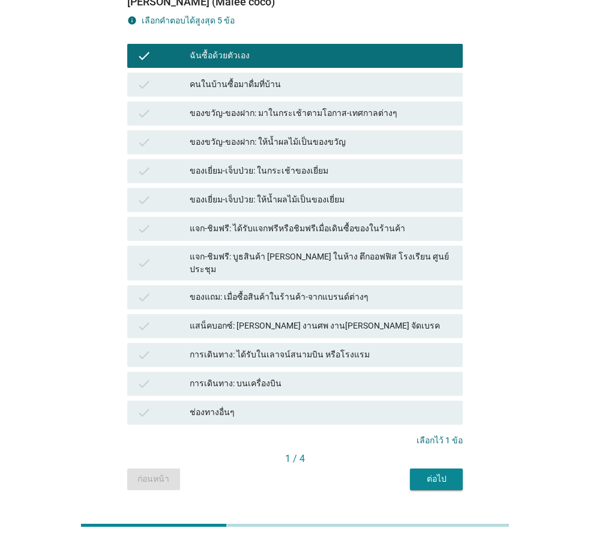
click at [415, 468] on button "ต่อไป" at bounding box center [436, 479] width 53 height 22
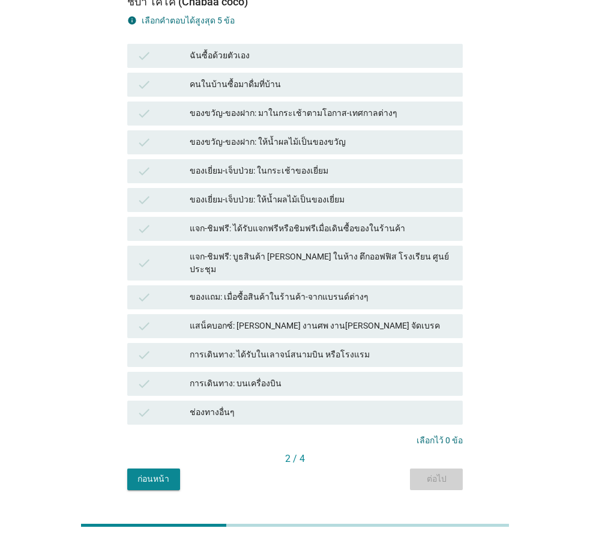
scroll to position [0, 0]
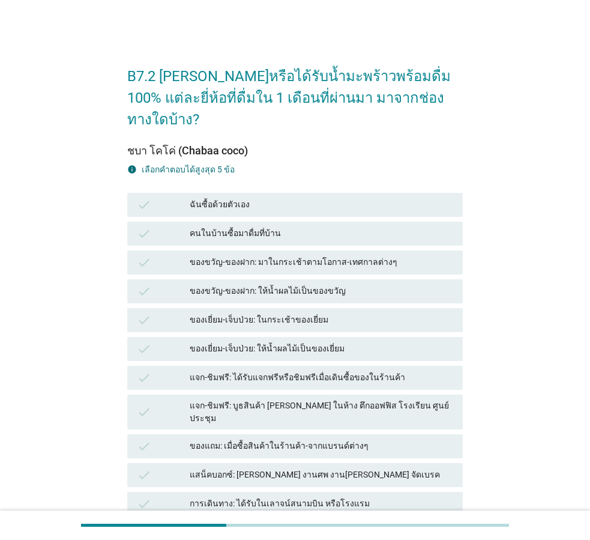
click at [268, 198] on div "ฉันซื้อด้วยตัวเอง" at bounding box center [322, 205] width 264 height 14
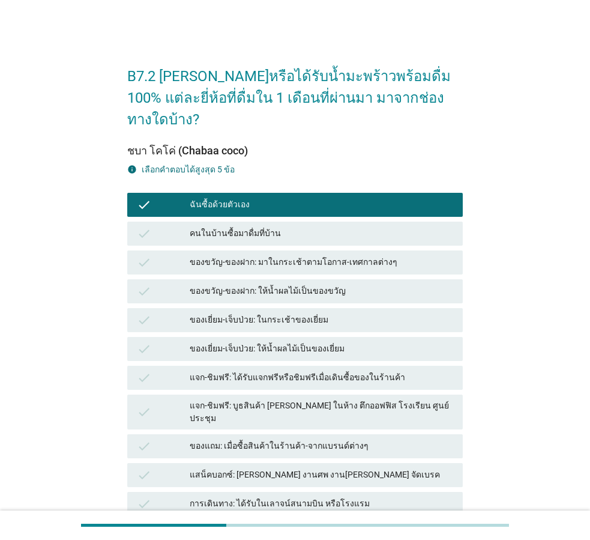
scroll to position [149, 0]
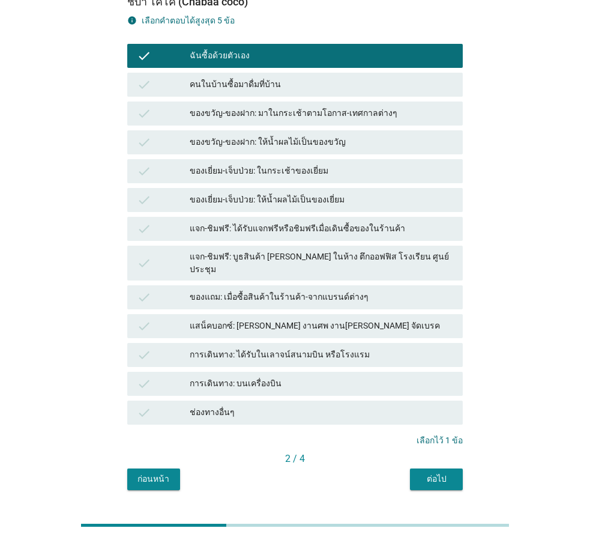
click at [454, 468] on button "ต่อไป" at bounding box center [436, 479] width 53 height 22
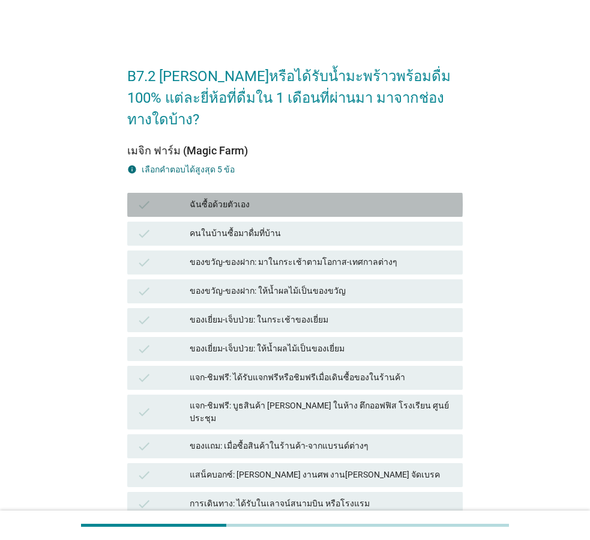
click at [341, 198] on div "ฉันซื้อด้วยตัวเอง" at bounding box center [322, 205] width 264 height 14
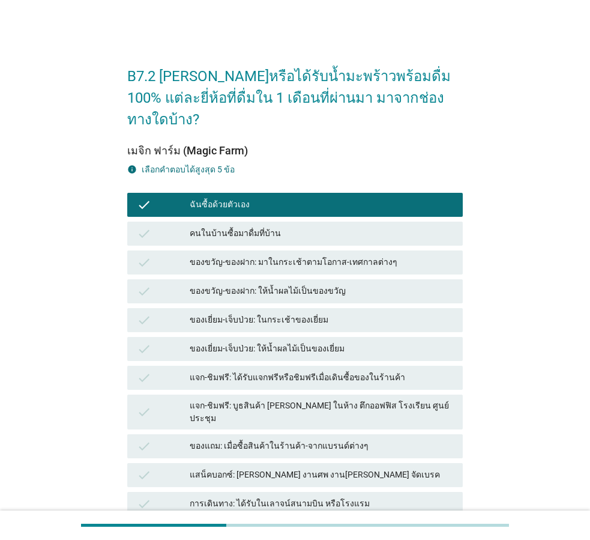
scroll to position [149, 0]
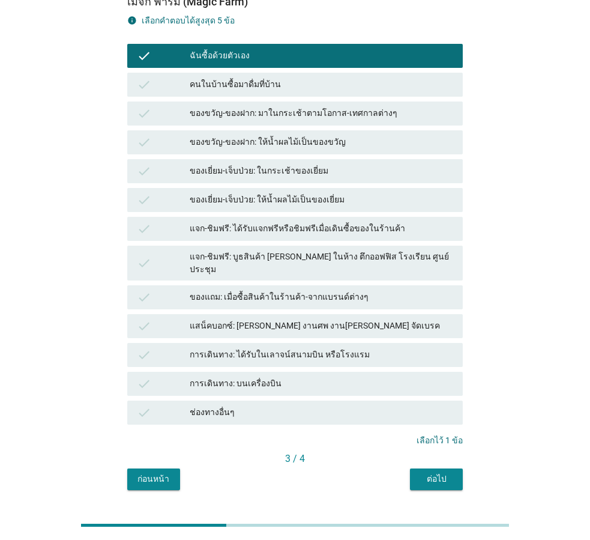
click at [433, 473] on div "ต่อไป" at bounding box center [437, 479] width 34 height 13
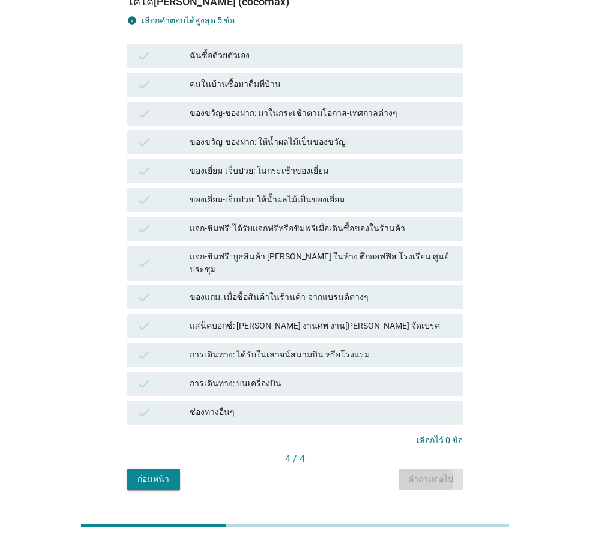
scroll to position [0, 0]
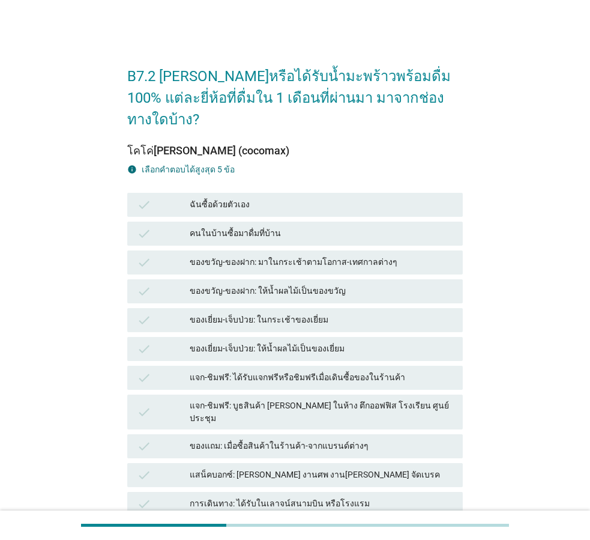
click at [308, 193] on div "check ฉันซื้อด้วยตัวเอง" at bounding box center [295, 205] width 336 height 24
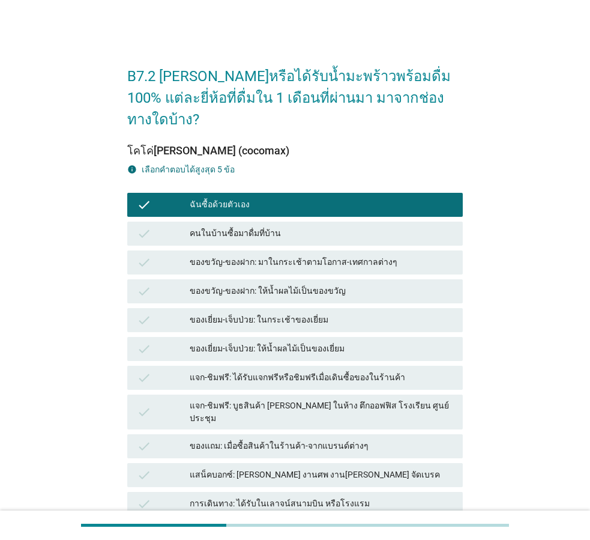
scroll to position [149, 0]
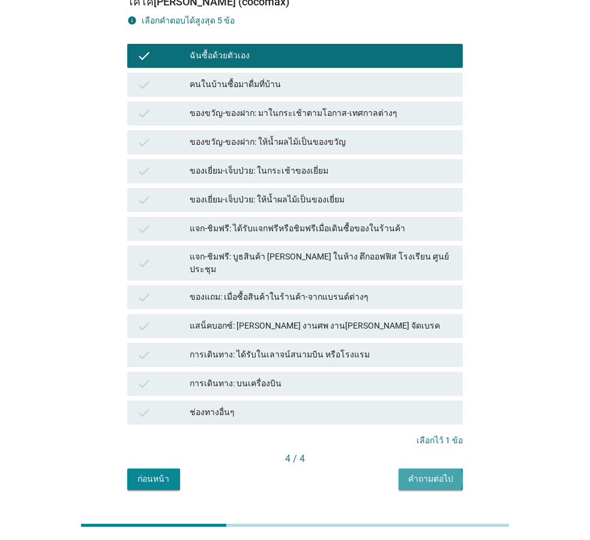
click at [441, 468] on button "คำถามต่อไป" at bounding box center [431, 479] width 64 height 22
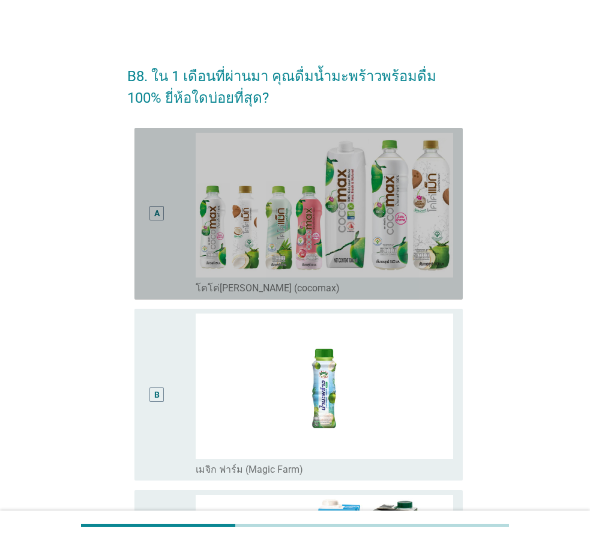
click at [159, 219] on div "A" at bounding box center [156, 213] width 5 height 13
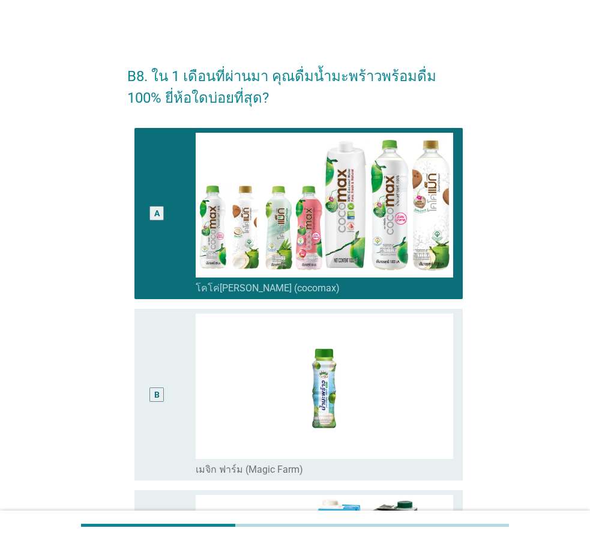
click at [168, 330] on div "B" at bounding box center [157, 394] width 26 height 162
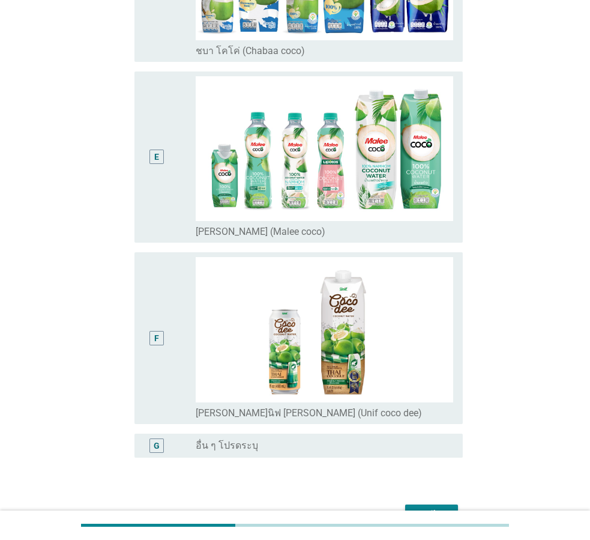
scroll to position [841, 0]
click at [153, 206] on div "E" at bounding box center [157, 157] width 26 height 162
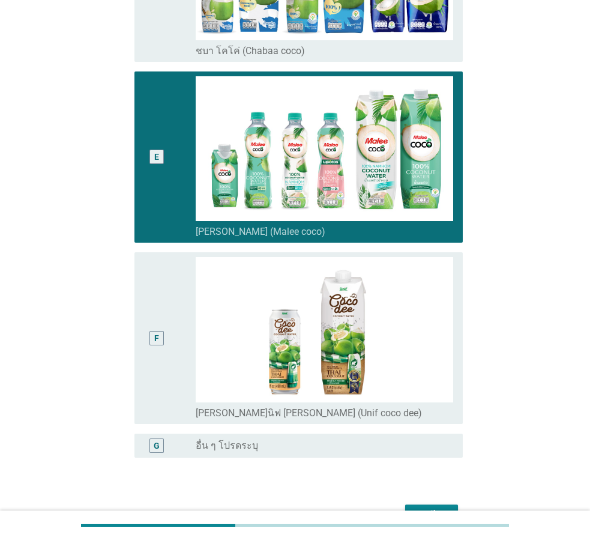
scroll to position [853, 0]
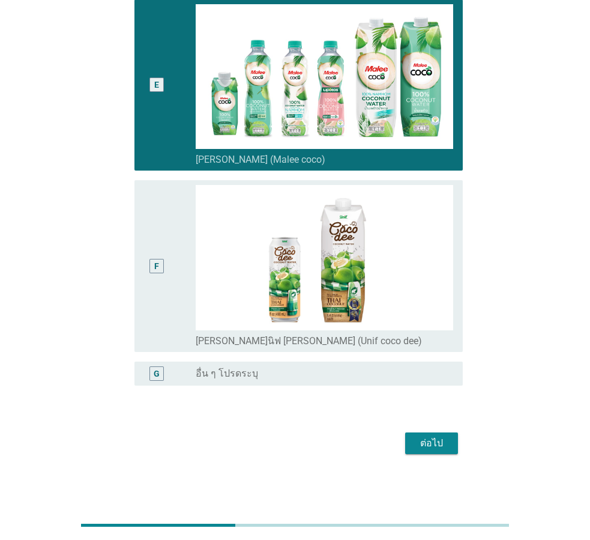
click at [444, 441] on div "ต่อไป" at bounding box center [432, 443] width 34 height 14
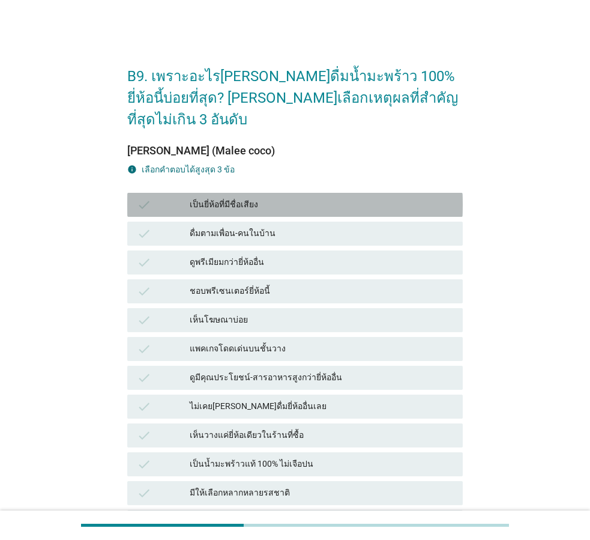
click at [291, 198] on div "เป็นยี่ห้อที่มีชื่อเสียง" at bounding box center [322, 205] width 264 height 14
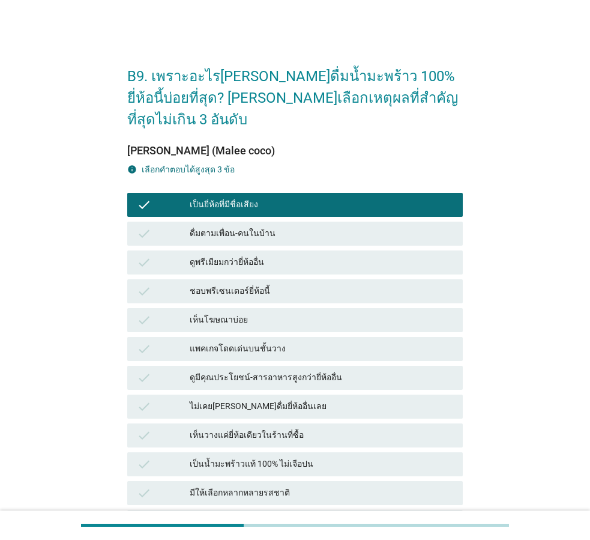
click at [300, 370] on div "ดูมีคุณประโยชน์-สารอาหารสูงกว่ายี่ห้ออื่น" at bounding box center [322, 377] width 264 height 14
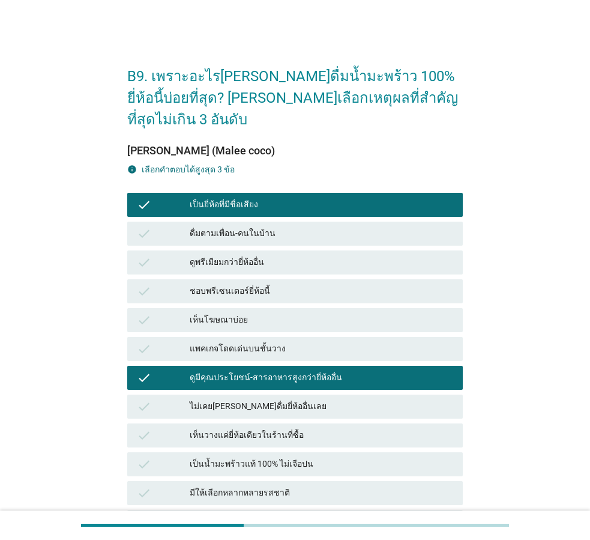
click at [313, 428] on div "เห็นวางแค่ยี่ห้อเดียวในร้านที่ซื้อ" at bounding box center [322, 435] width 264 height 14
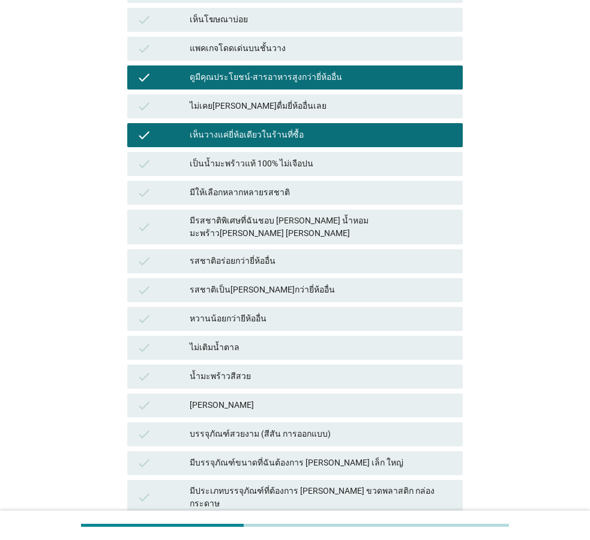
scroll to position [466, 0]
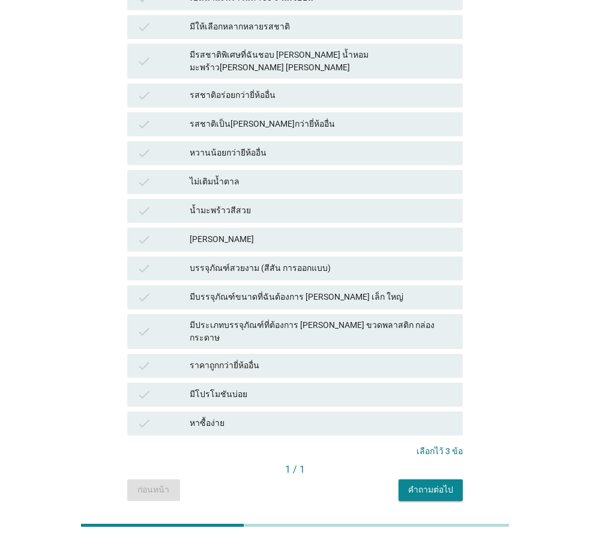
click at [412, 483] on div "คำถามต่อไป" at bounding box center [430, 489] width 45 height 13
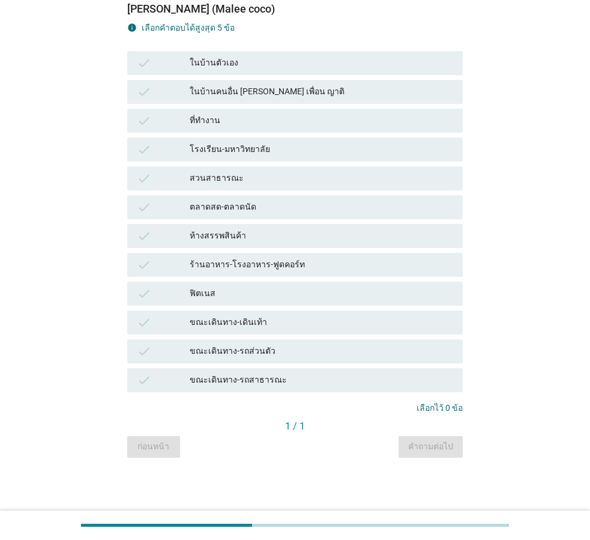
scroll to position [0, 0]
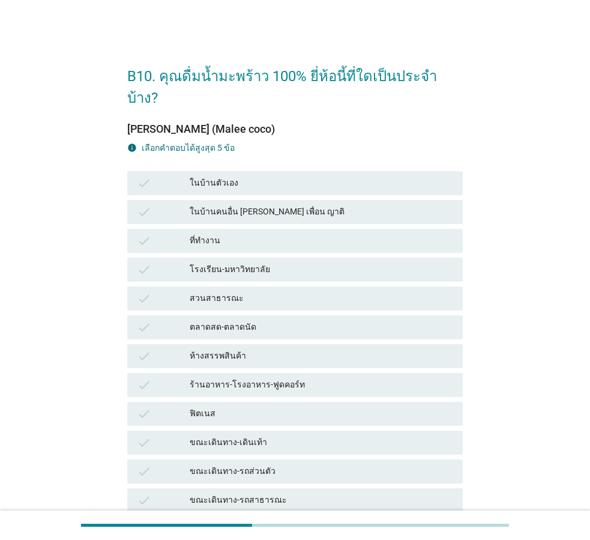
click at [269, 176] on div "ในบ้านตัวเอง" at bounding box center [322, 183] width 264 height 14
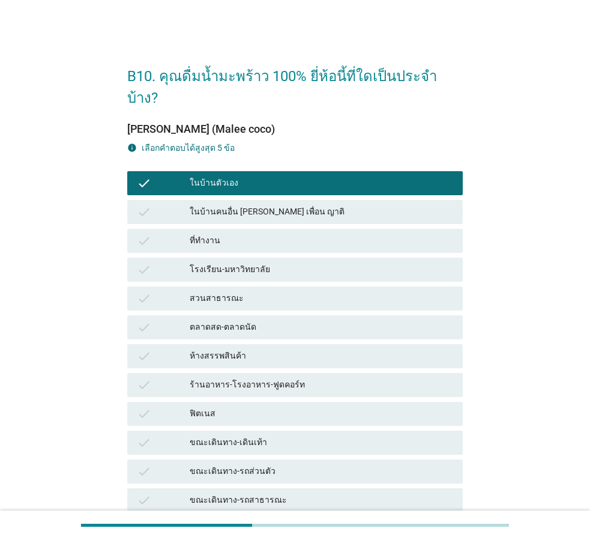
click at [256, 229] on div "check ที่ทำงาน" at bounding box center [295, 241] width 336 height 24
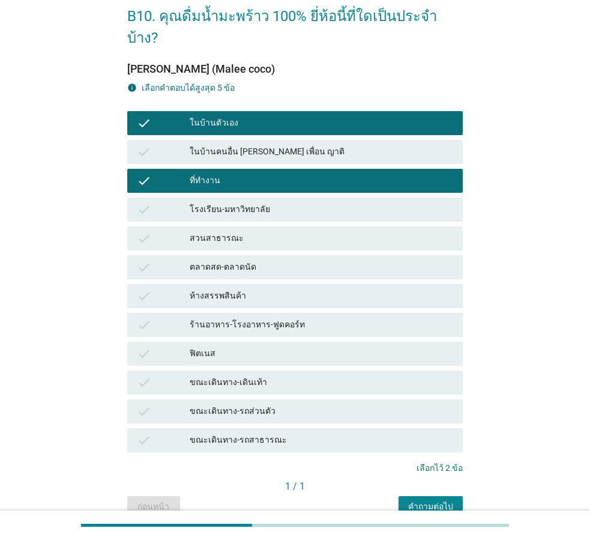
scroll to position [98, 0]
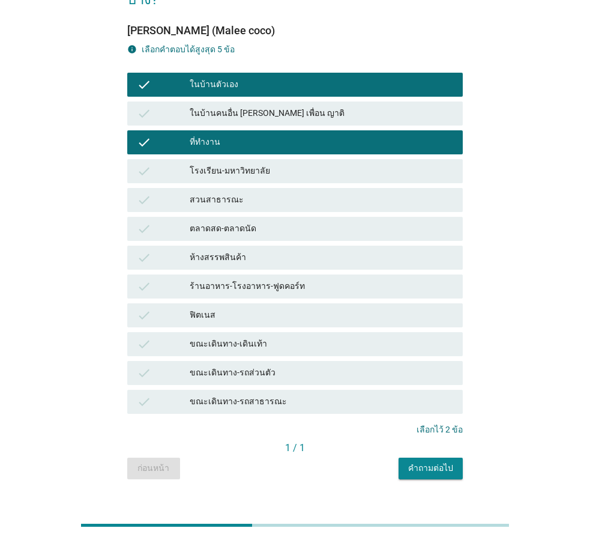
click at [417, 462] on div "คำถามต่อไป" at bounding box center [430, 468] width 45 height 13
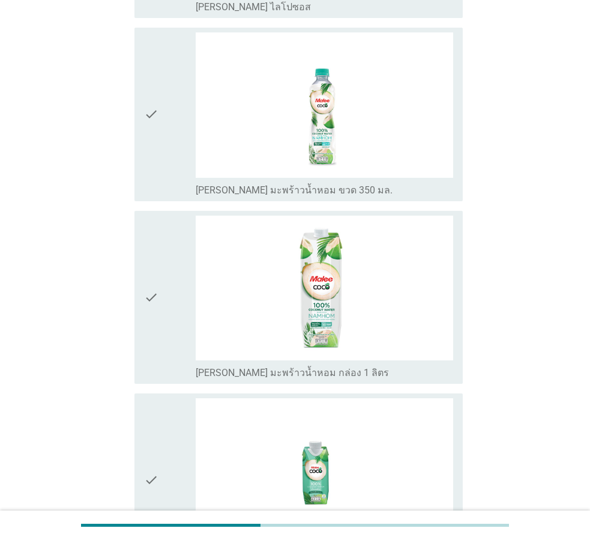
scroll to position [540, 0]
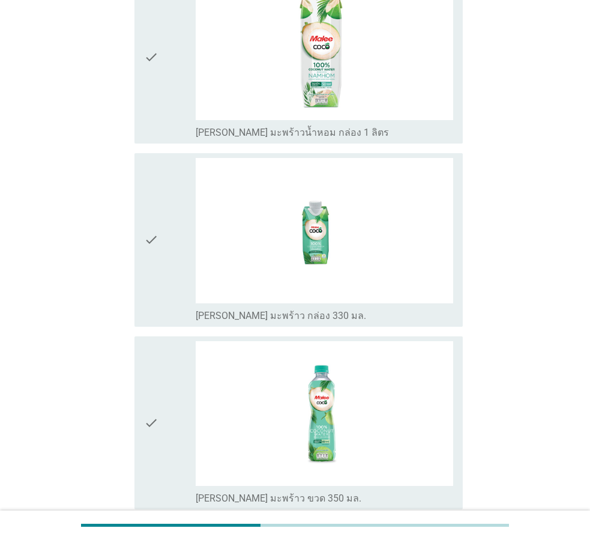
click at [157, 98] on icon "check" at bounding box center [151, 57] width 14 height 164
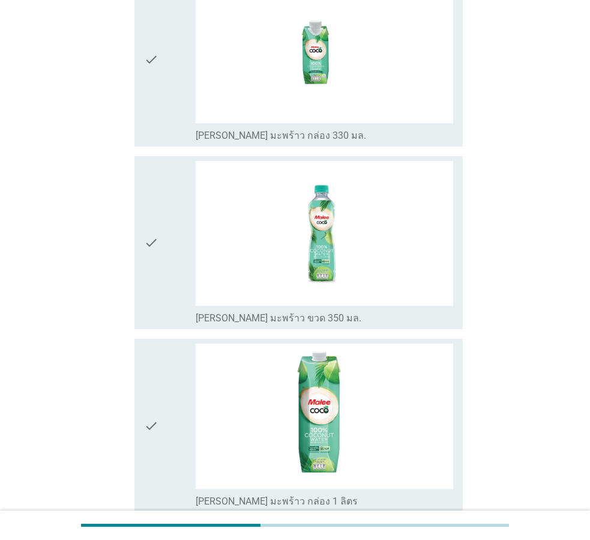
scroll to position [833, 0]
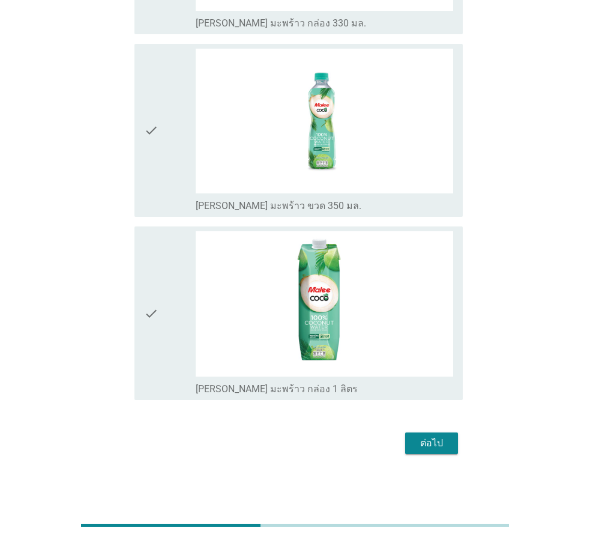
click at [179, 307] on div "check" at bounding box center [170, 313] width 52 height 164
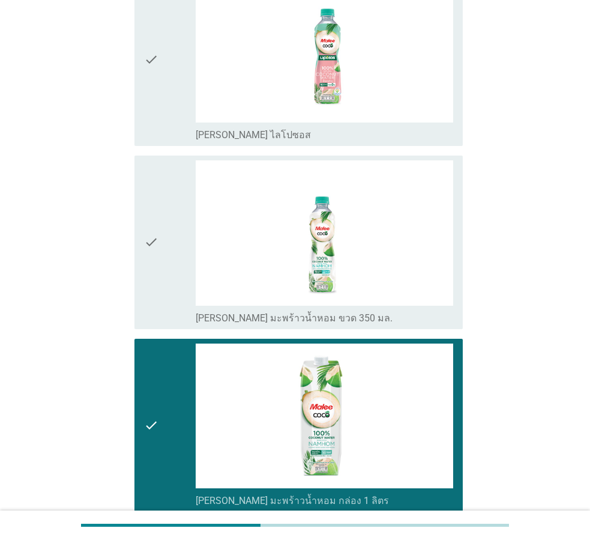
scroll to position [112, 0]
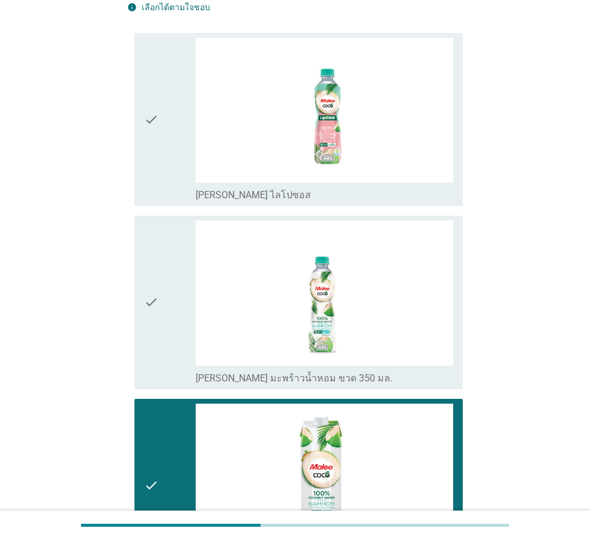
click at [166, 273] on div "check" at bounding box center [170, 302] width 52 height 164
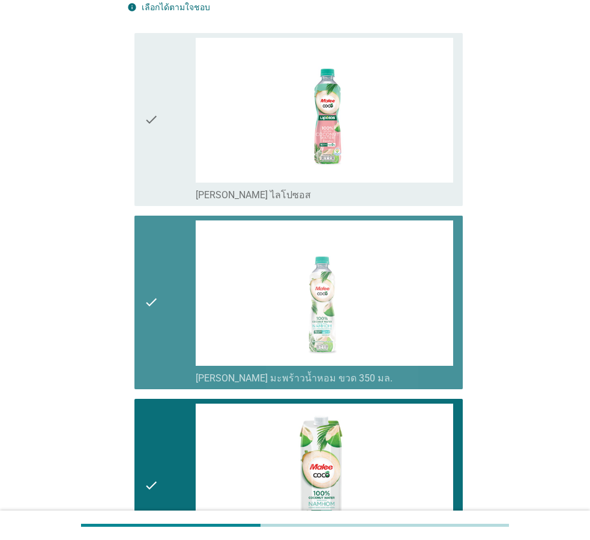
click at [160, 177] on div "check" at bounding box center [170, 120] width 52 height 164
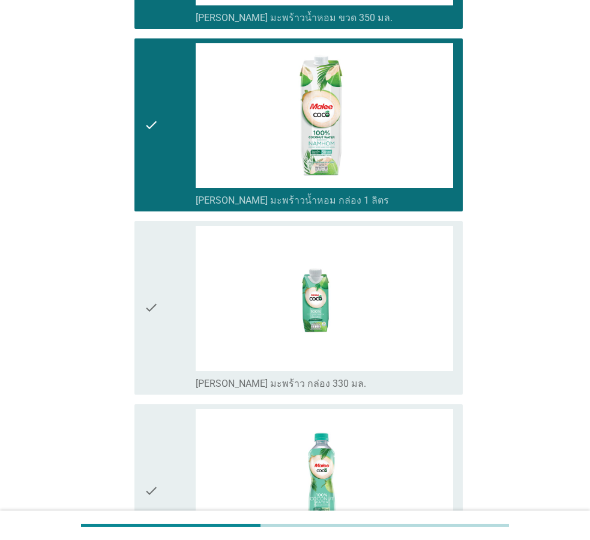
scroll to position [833, 0]
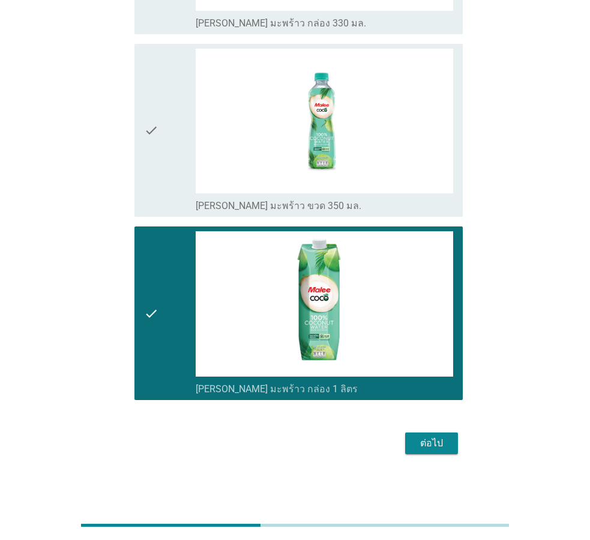
click at [437, 454] on div "ต่อไป" at bounding box center [295, 443] width 336 height 29
click at [424, 447] on div "ต่อไป" at bounding box center [432, 443] width 34 height 14
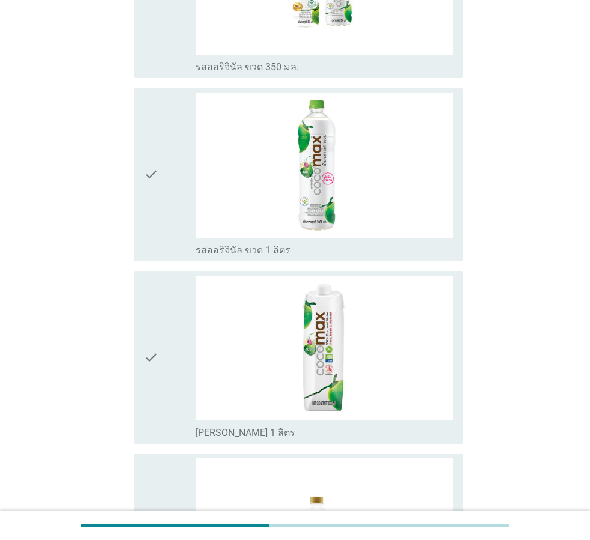
scroll to position [300, 0]
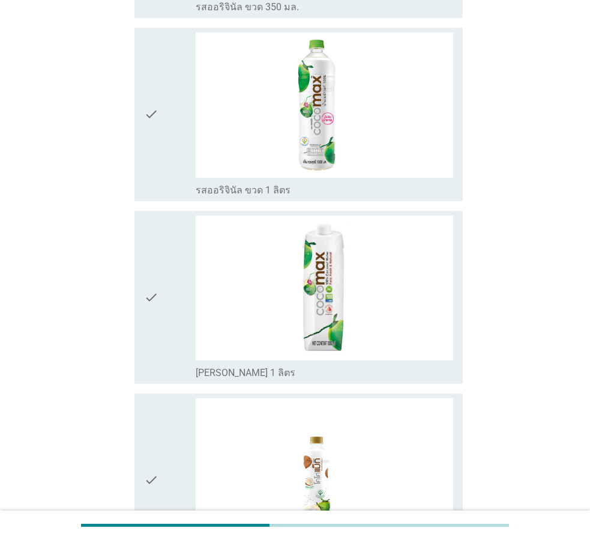
click at [157, 155] on icon "check" at bounding box center [151, 114] width 14 height 164
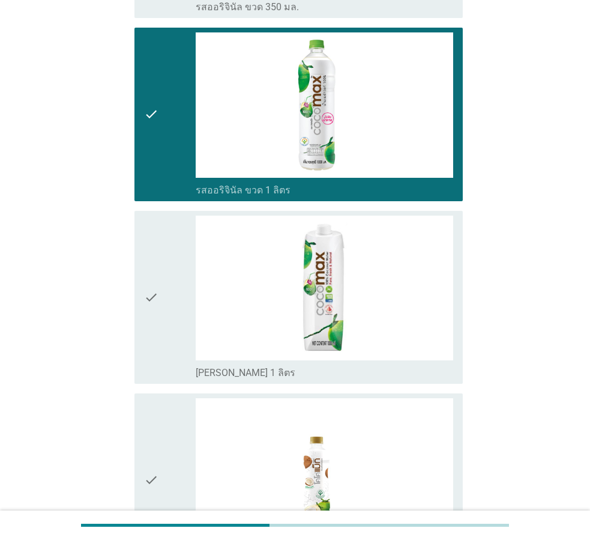
click at [154, 284] on icon "check" at bounding box center [151, 298] width 14 height 164
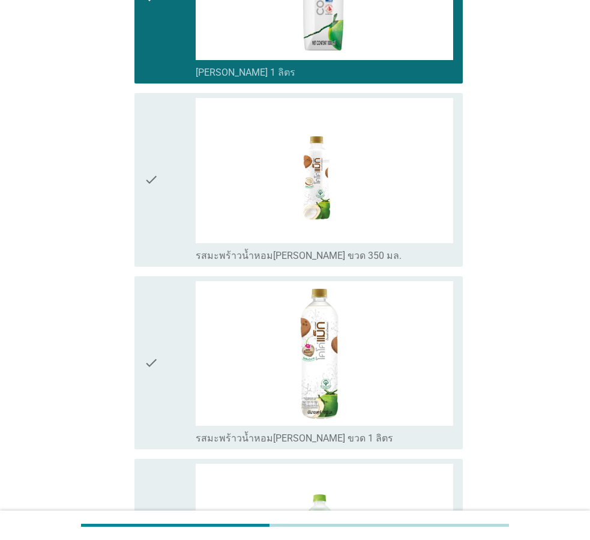
scroll to position [841, 0]
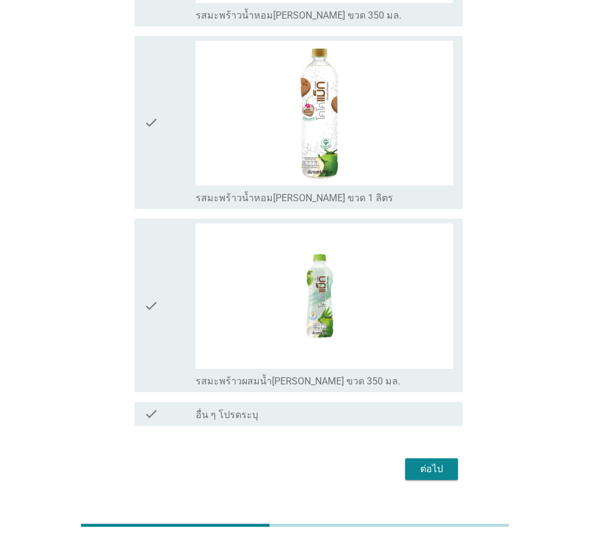
click at [172, 290] on div "check" at bounding box center [170, 305] width 52 height 164
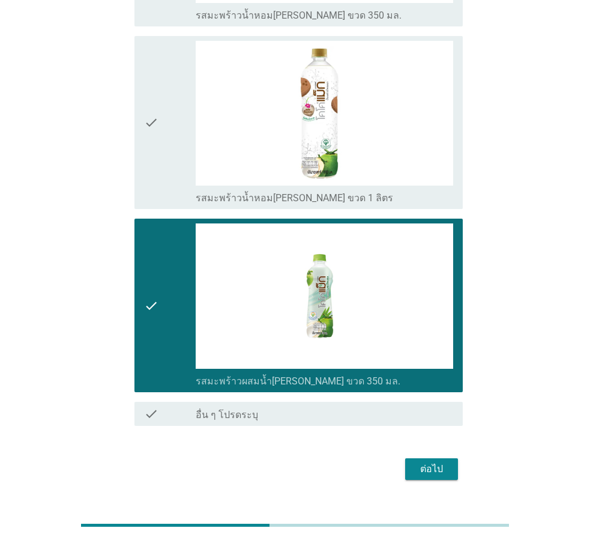
click at [427, 467] on div "ต่อไป" at bounding box center [432, 469] width 34 height 14
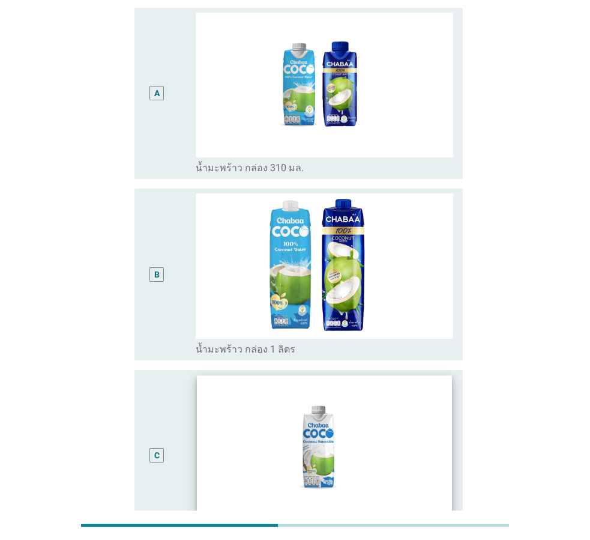
scroll to position [180, 0]
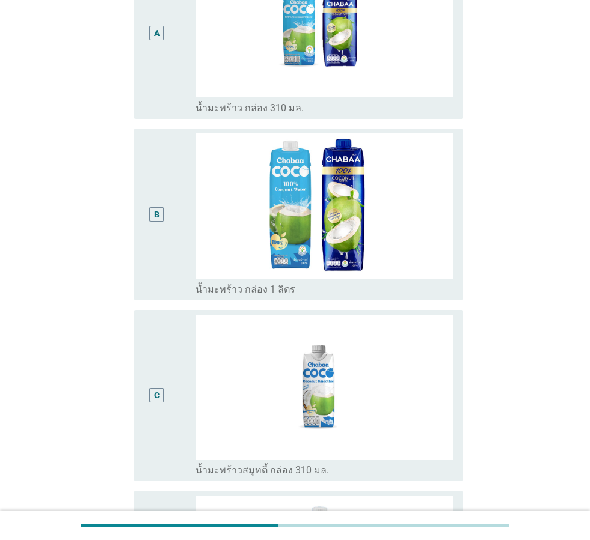
click at [169, 256] on div "B" at bounding box center [157, 214] width 26 height 162
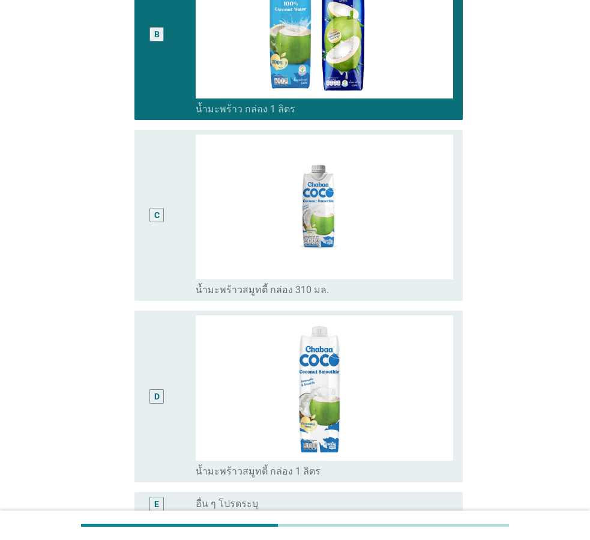
scroll to position [491, 0]
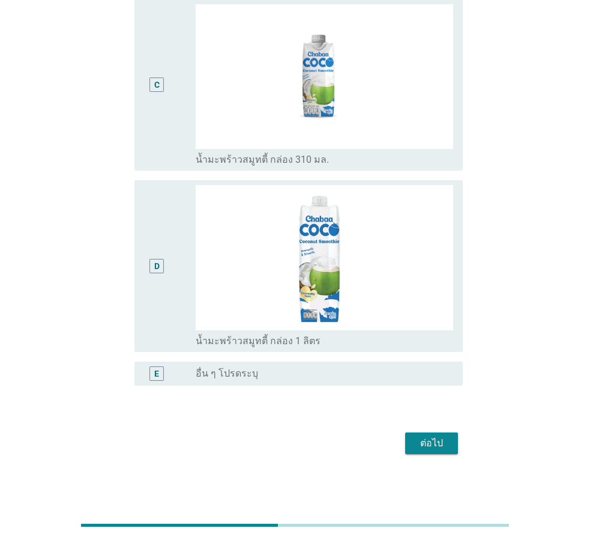
click at [162, 292] on div "D" at bounding box center [157, 266] width 26 height 162
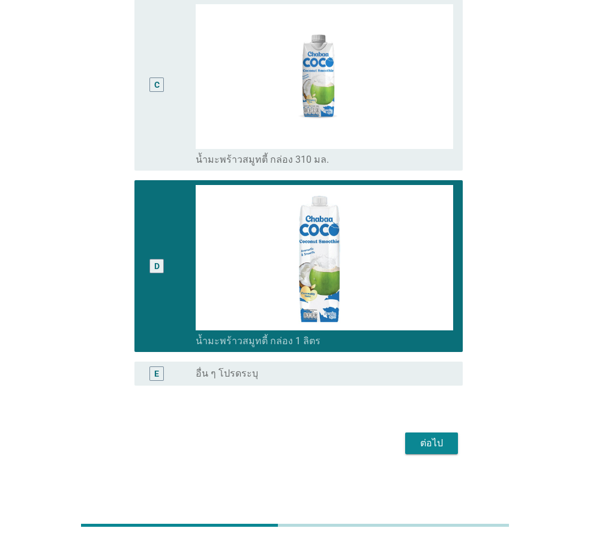
click at [460, 453] on div "ต่อไป" at bounding box center [295, 443] width 336 height 29
click at [450, 447] on button "ต่อไป" at bounding box center [431, 443] width 53 height 22
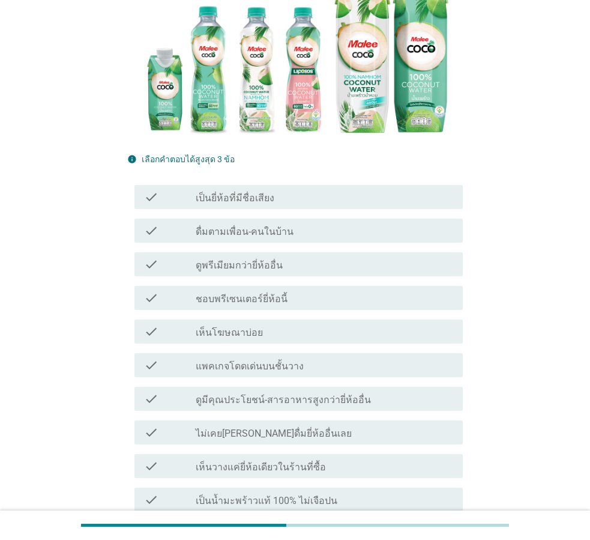
scroll to position [300, 0]
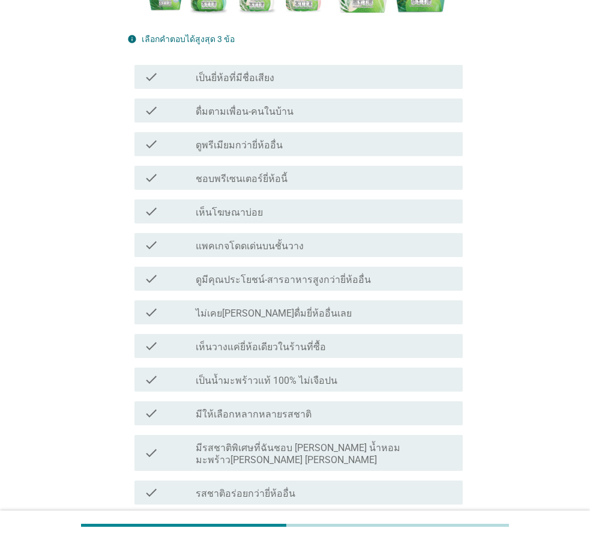
click at [311, 274] on label "ดูมีคุณประโยชน์-สารอาหารสูงกว่ายี่ห้ออื่น" at bounding box center [283, 280] width 175 height 12
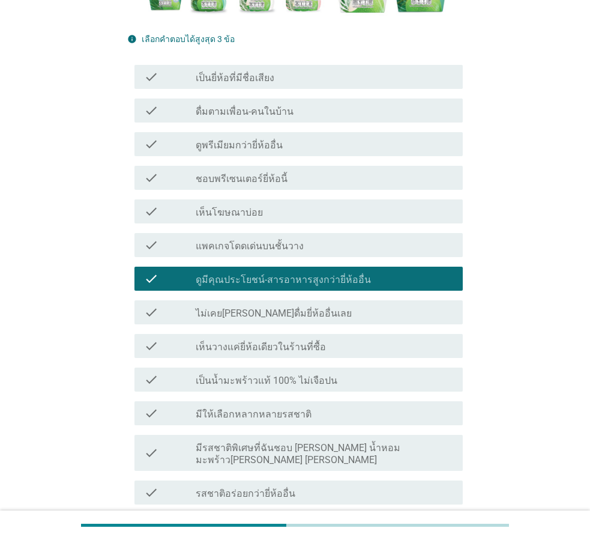
click at [301, 238] on div "check_box_outline_blank แพคเกจโดดเด่นบนชั้นวาง" at bounding box center [325, 245] width 258 height 14
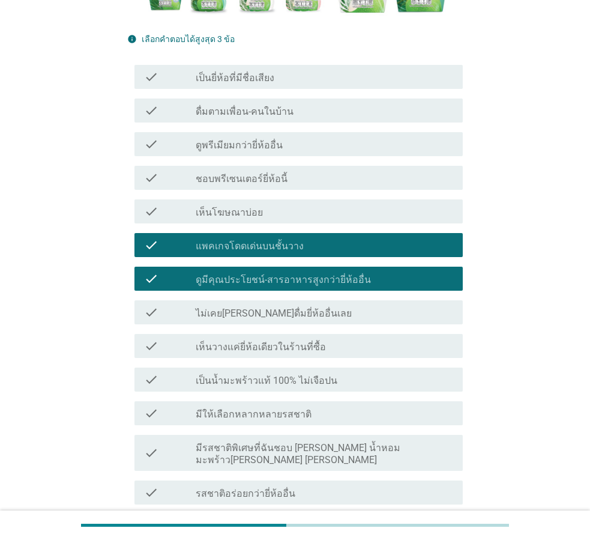
click at [313, 204] on div "check_box_outline_blank เห็นโฆษณาบ่อย" at bounding box center [325, 211] width 258 height 14
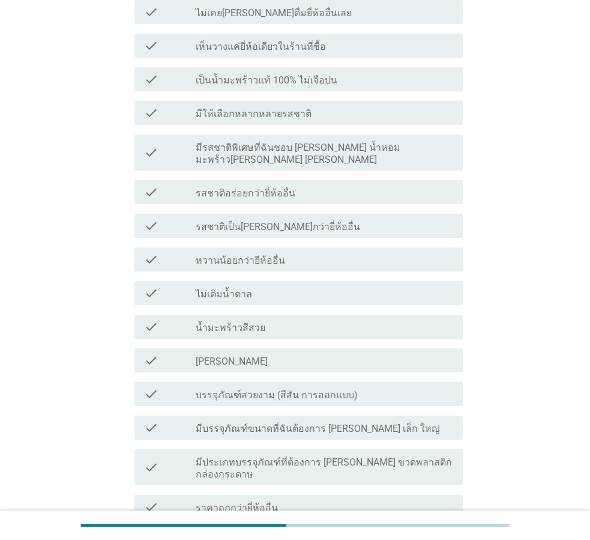
scroll to position [793, 0]
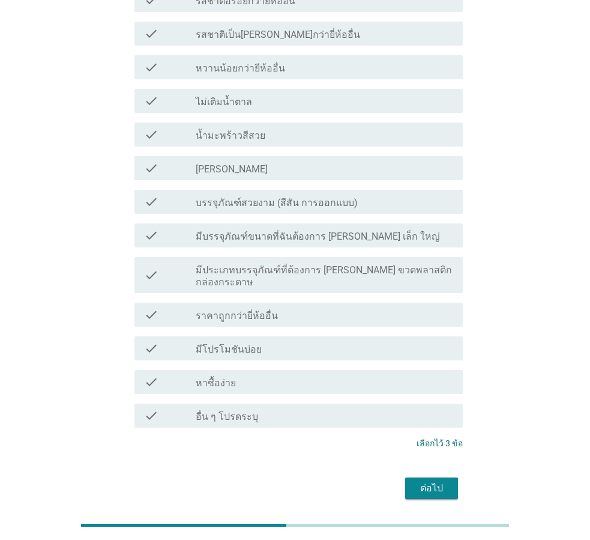
click at [448, 481] on div "ต่อไป" at bounding box center [432, 488] width 34 height 14
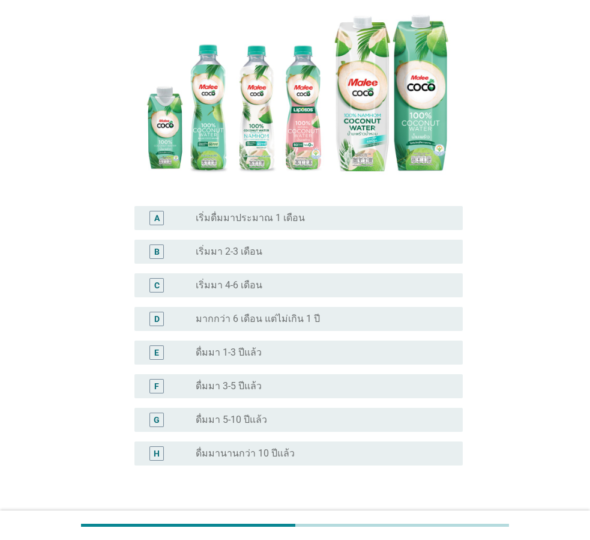
scroll to position [201, 0]
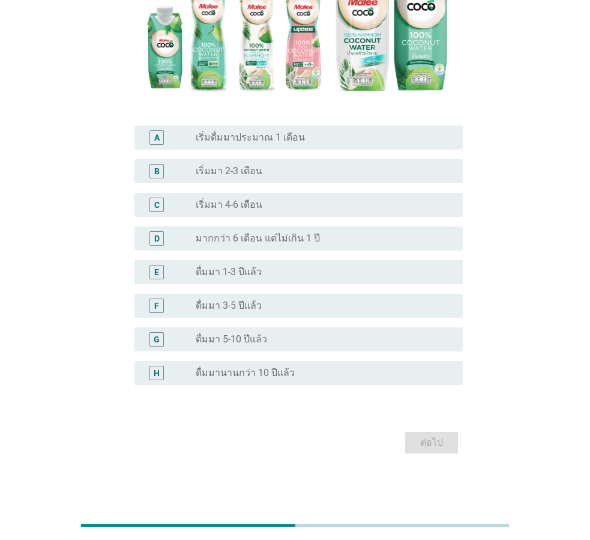
click at [279, 270] on div "radio_button_unchecked ดื่มมา 1-3 ปีแล้ว" at bounding box center [320, 272] width 248 height 12
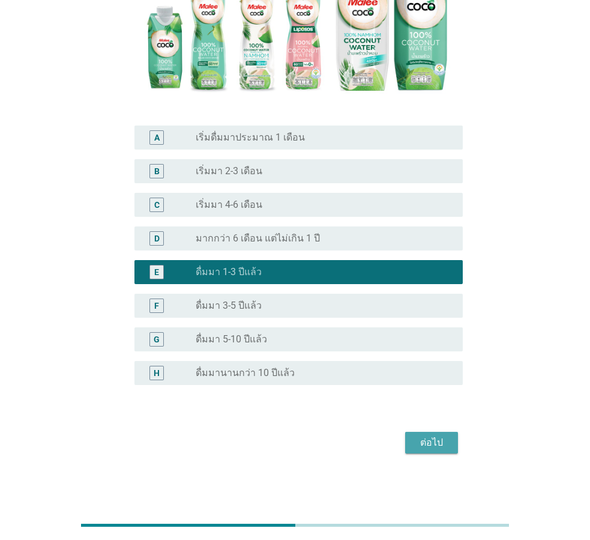
click at [422, 441] on div "ต่อไป" at bounding box center [432, 442] width 34 height 14
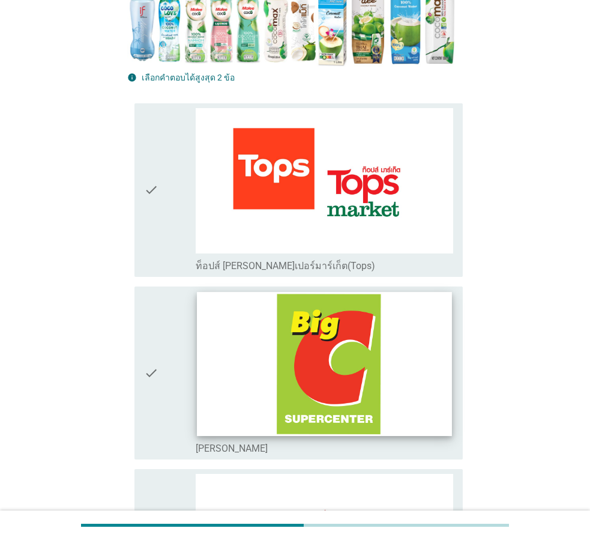
scroll to position [300, 0]
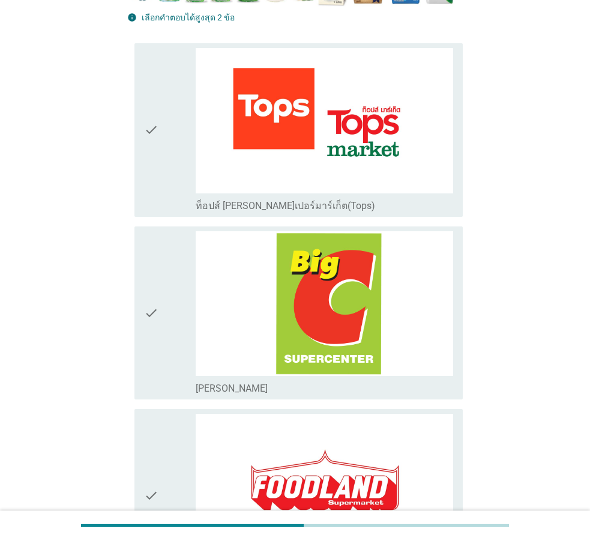
click at [165, 174] on div "check" at bounding box center [170, 130] width 52 height 164
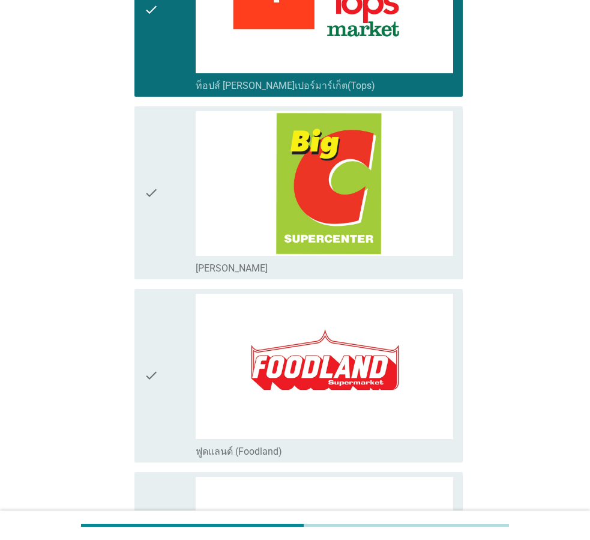
scroll to position [540, 0]
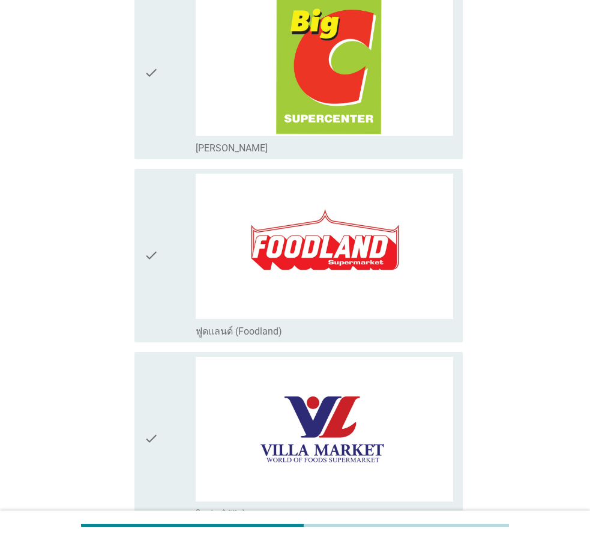
click at [163, 304] on div "check" at bounding box center [170, 256] width 52 height 164
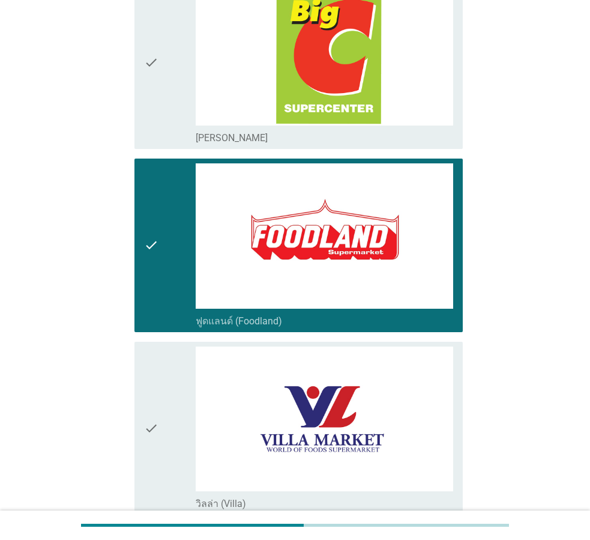
click at [165, 227] on div "check" at bounding box center [170, 245] width 52 height 164
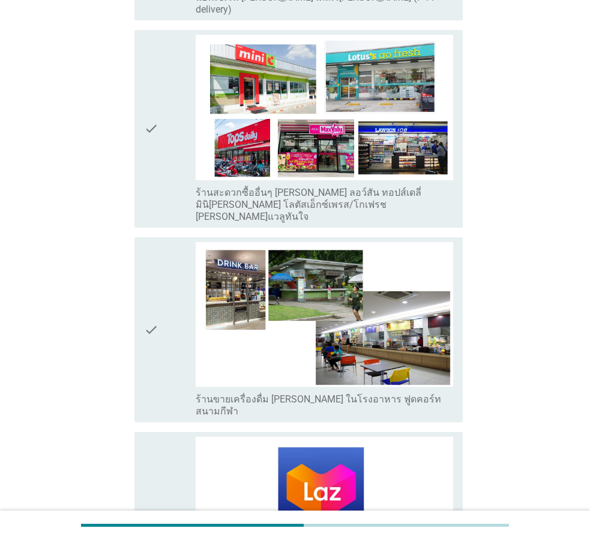
scroll to position [3192, 0]
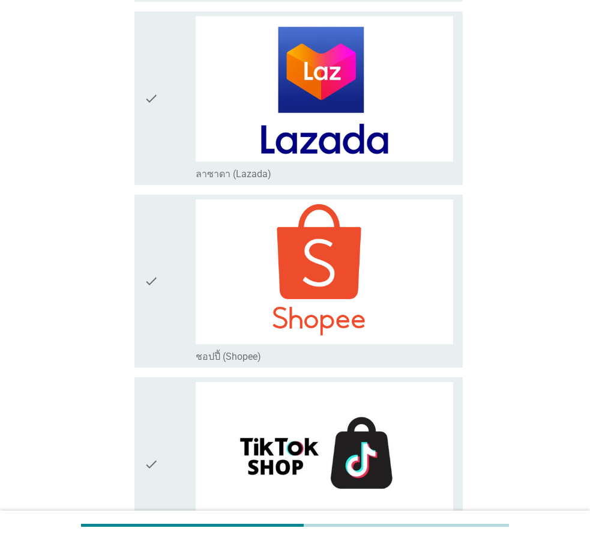
click at [158, 254] on icon "check" at bounding box center [151, 281] width 14 height 164
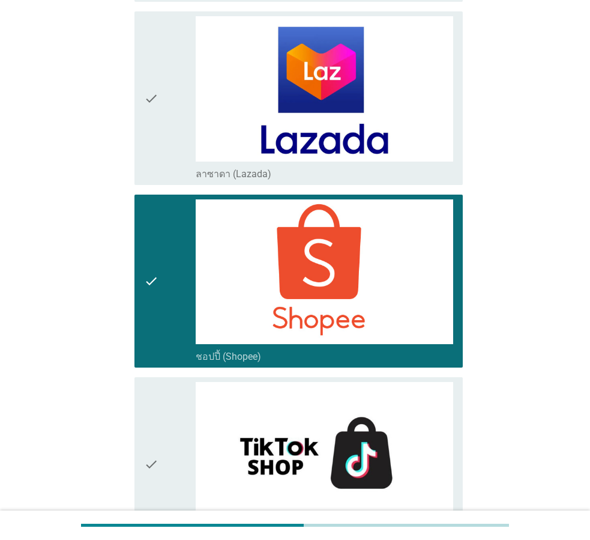
scroll to position [3312, 0]
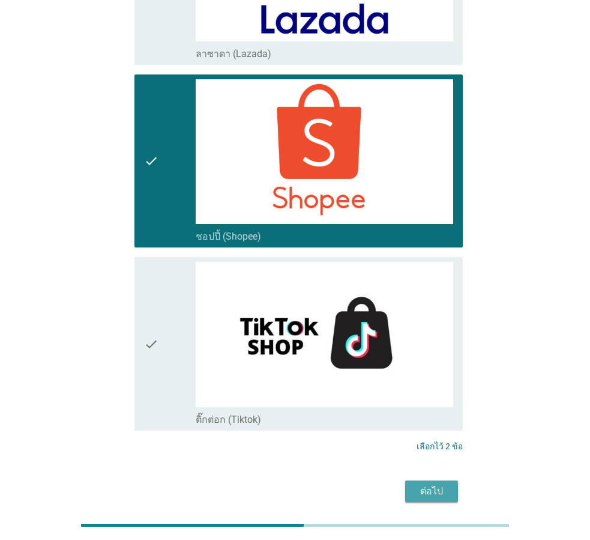
click at [435, 484] on div "ต่อไป" at bounding box center [432, 491] width 34 height 14
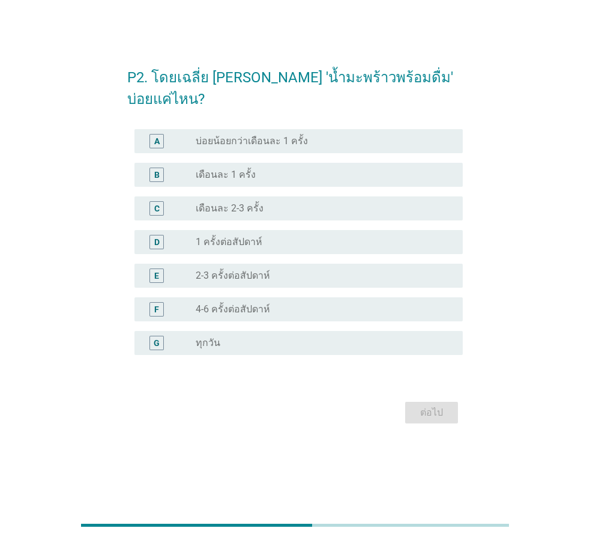
scroll to position [0, 0]
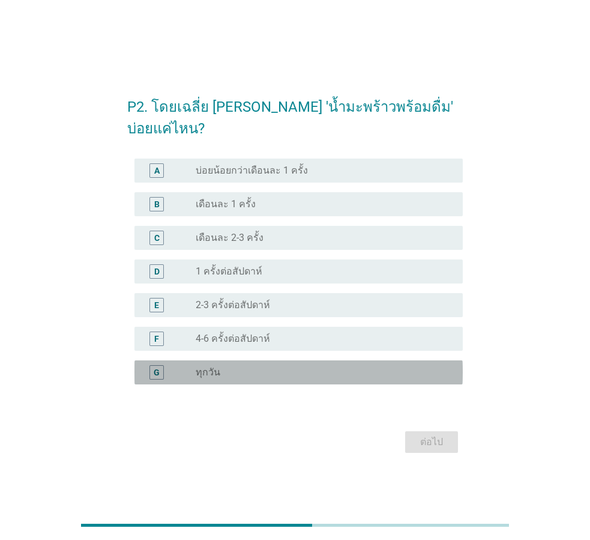
click at [262, 369] on div "G radio_button_unchecked ทุกวัน" at bounding box center [298, 372] width 328 height 24
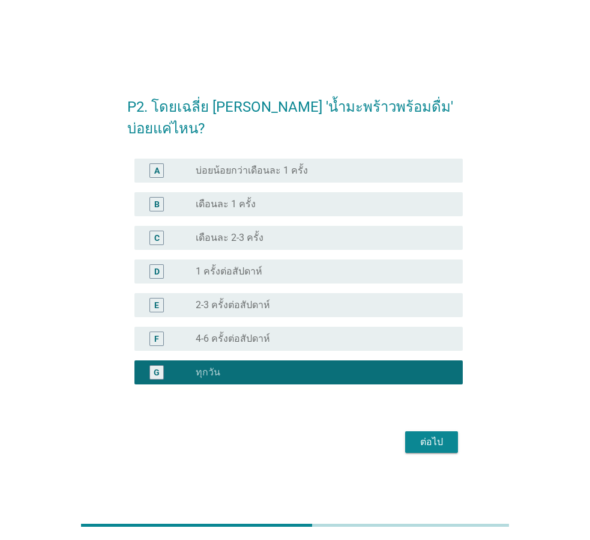
click at [438, 435] on div "ต่อไป" at bounding box center [432, 442] width 34 height 14
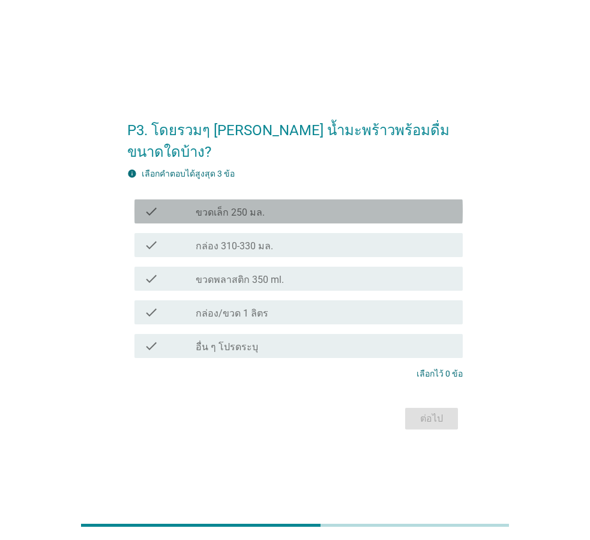
click at [271, 208] on div "check check_box_outline_blank ขวดเล็ก 250 มล." at bounding box center [298, 211] width 328 height 24
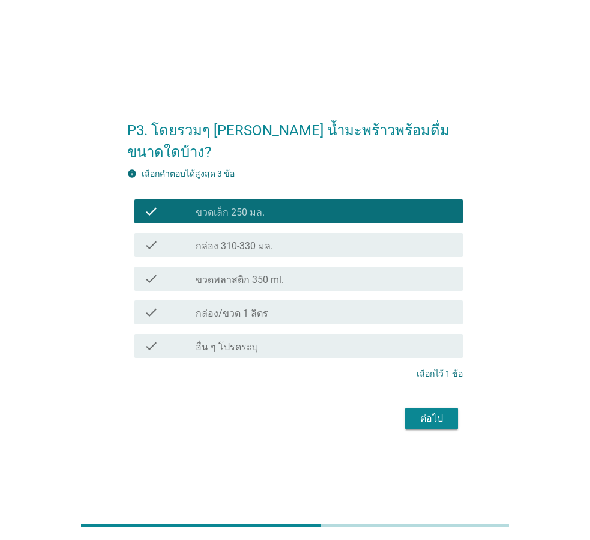
click at [280, 305] on div "check_box_outline_blank กล่อง/ขวด 1 ลิตร" at bounding box center [325, 312] width 258 height 14
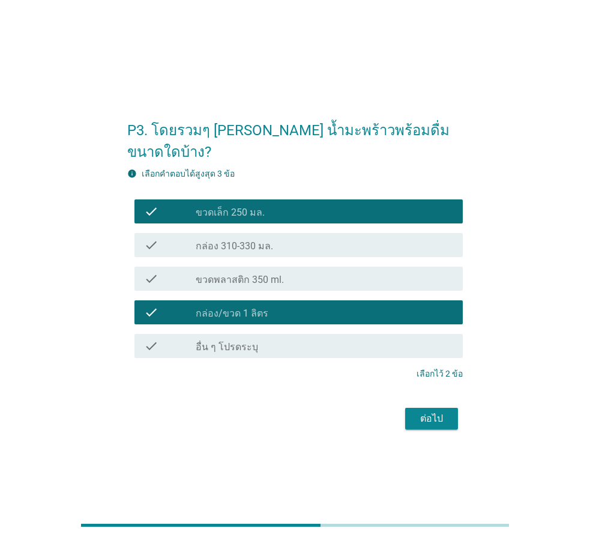
click at [268, 274] on label "ขวดพลาสติก 350 ml." at bounding box center [240, 280] width 88 height 12
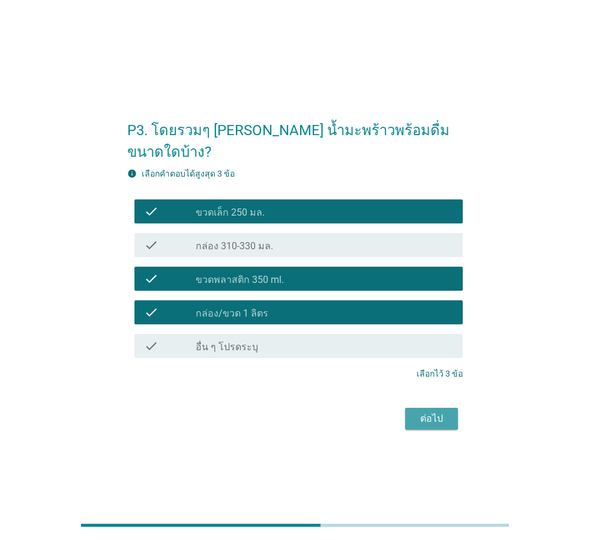
click at [436, 411] on div "ต่อไป" at bounding box center [432, 418] width 34 height 14
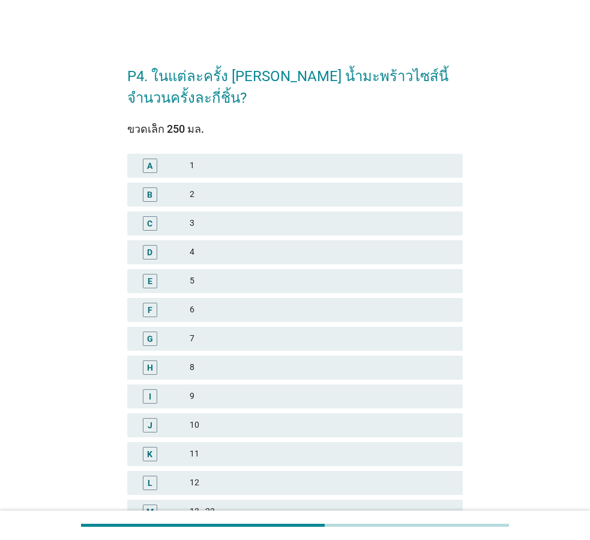
click at [225, 251] on div "4" at bounding box center [322, 252] width 264 height 14
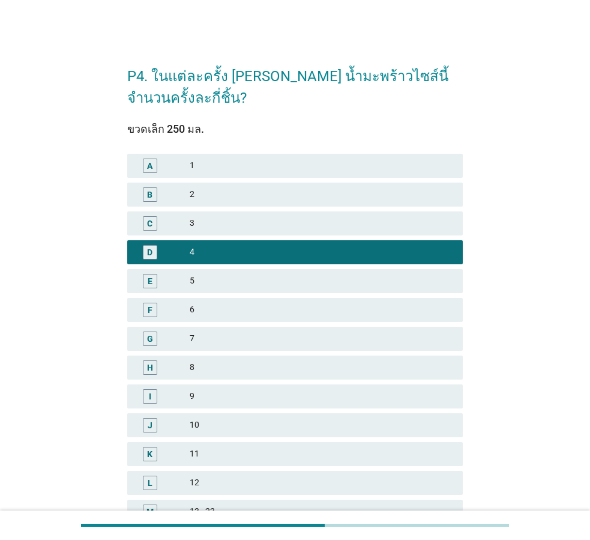
scroll to position [172, 0]
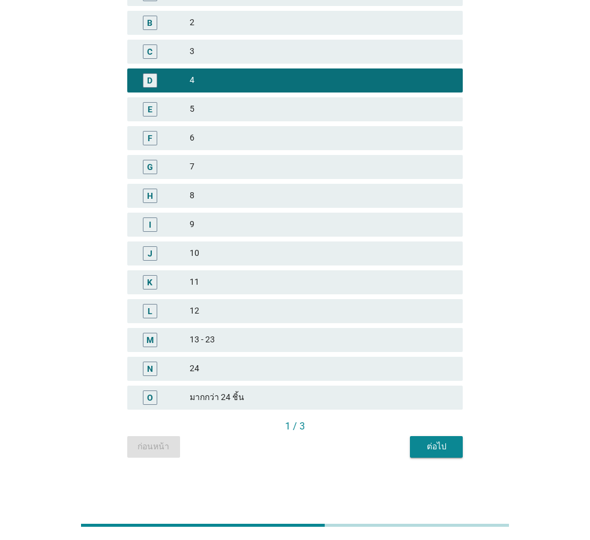
click at [414, 449] on button "ต่อไป" at bounding box center [436, 447] width 53 height 22
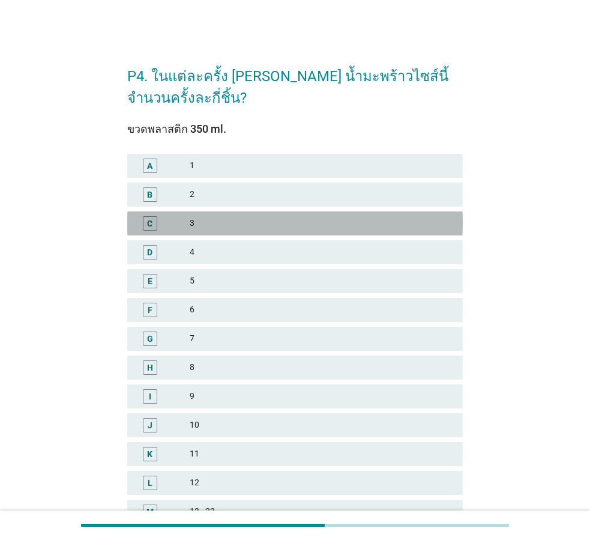
click at [255, 224] on div "3" at bounding box center [322, 223] width 264 height 14
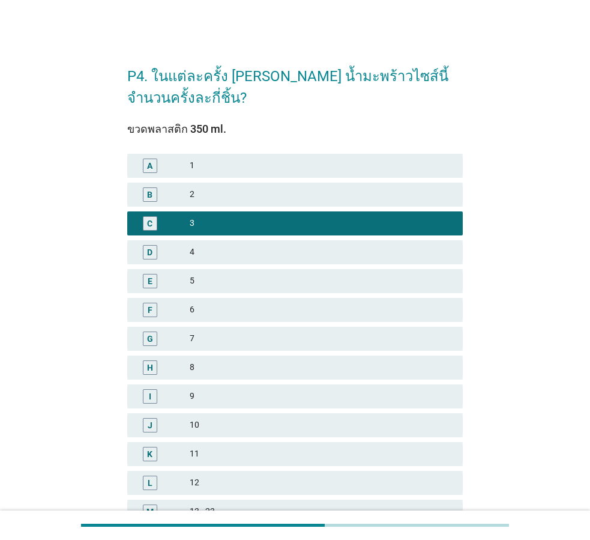
scroll to position [172, 0]
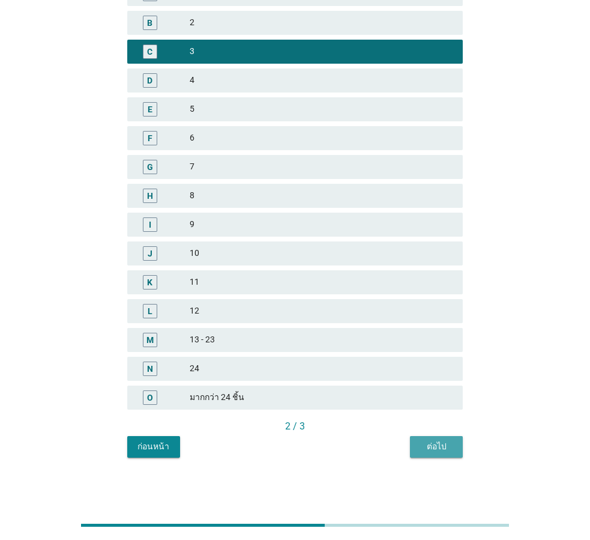
click at [447, 448] on div "ต่อไป" at bounding box center [437, 446] width 34 height 13
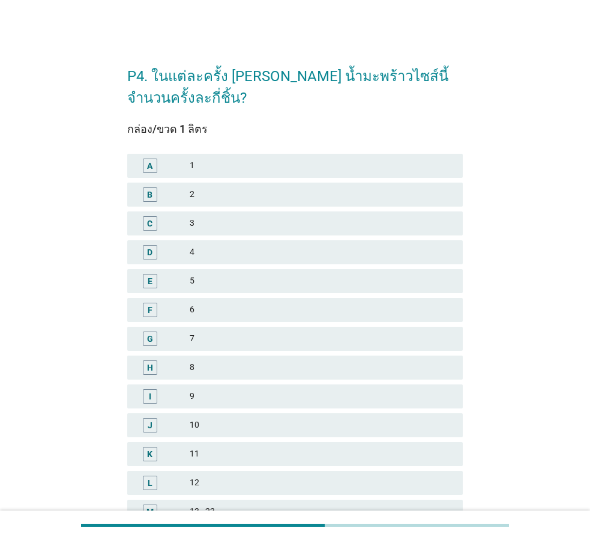
click at [270, 251] on div "4" at bounding box center [322, 252] width 264 height 14
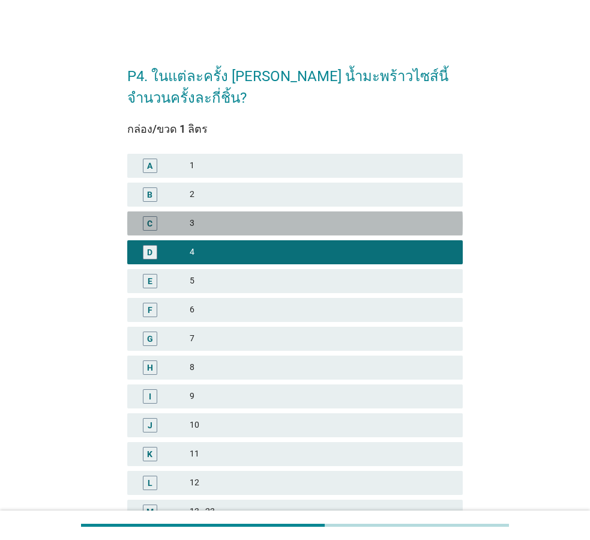
click at [295, 220] on div "3" at bounding box center [322, 223] width 264 height 14
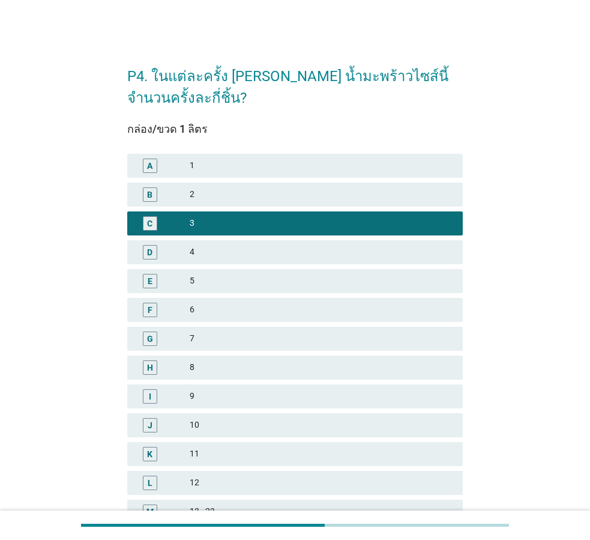
scroll to position [172, 0]
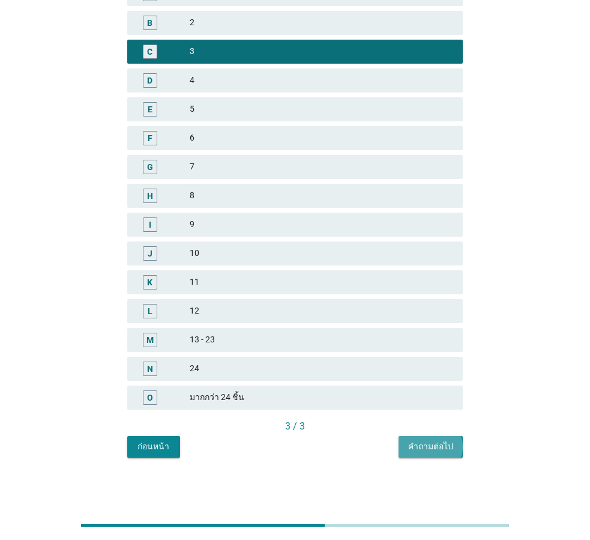
click at [443, 451] on div "คำถามต่อไป" at bounding box center [430, 446] width 45 height 13
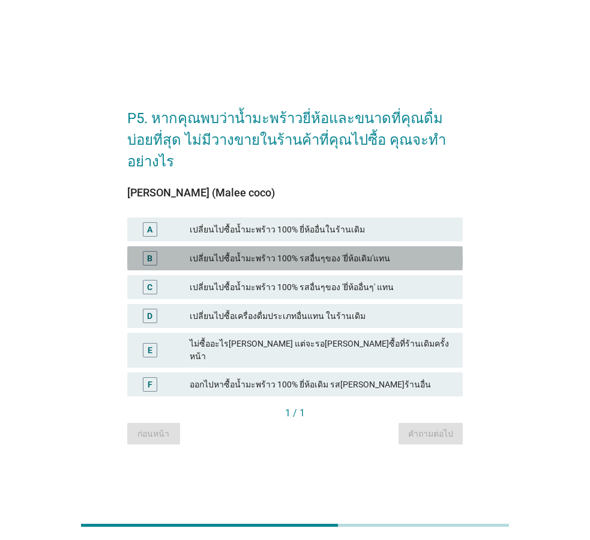
click at [375, 256] on div "เปลี่ยนไปซื้อน้ำมะพร้าว 100% รสอื่นๆของ 'ยี่ห้อเดิม'แทน" at bounding box center [322, 258] width 264 height 14
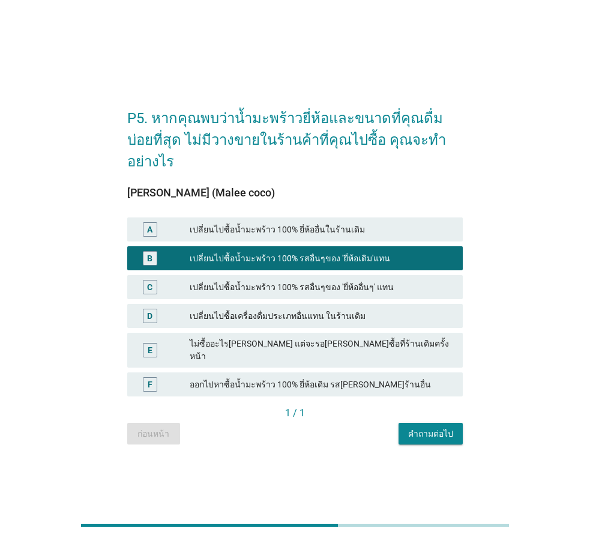
click at [414, 427] on div "คำถามต่อไป" at bounding box center [430, 433] width 45 height 13
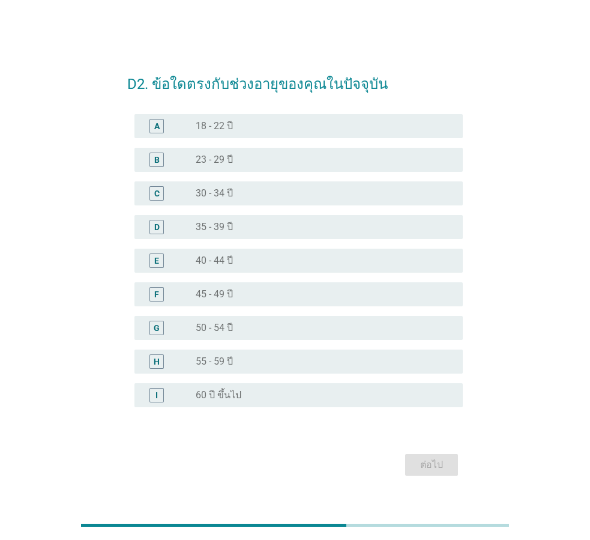
click at [292, 156] on div "radio_button_unchecked 23 - 29 ปี" at bounding box center [320, 160] width 248 height 12
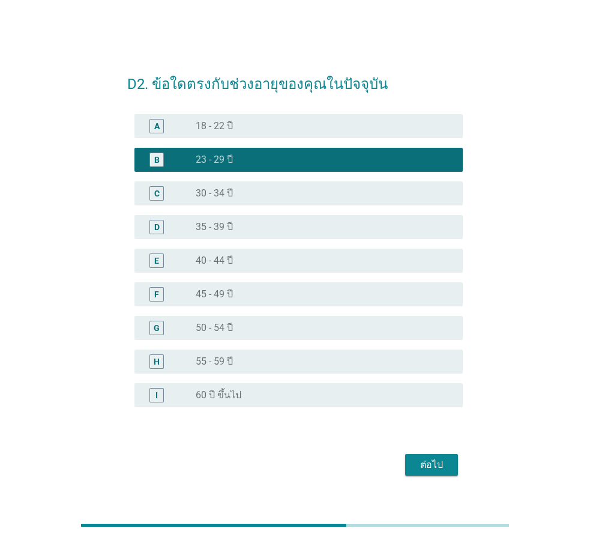
click at [423, 477] on div "ต่อไป" at bounding box center [295, 464] width 336 height 29
click at [423, 474] on button "ต่อไป" at bounding box center [431, 465] width 53 height 22
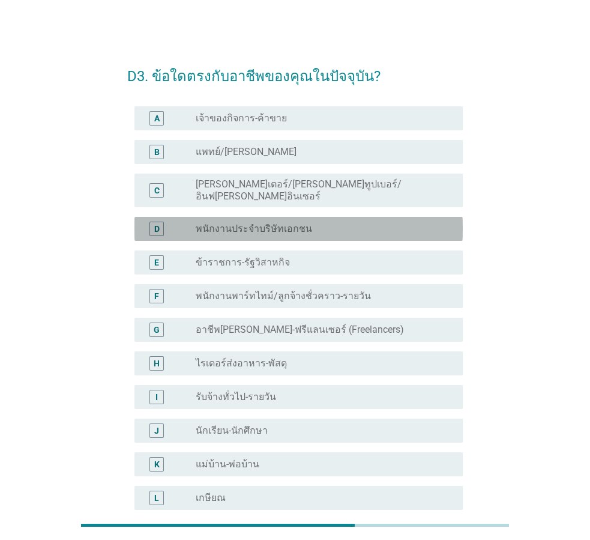
click at [302, 224] on label "พนักงานประจำบริษัทเอกชน" at bounding box center [254, 229] width 116 height 12
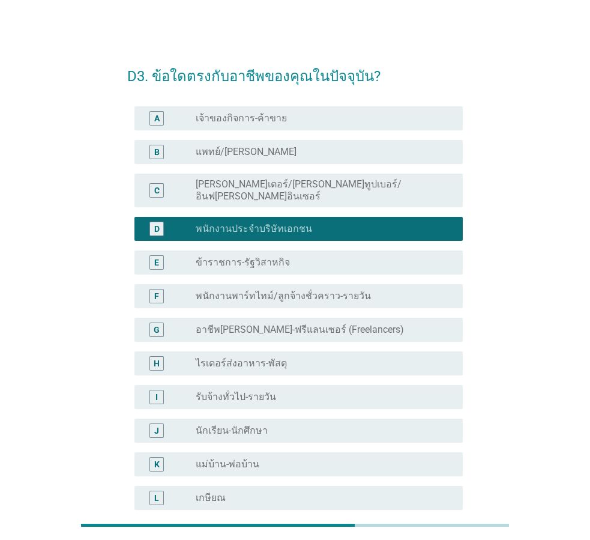
scroll to position [182, 0]
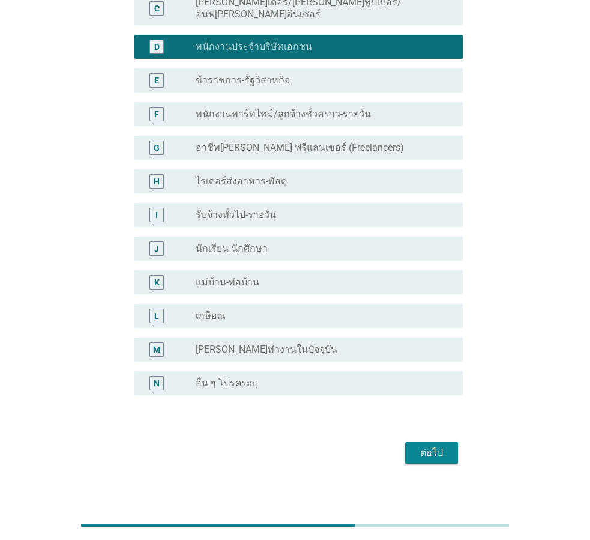
click at [414, 450] on button "ต่อไป" at bounding box center [431, 453] width 53 height 22
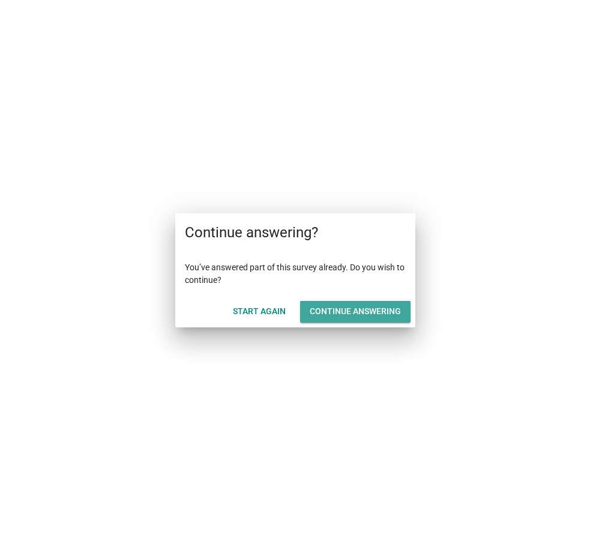
click at [328, 313] on div "Continue answering" at bounding box center [355, 311] width 91 height 13
